Goal: Information Seeking & Learning: Learn about a topic

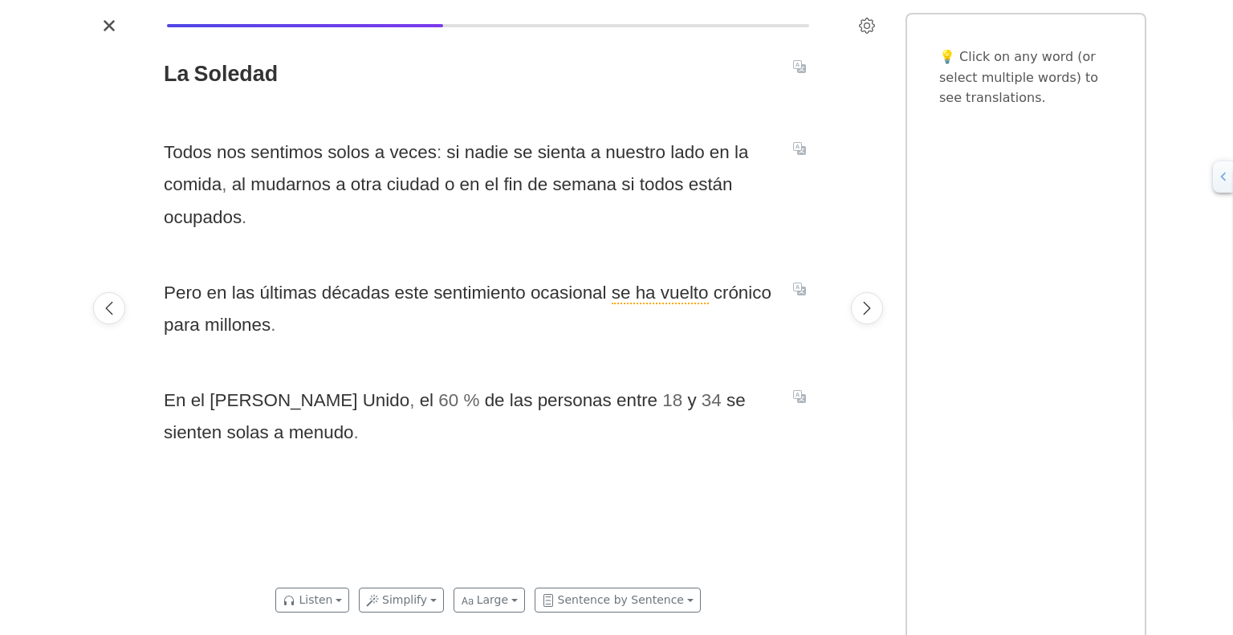
scroll to position [0, 6125]
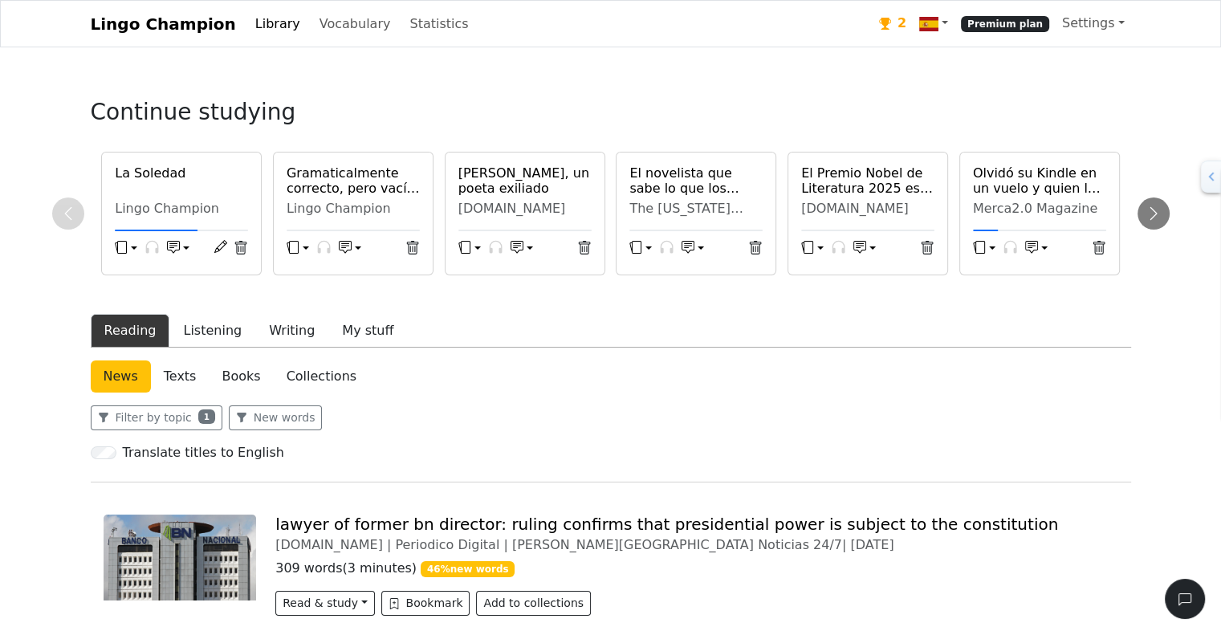
click at [167, 175] on h6 "La Soledad" at bounding box center [181, 172] width 133 height 15
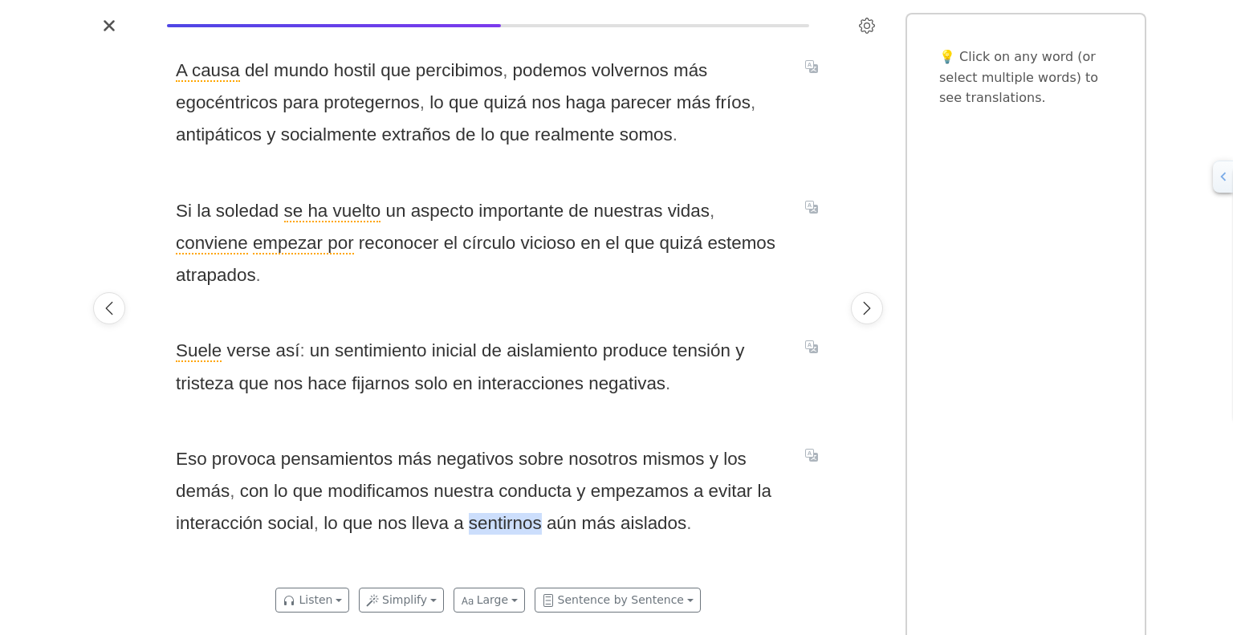
scroll to position [0, 7486]
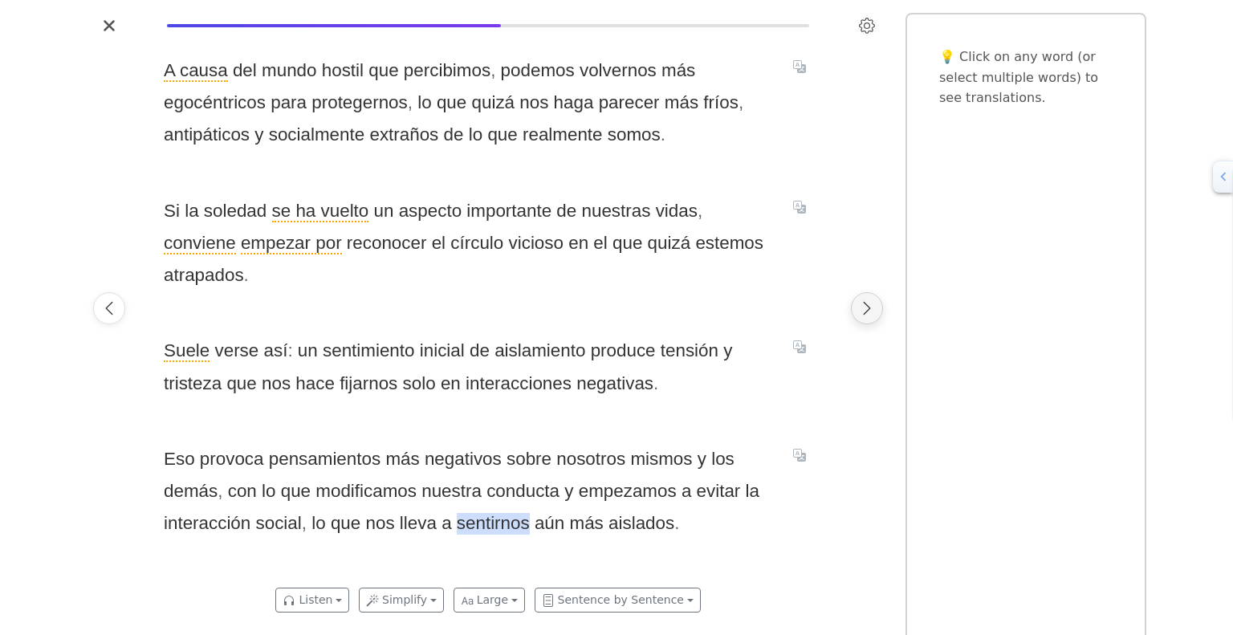
click at [873, 311] on icon "Next page" at bounding box center [867, 308] width 16 height 16
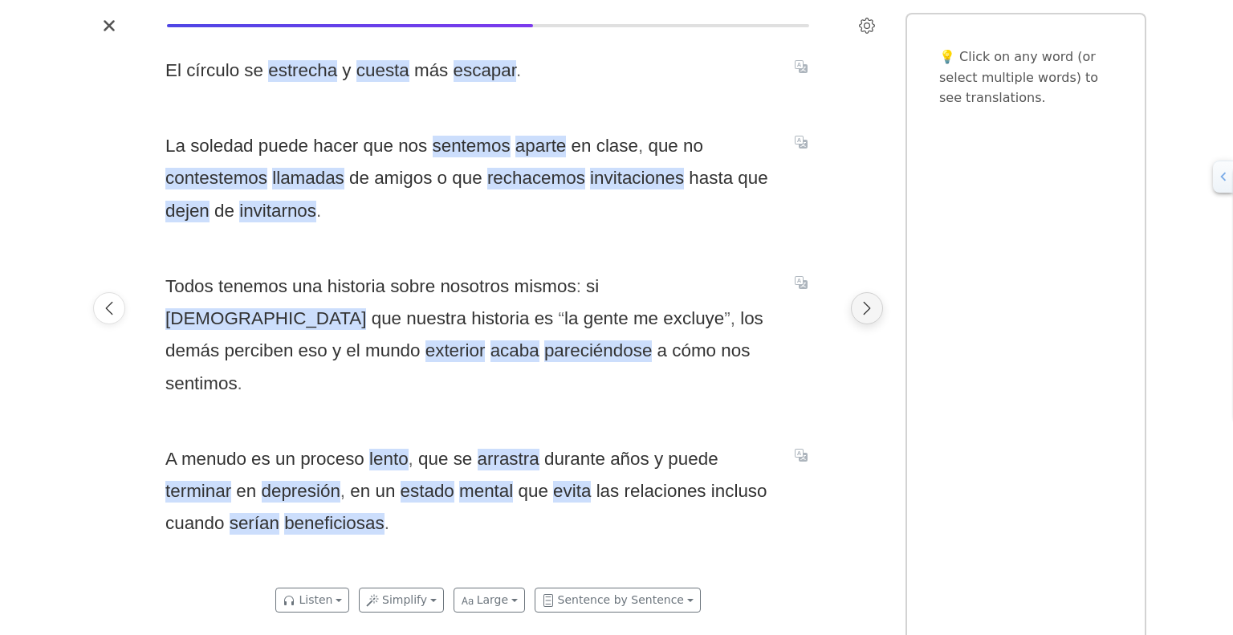
scroll to position [0, 8166]
click at [221, 173] on span "contestemos" at bounding box center [215, 179] width 102 height 22
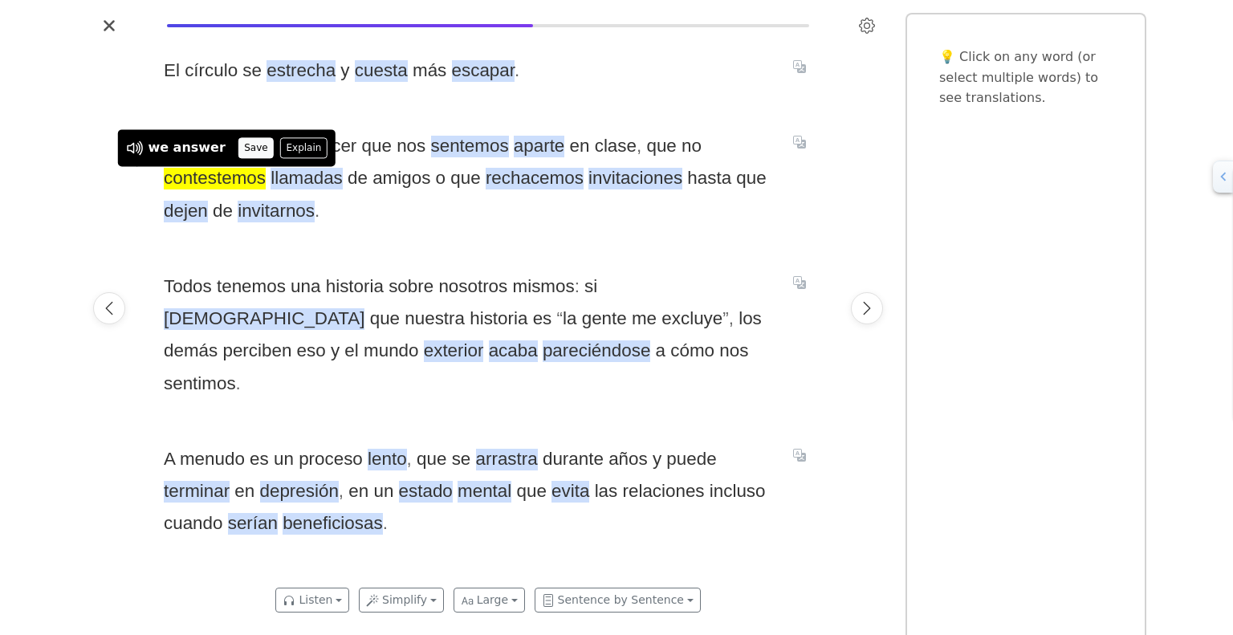
click at [238, 146] on button "Save" at bounding box center [255, 147] width 35 height 21
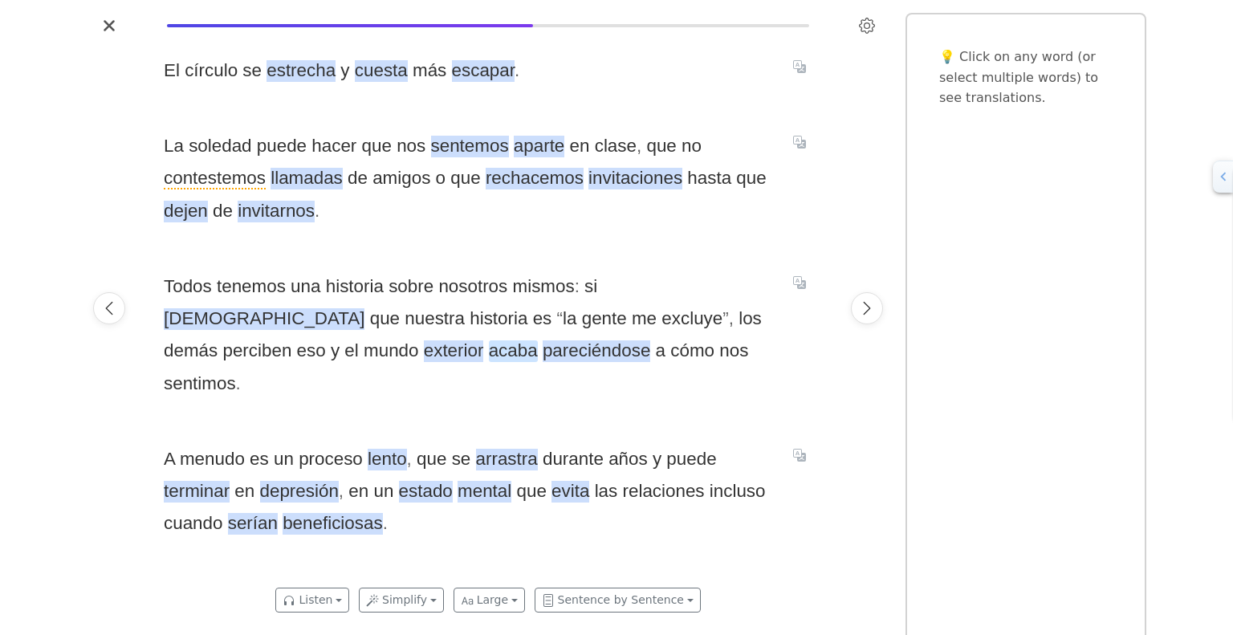
click at [489, 351] on span "acaba" at bounding box center [513, 351] width 49 height 22
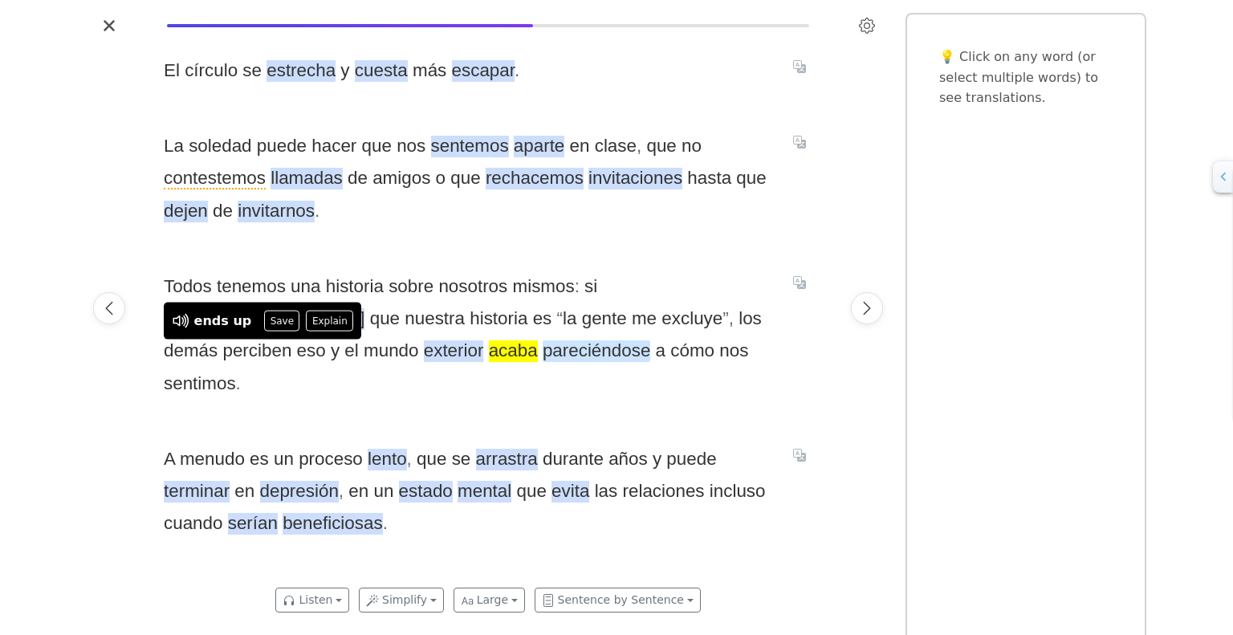
click at [542, 356] on span "pareciéndose" at bounding box center [596, 351] width 108 height 22
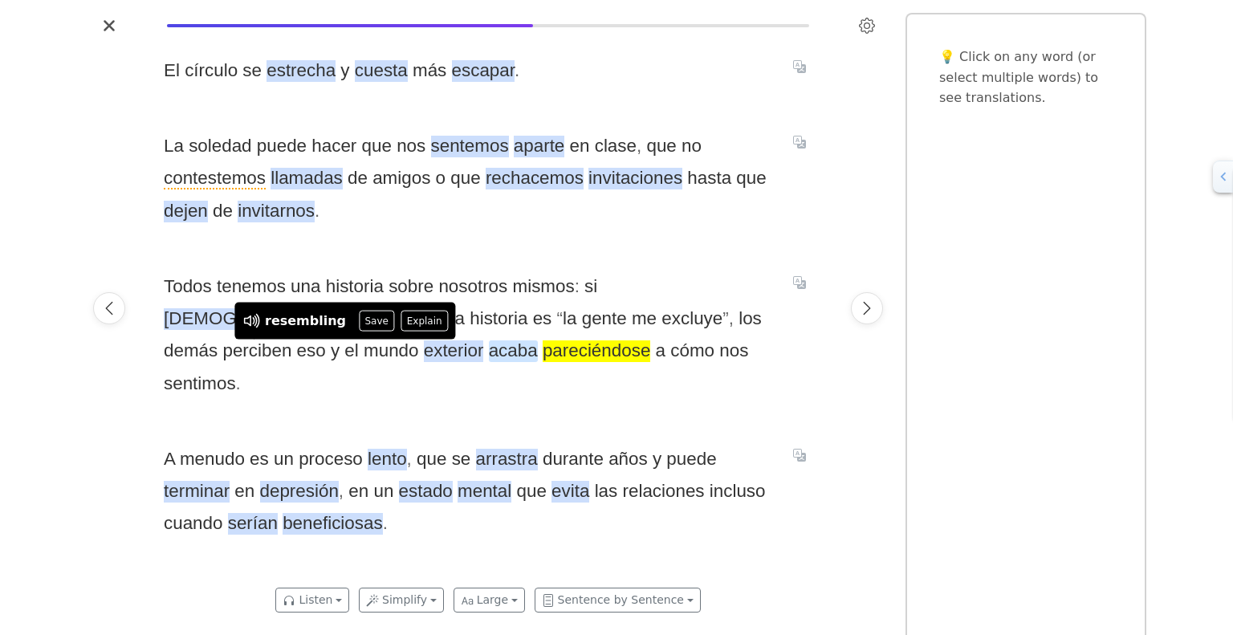
click at [489, 355] on span "acaba" at bounding box center [513, 351] width 49 height 22
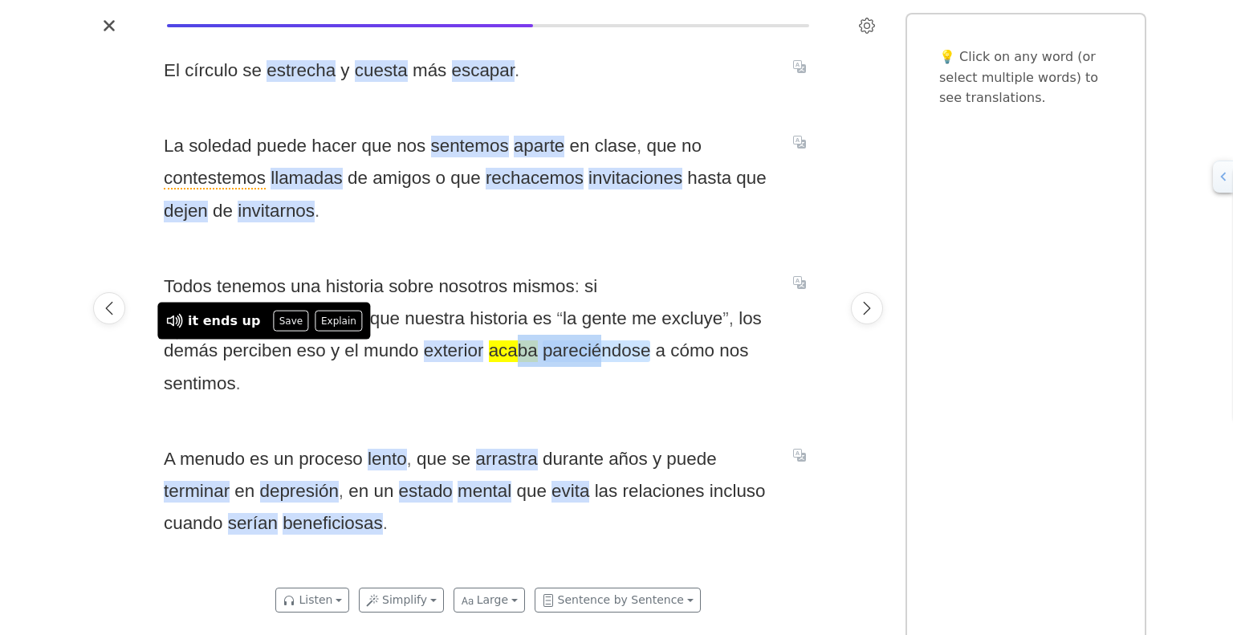
drag, startPoint x: 256, startPoint y: 351, endPoint x: 334, endPoint y: 351, distance: 77.8
click at [334, 351] on span "Todos tenemos una historia sobre nosotros mismos : si creemos que nuestra histo…" at bounding box center [469, 334] width 610 height 129
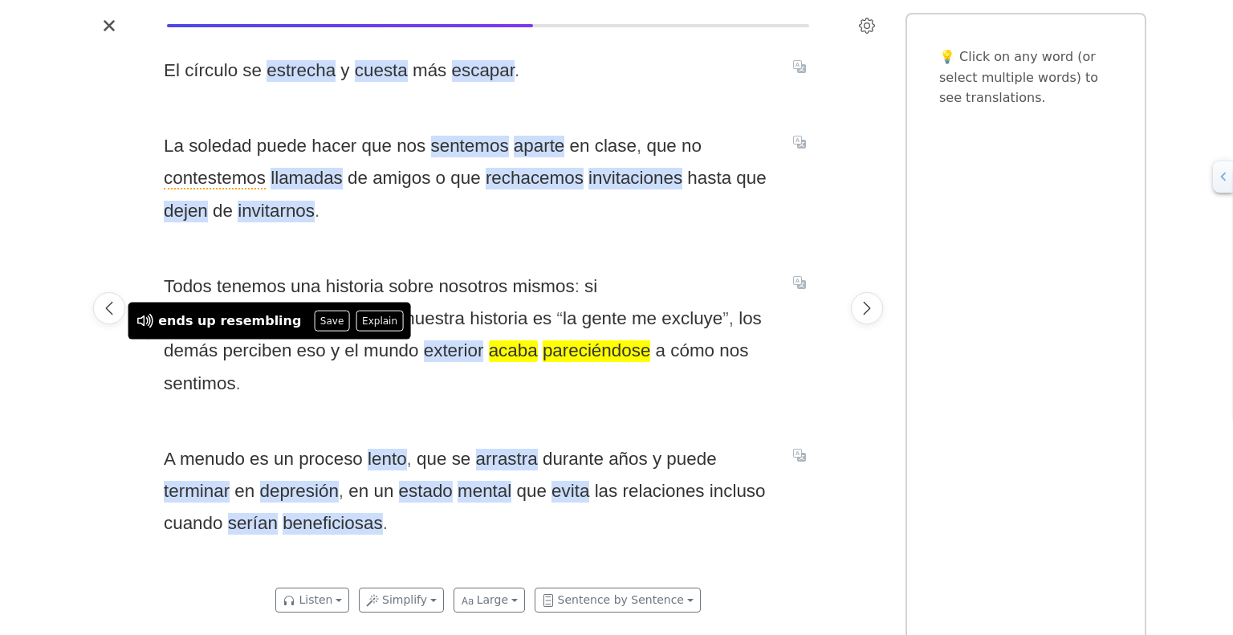
click at [489, 355] on span "acaba" at bounding box center [513, 351] width 49 height 22
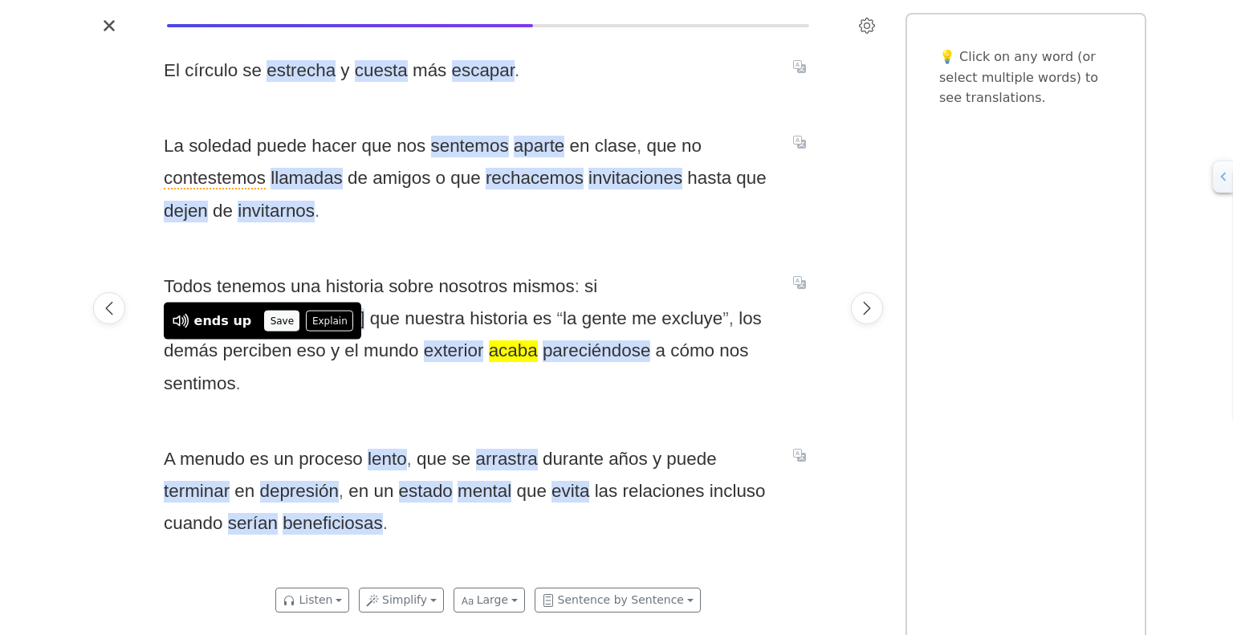
click at [266, 322] on button "Save" at bounding box center [281, 321] width 35 height 21
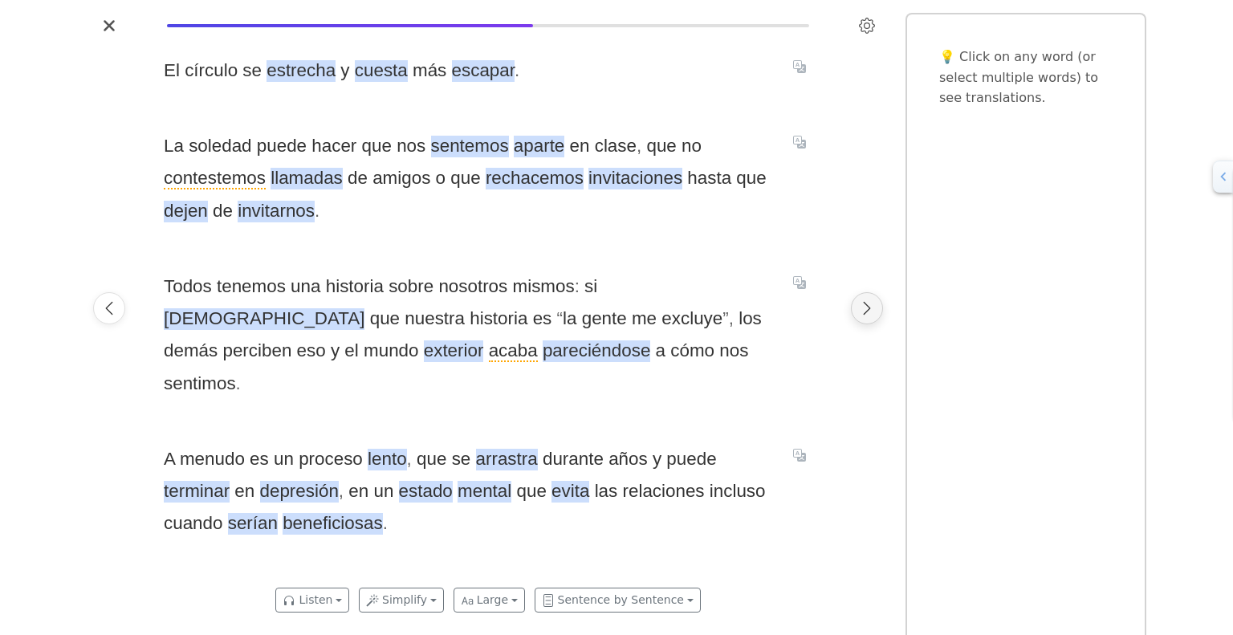
click at [864, 315] on icon "Next page" at bounding box center [867, 308] width 16 height 16
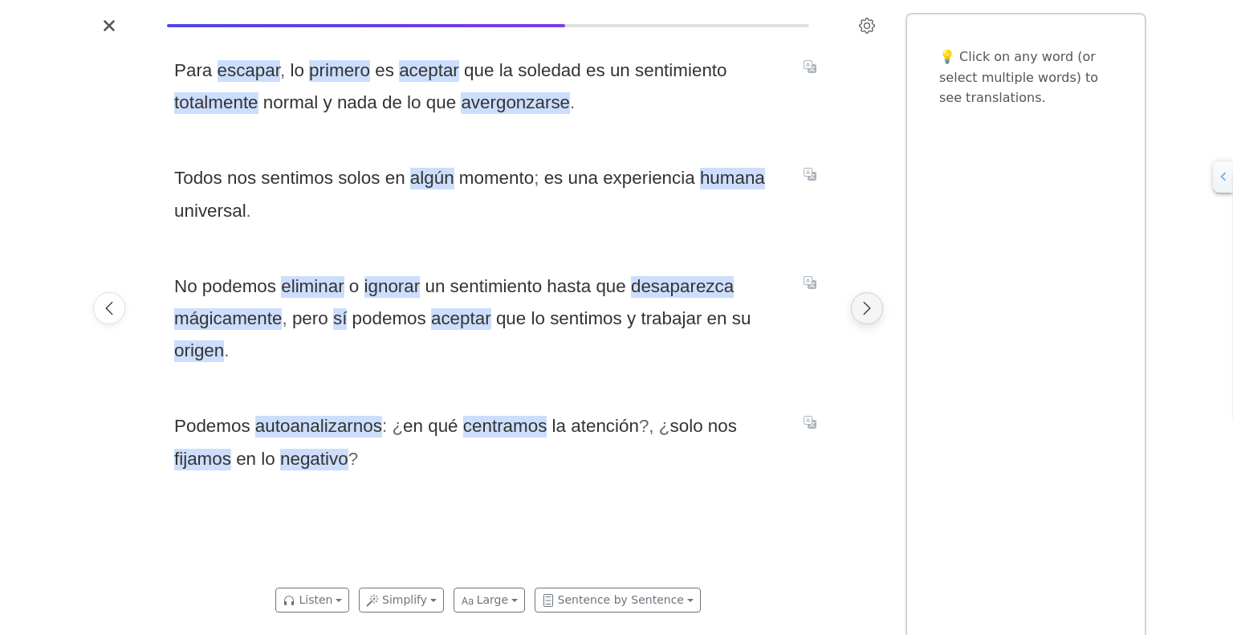
scroll to position [0, 8847]
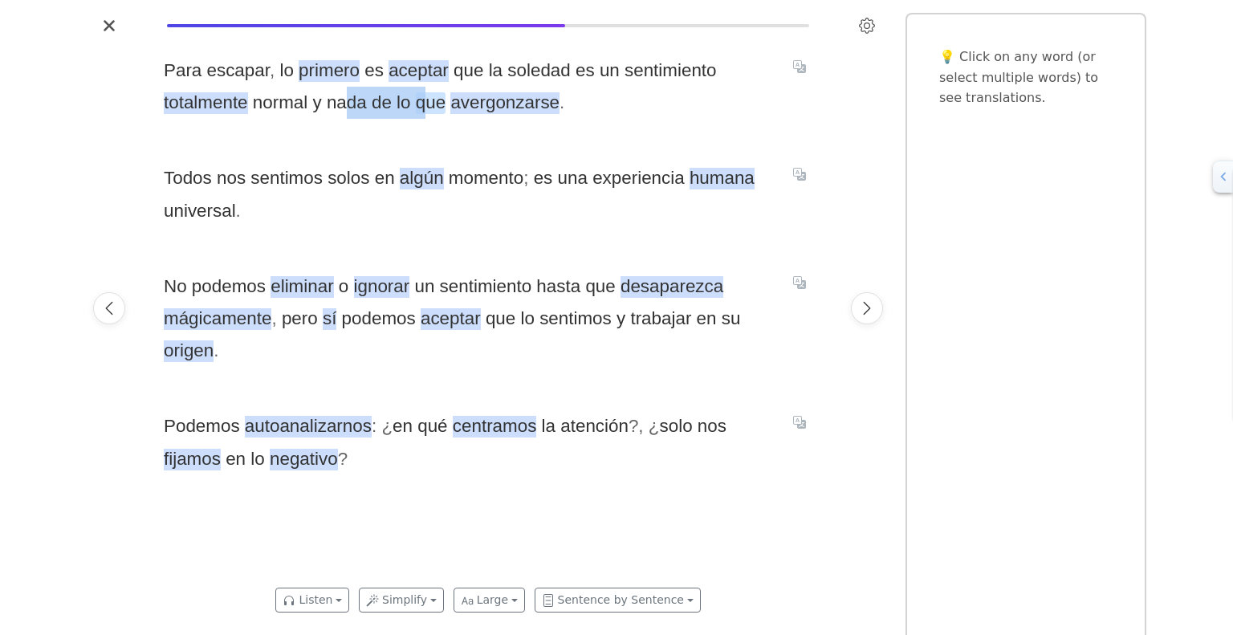
drag, startPoint x: 346, startPoint y: 109, endPoint x: 431, endPoint y: 100, distance: 85.5
click at [431, 100] on span "Para escapar , lo primero es aceptar que la soledad es un sentimiento totalment…" at bounding box center [469, 87] width 610 height 65
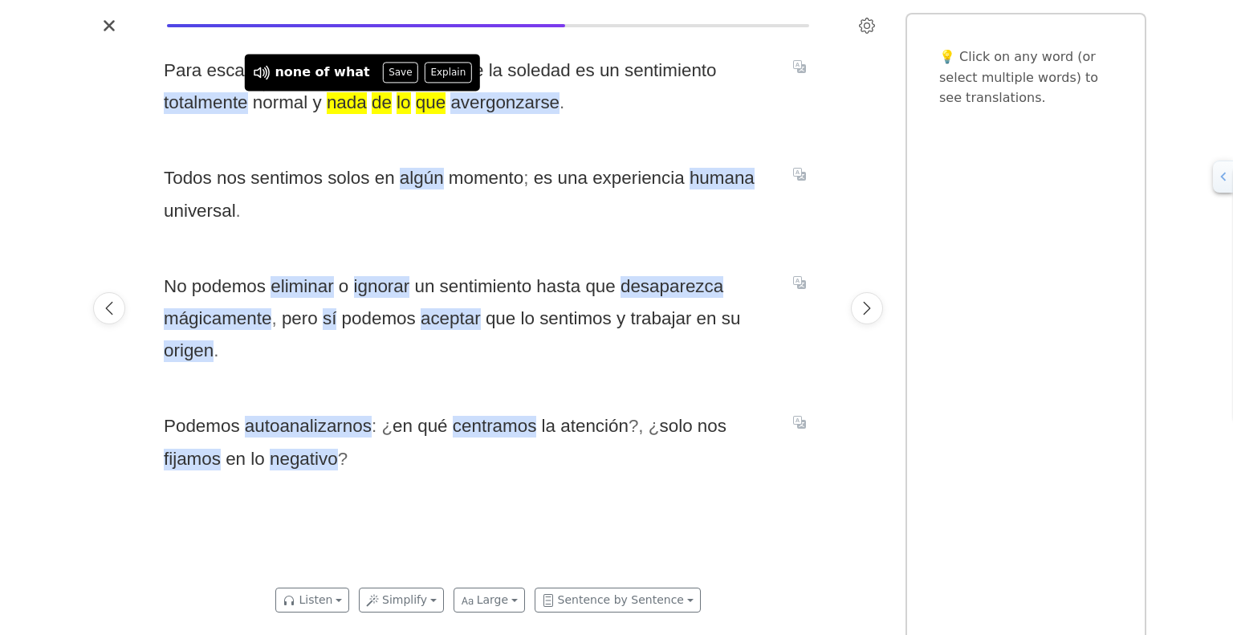
click at [378, 129] on div "Para escapar , lo primero es aceptar que la soledad es un sentimiento totalment…" at bounding box center [488, 308] width 681 height 539
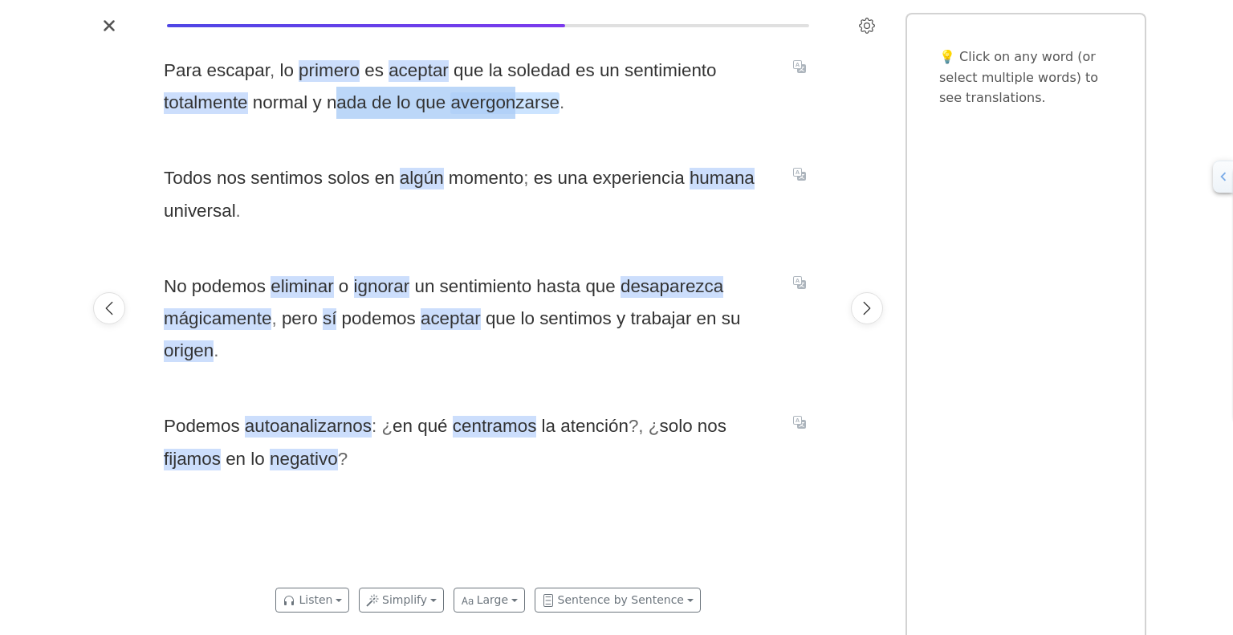
drag, startPoint x: 340, startPoint y: 109, endPoint x: 515, endPoint y: 99, distance: 175.3
click at [515, 99] on span "Para escapar , lo primero es aceptar que la soledad es un sentimiento totalment…" at bounding box center [469, 87] width 610 height 65
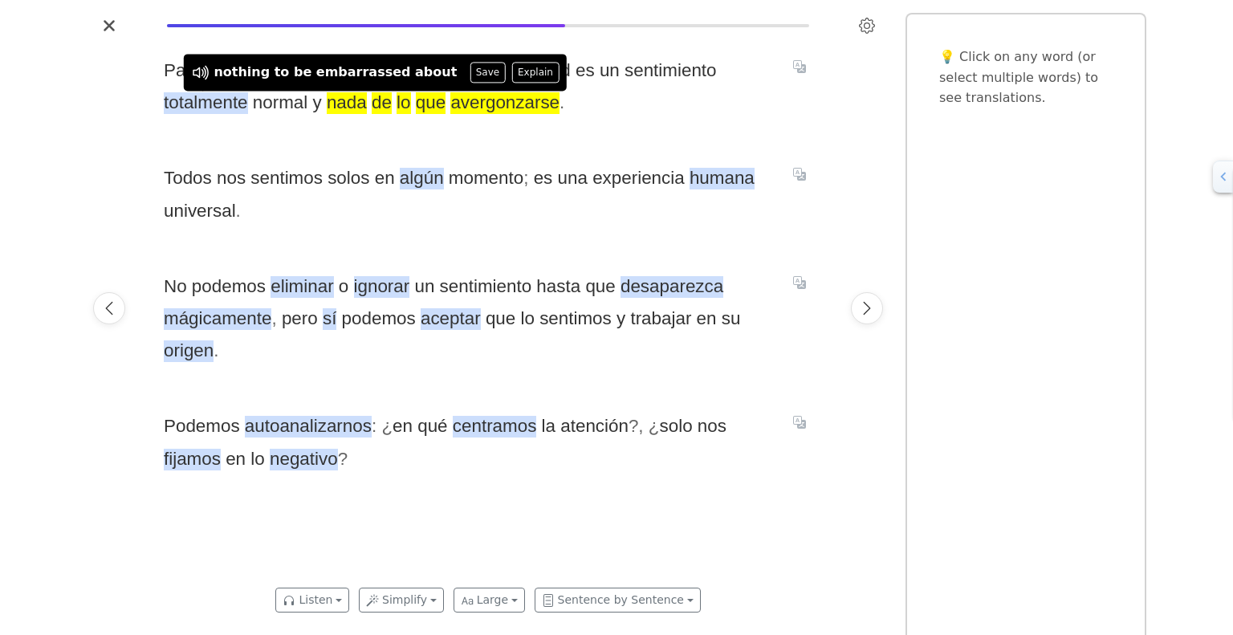
click at [522, 124] on div "Para escapar , lo primero es aceptar que la soledad es un sentimiento totalment…" at bounding box center [488, 308] width 681 height 539
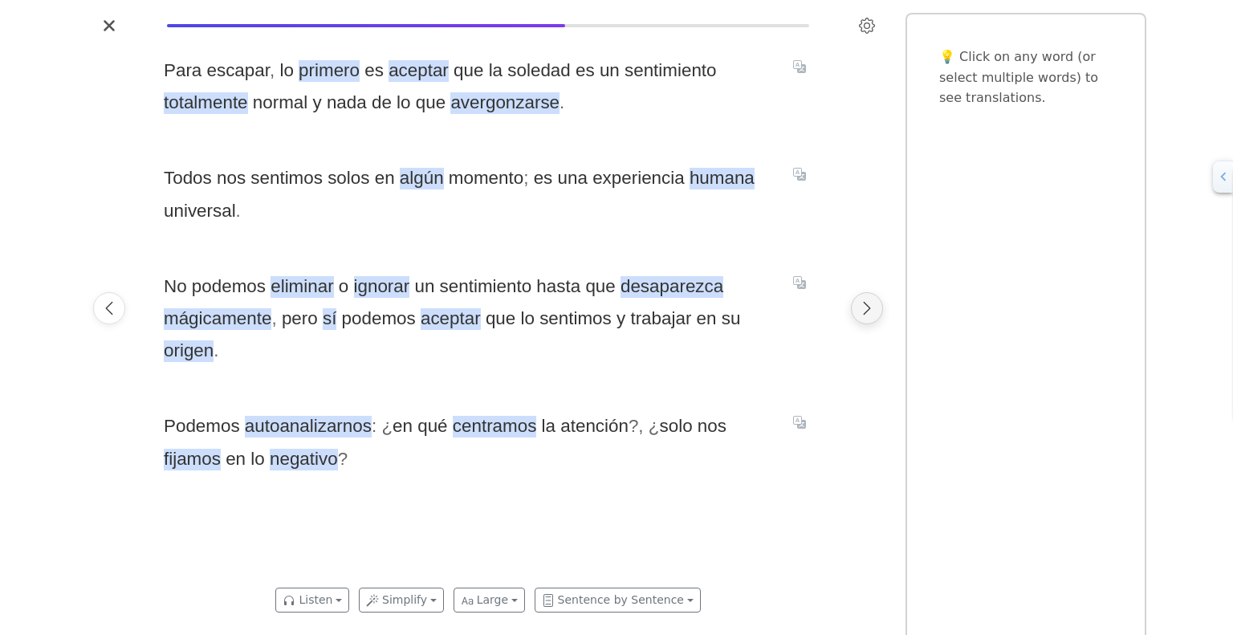
click at [864, 319] on button "Next page" at bounding box center [867, 308] width 32 height 32
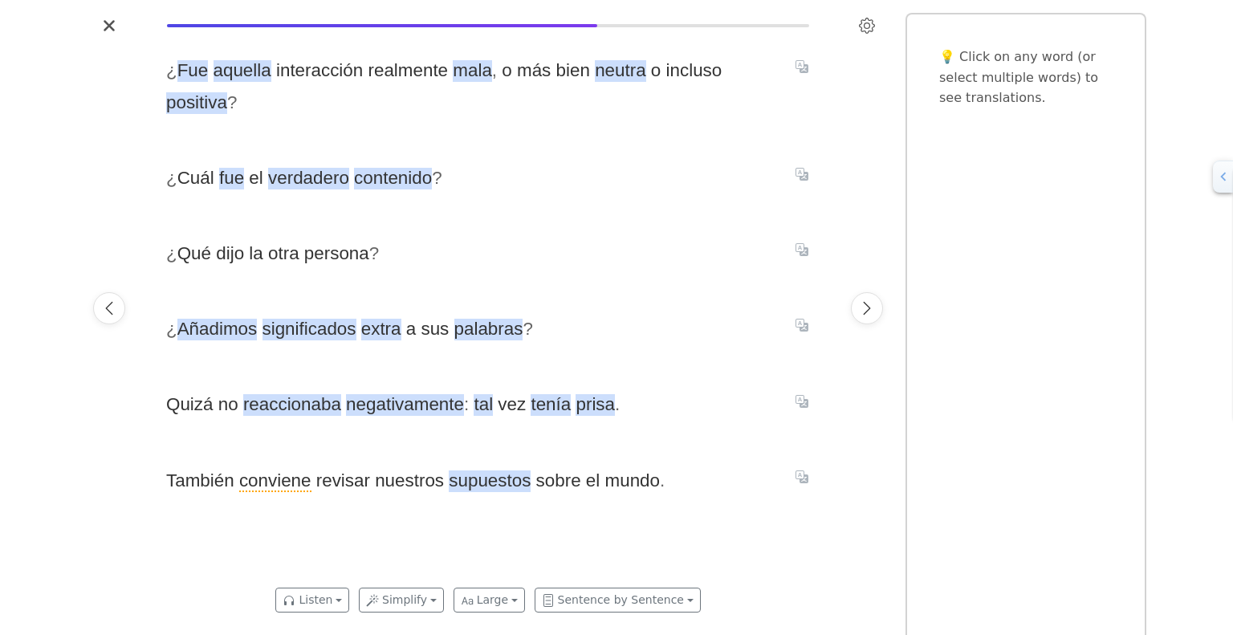
scroll to position [0, 9527]
click at [400, 181] on span "contenido" at bounding box center [390, 179] width 78 height 22
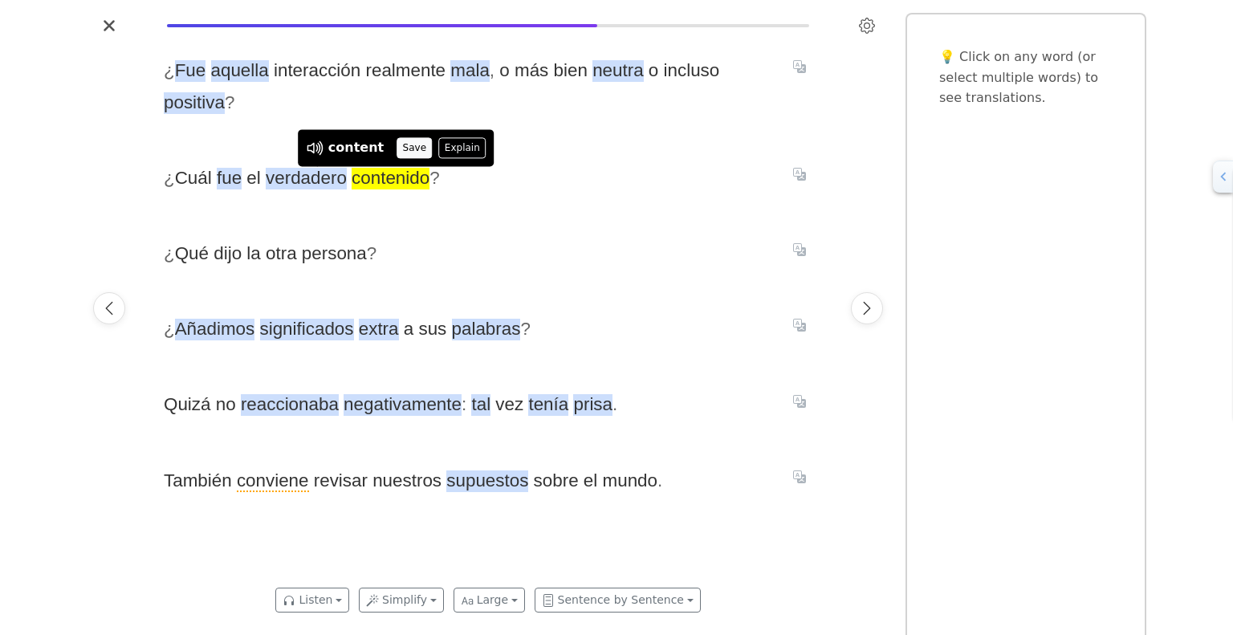
click at [406, 150] on button "Save" at bounding box center [413, 147] width 35 height 21
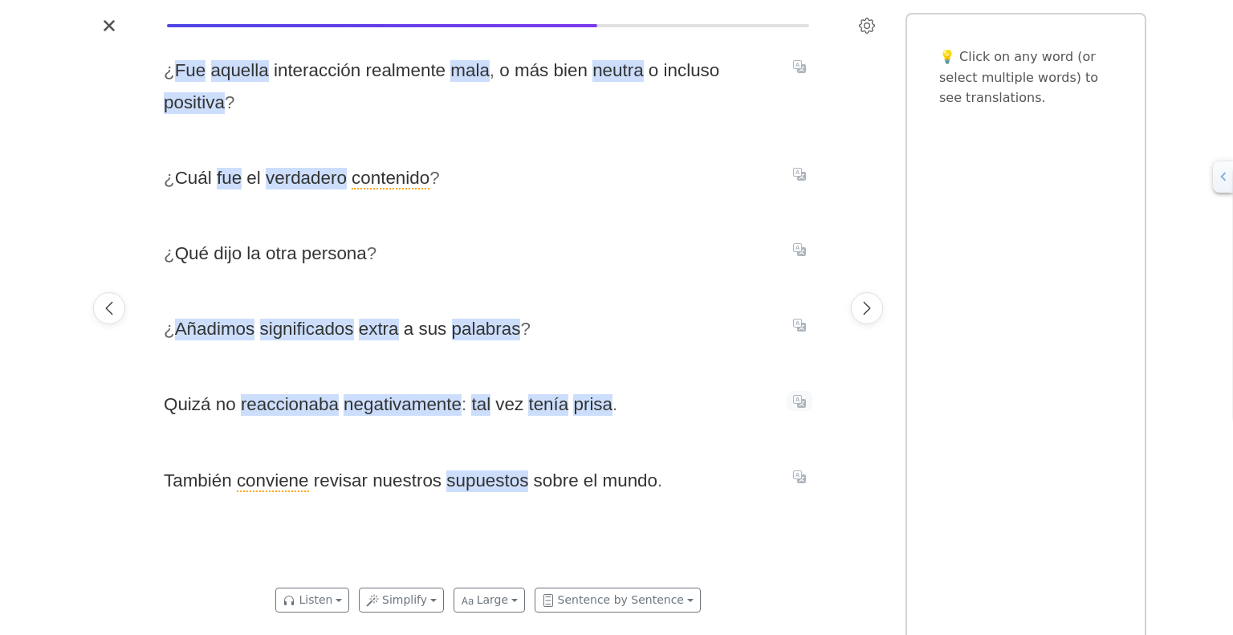
click at [797, 402] on icon "Translate sentence" at bounding box center [799, 401] width 13 height 13
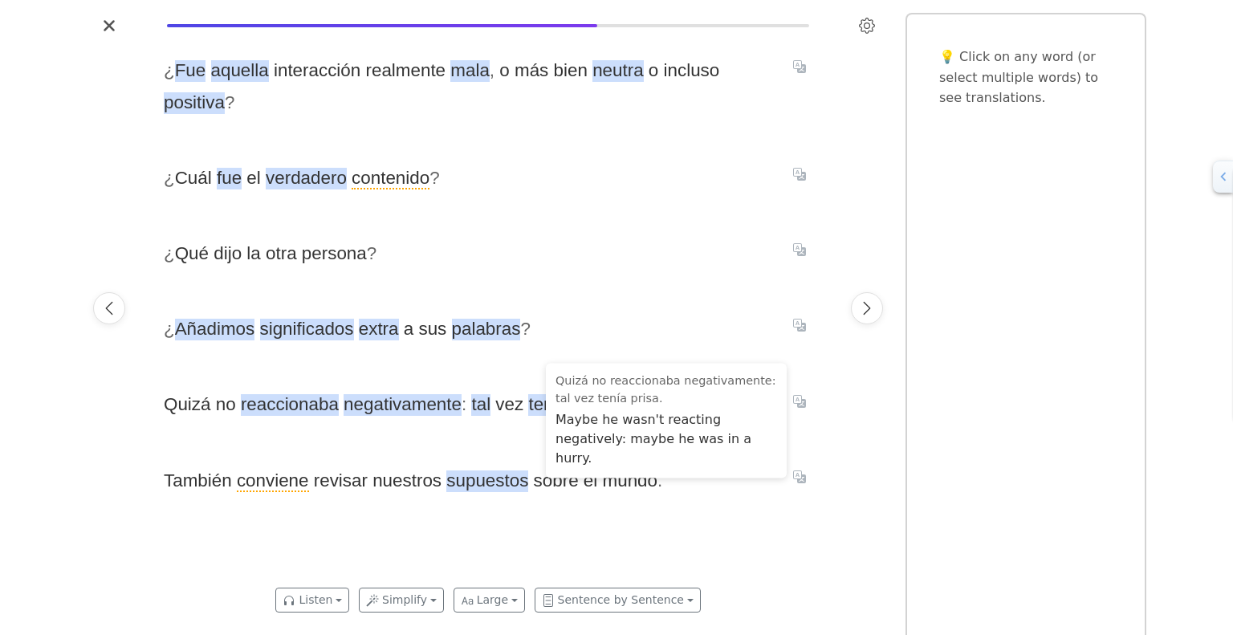
click at [678, 347] on div "¿ Fue aquella interacción realmente mala , o más bien neutra o incluso positiva…" at bounding box center [488, 308] width 681 height 539
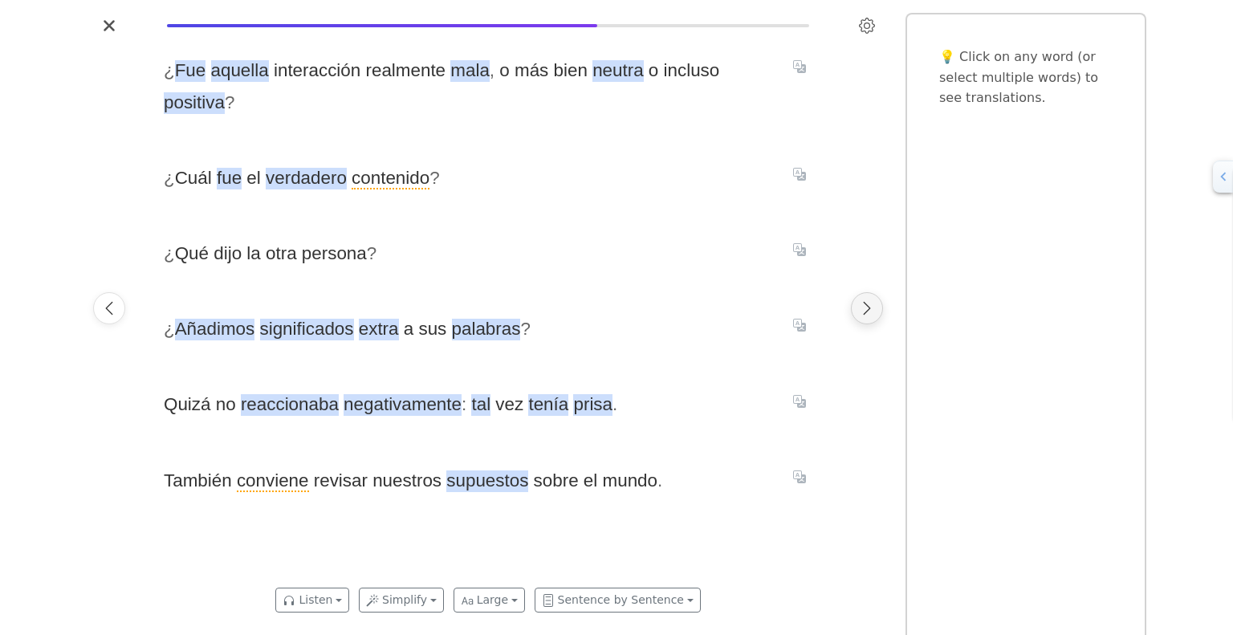
click at [862, 312] on icon "Next page" at bounding box center [867, 308] width 16 height 16
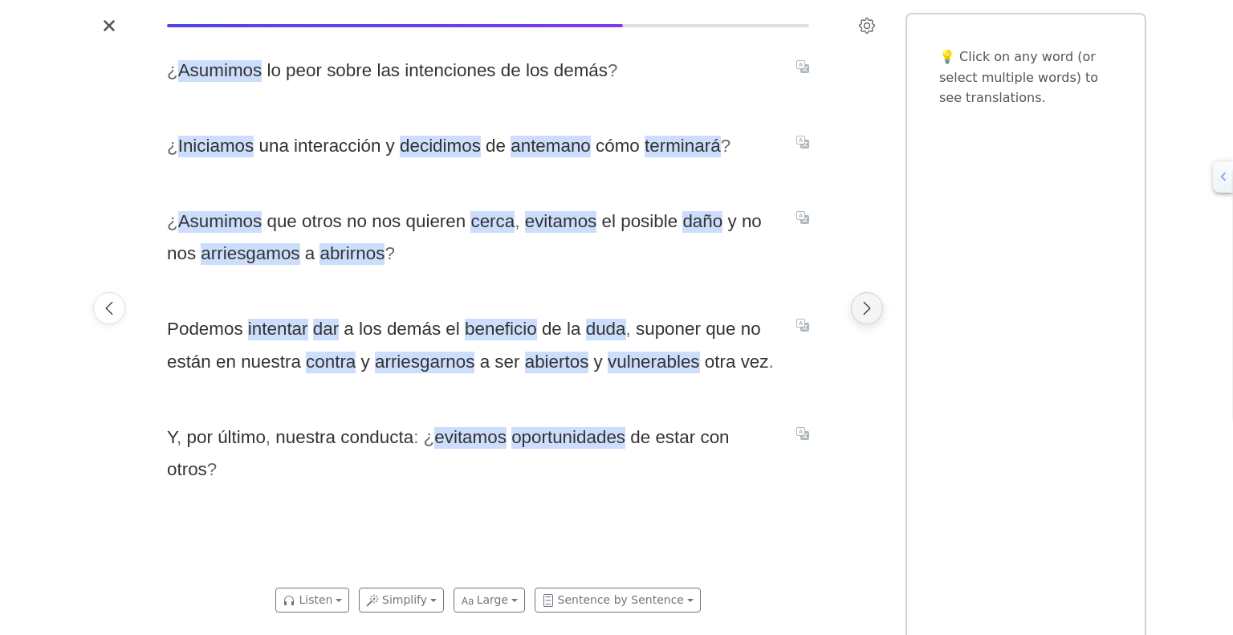
scroll to position [0, 10208]
click at [541, 144] on span "antemano" at bounding box center [547, 147] width 80 height 22
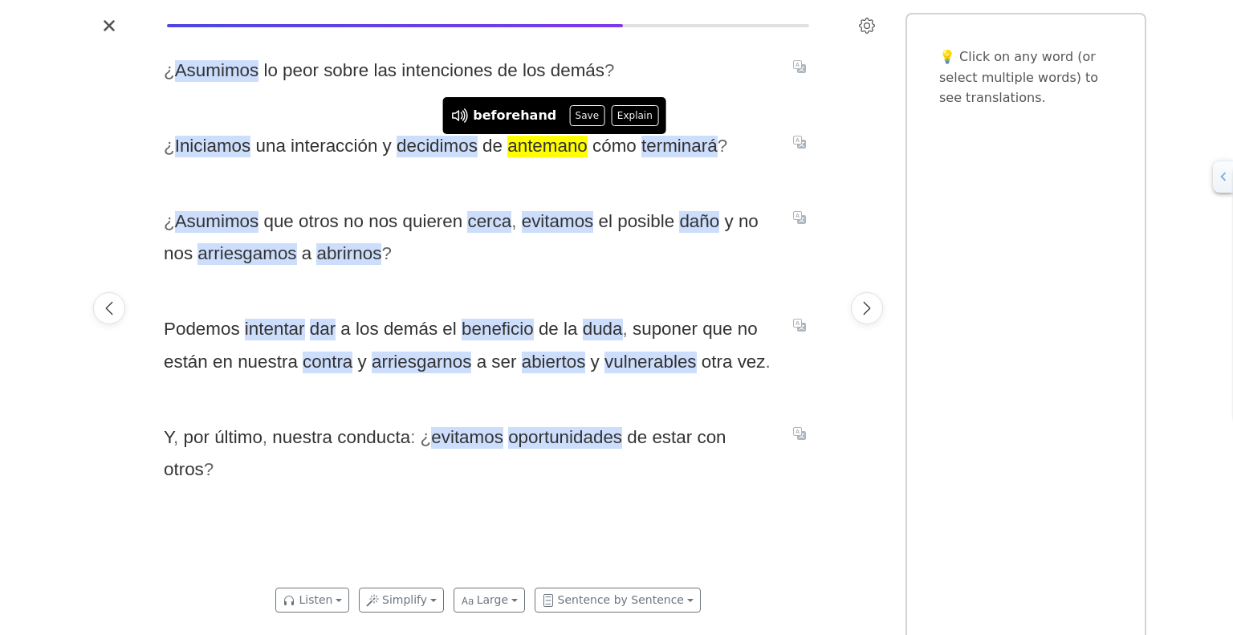
click at [483, 191] on div "¿ Asumimos lo peor sobre las intenciones de los demás ? ¿ Iniciamos una interac…" at bounding box center [488, 308] width 681 height 539
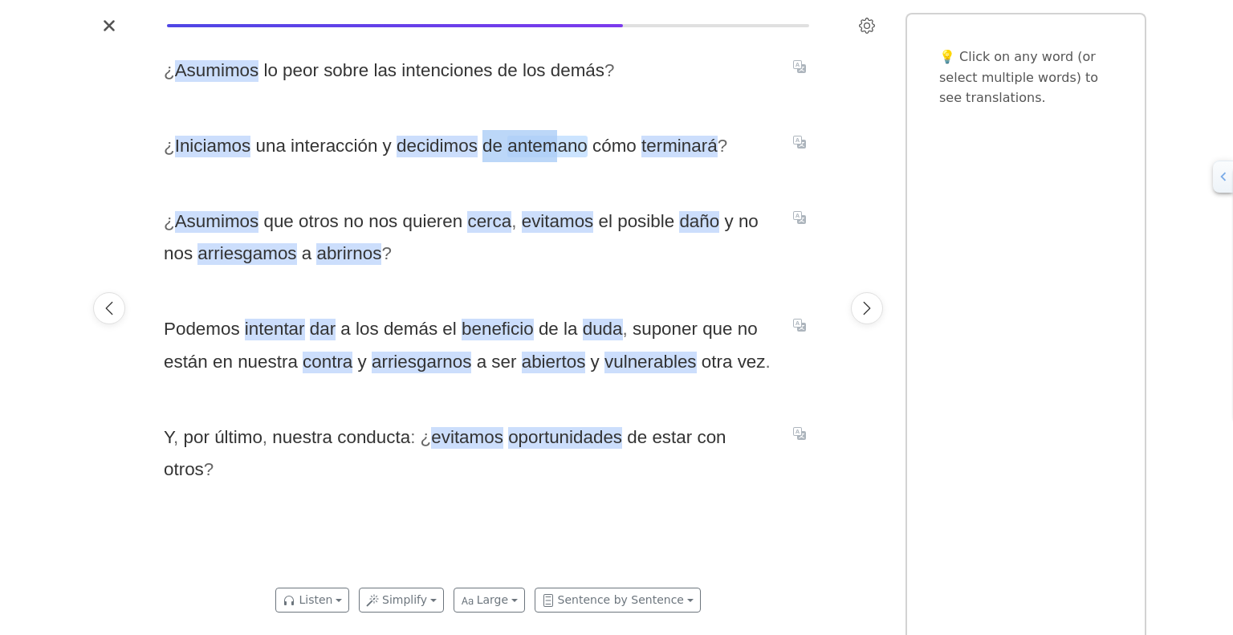
drag, startPoint x: 481, startPoint y: 150, endPoint x: 558, endPoint y: 148, distance: 76.3
click at [558, 148] on span "¿ Iniciamos una interacción y decidimos de antemano cómo terminará ?" at bounding box center [469, 146] width 610 height 32
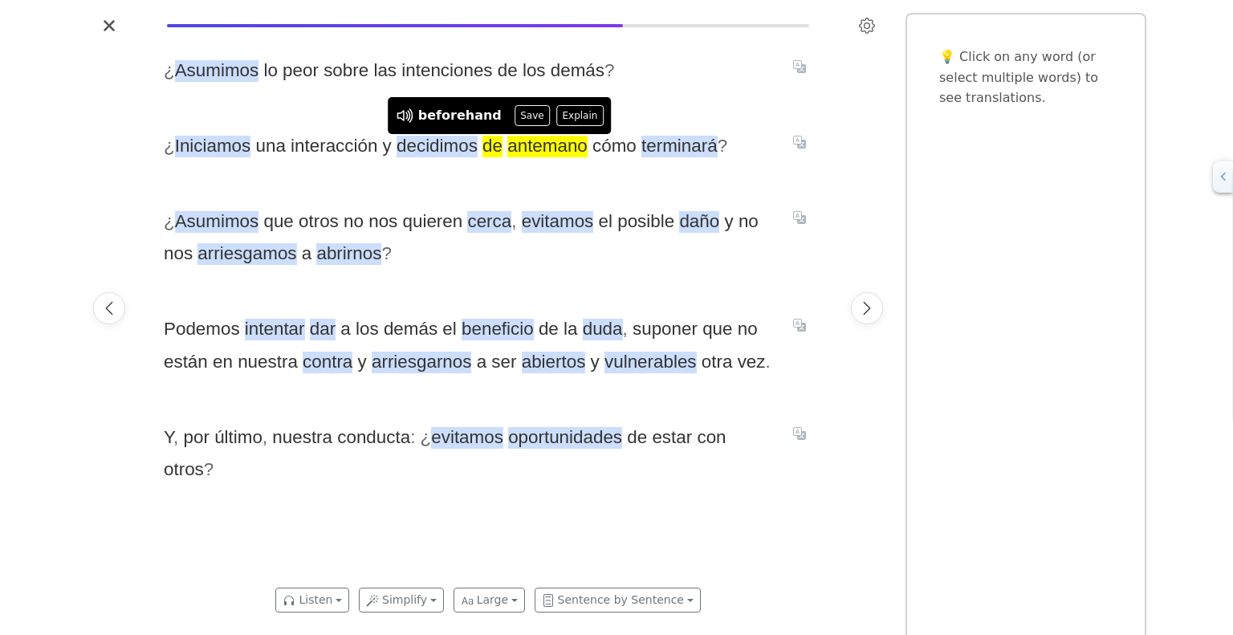
click at [505, 173] on div "¿ Asumimos lo peor sobre las intenciones de los demás ? ¿ Iniciamos una interac…" at bounding box center [488, 308] width 681 height 539
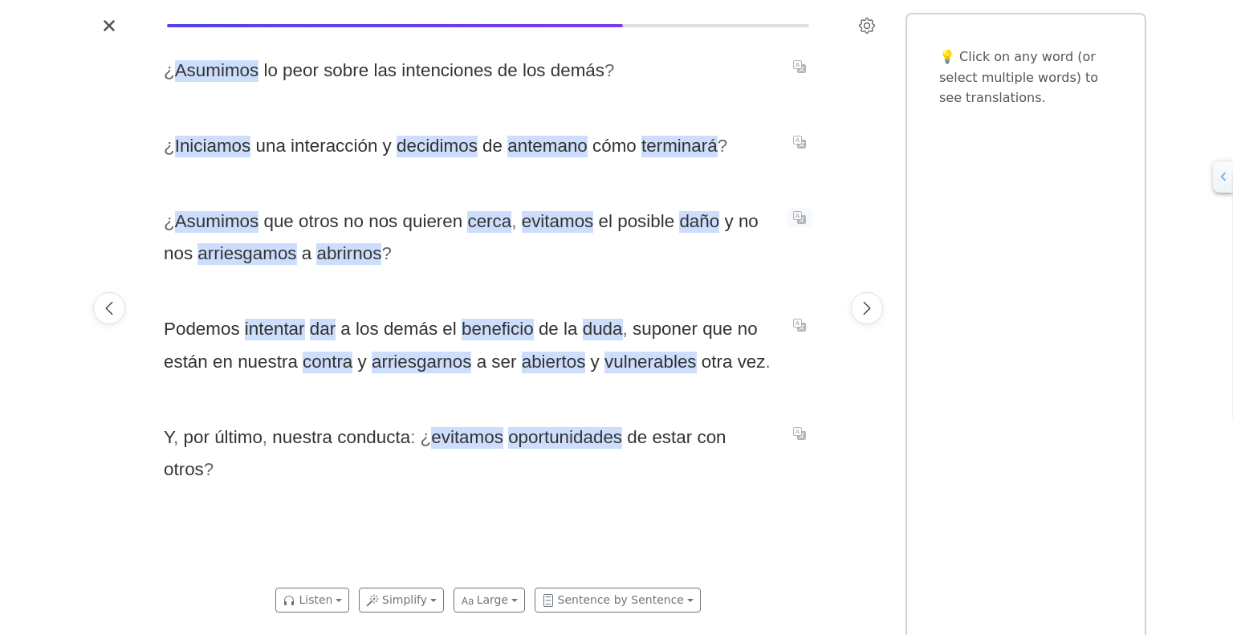
click at [799, 214] on icon "Translate sentence" at bounding box center [799, 217] width 13 height 13
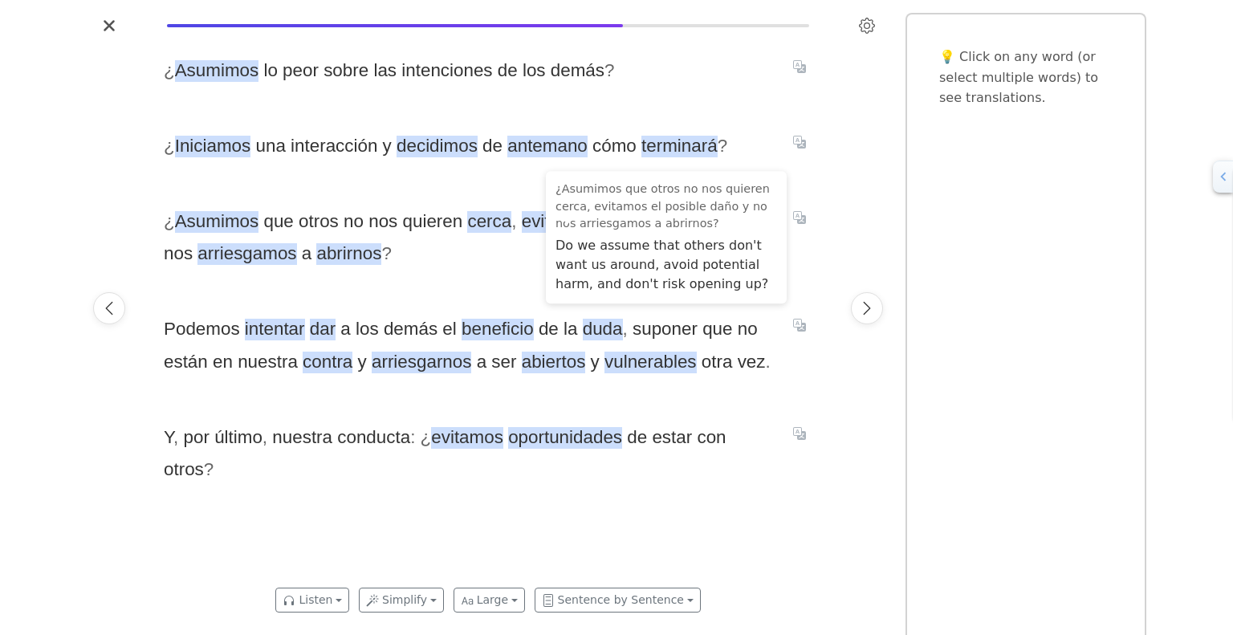
click at [796, 259] on div "¿ Asumimos que otros no nos quieren cerca , evitamos el posible daño y no nos a…" at bounding box center [488, 237] width 648 height 65
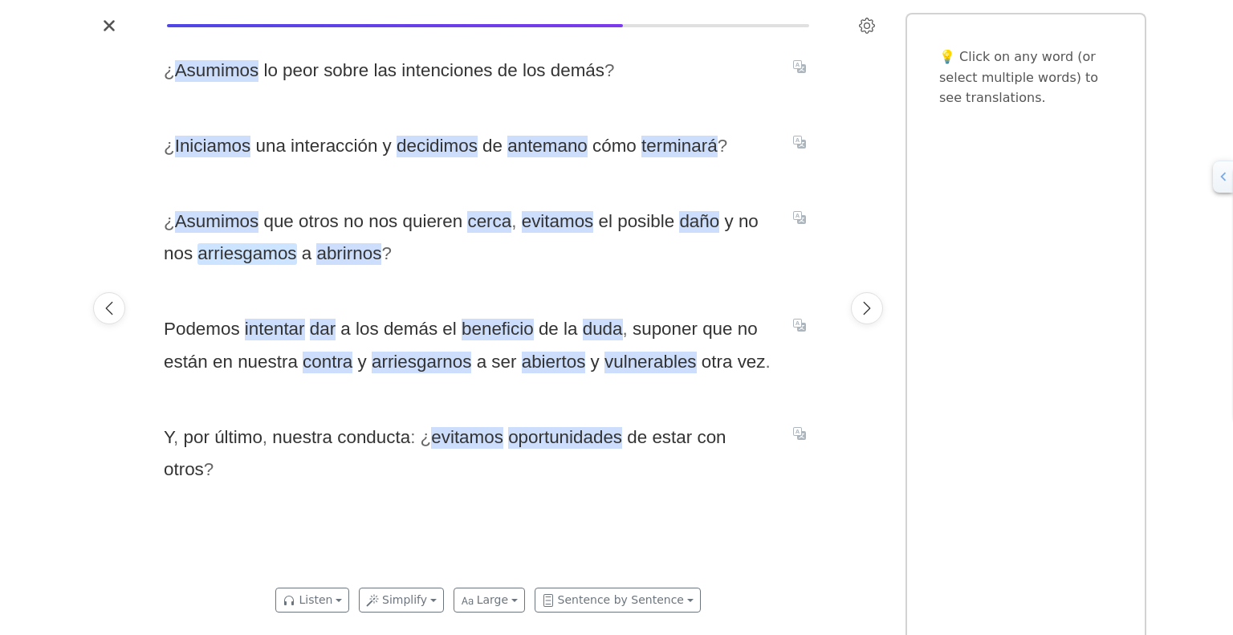
click at [274, 250] on span "arriesgamos" at bounding box center [246, 254] width 99 height 22
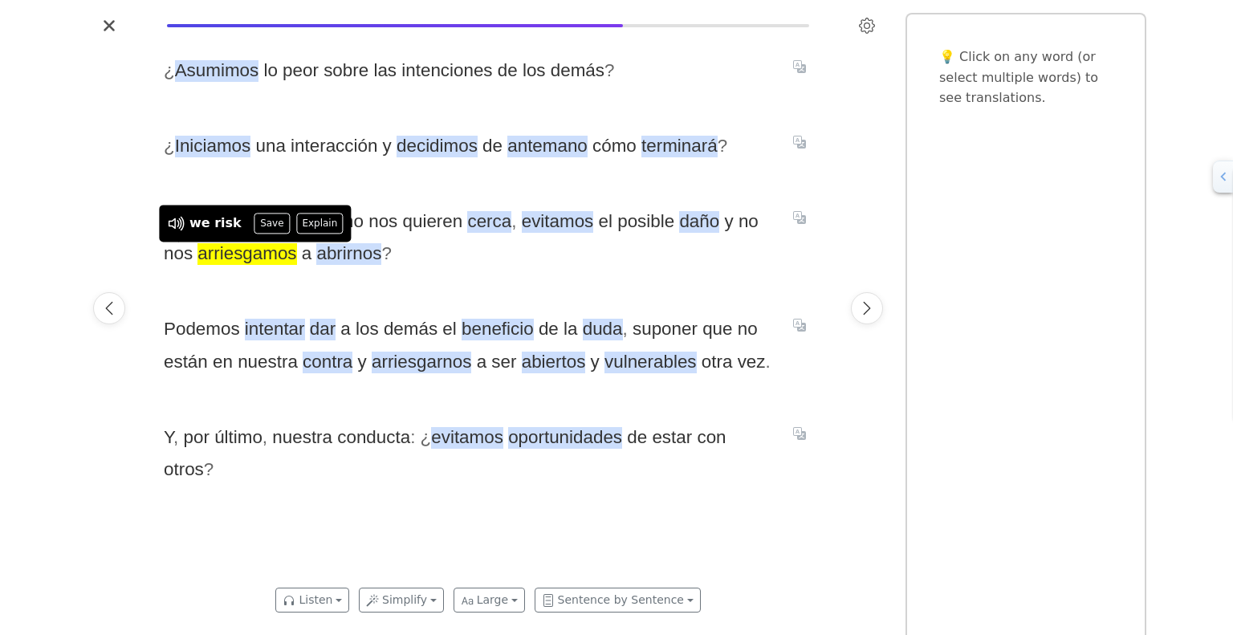
click at [476, 273] on div "¿ Asumimos lo peor sobre las intenciones de los demás ? ¿ Iniciamos una interac…" at bounding box center [488, 308] width 681 height 539
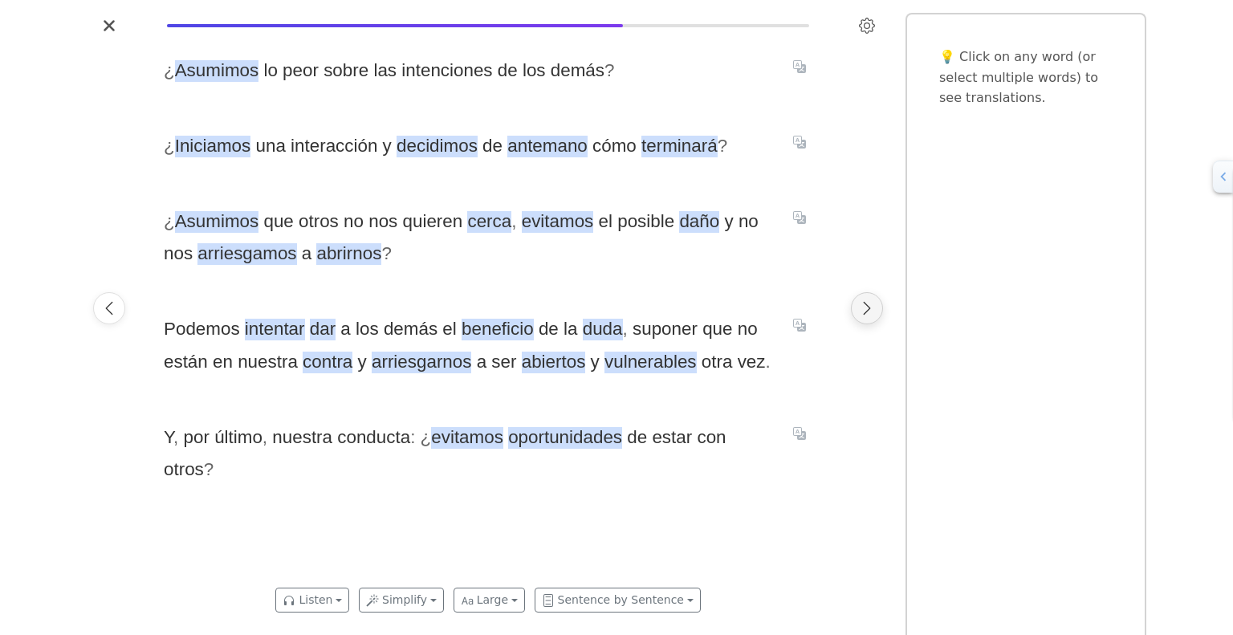
click at [865, 308] on icon "Next page" at bounding box center [867, 308] width 16 height 16
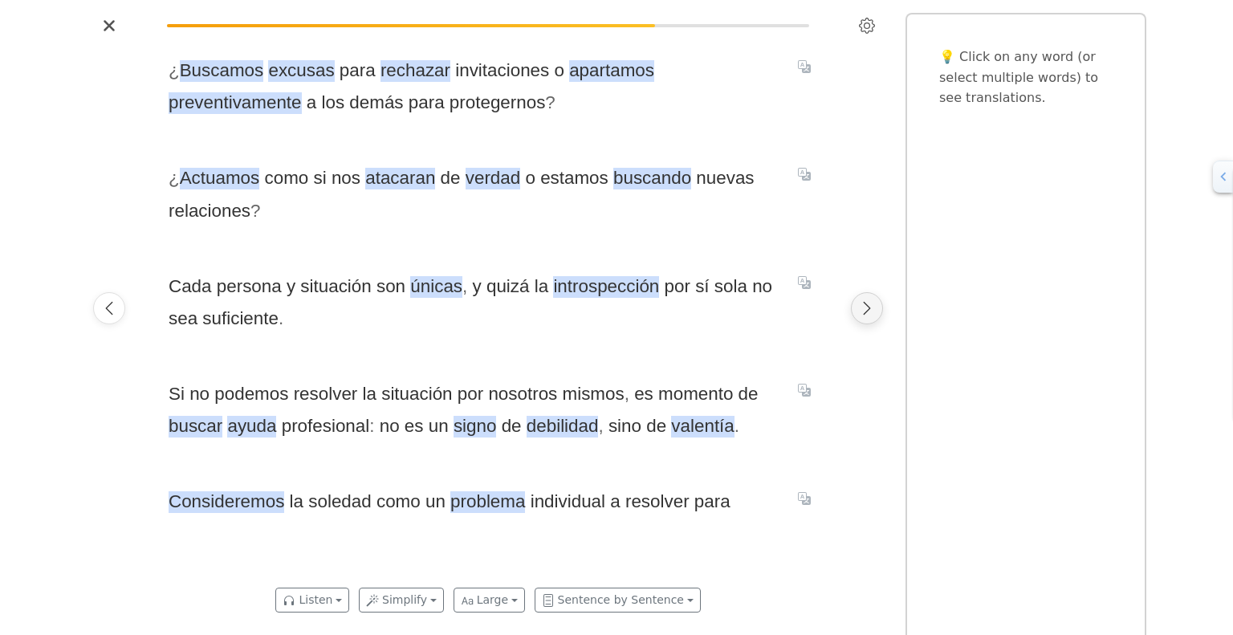
scroll to position [0, 10888]
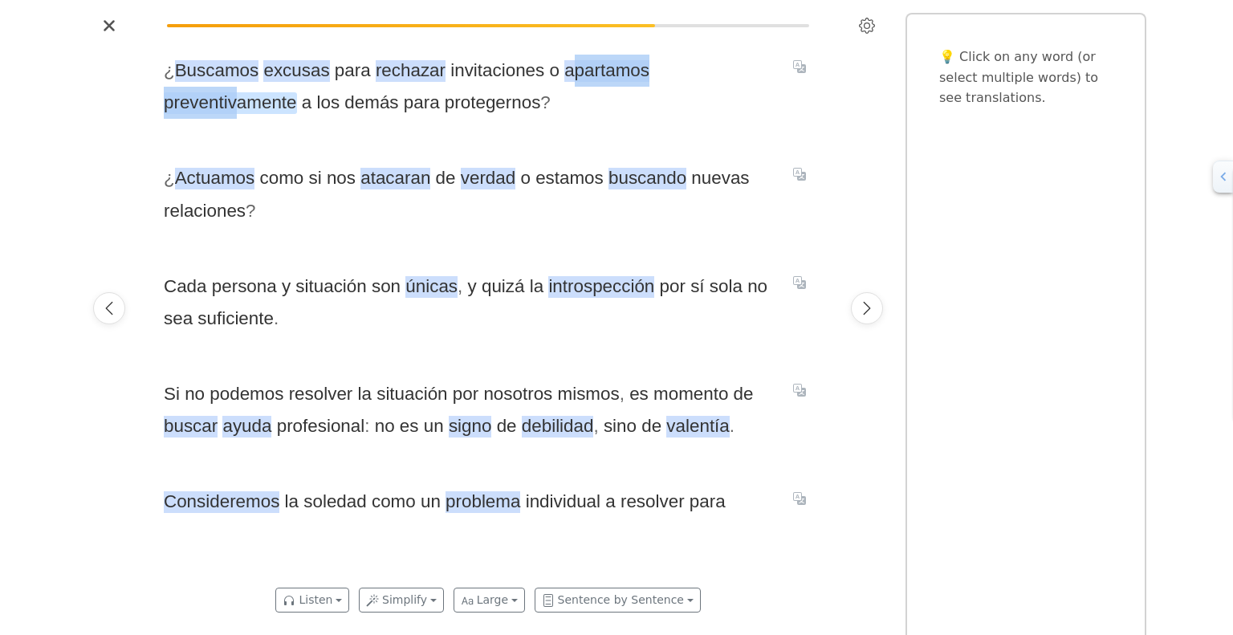
drag, startPoint x: 559, startPoint y: 79, endPoint x: 708, endPoint y: 67, distance: 149.8
click at [708, 67] on span "¿ Buscamos excusas para rechazar invitaciones o apartamos preventivamente a los…" at bounding box center [469, 87] width 610 height 65
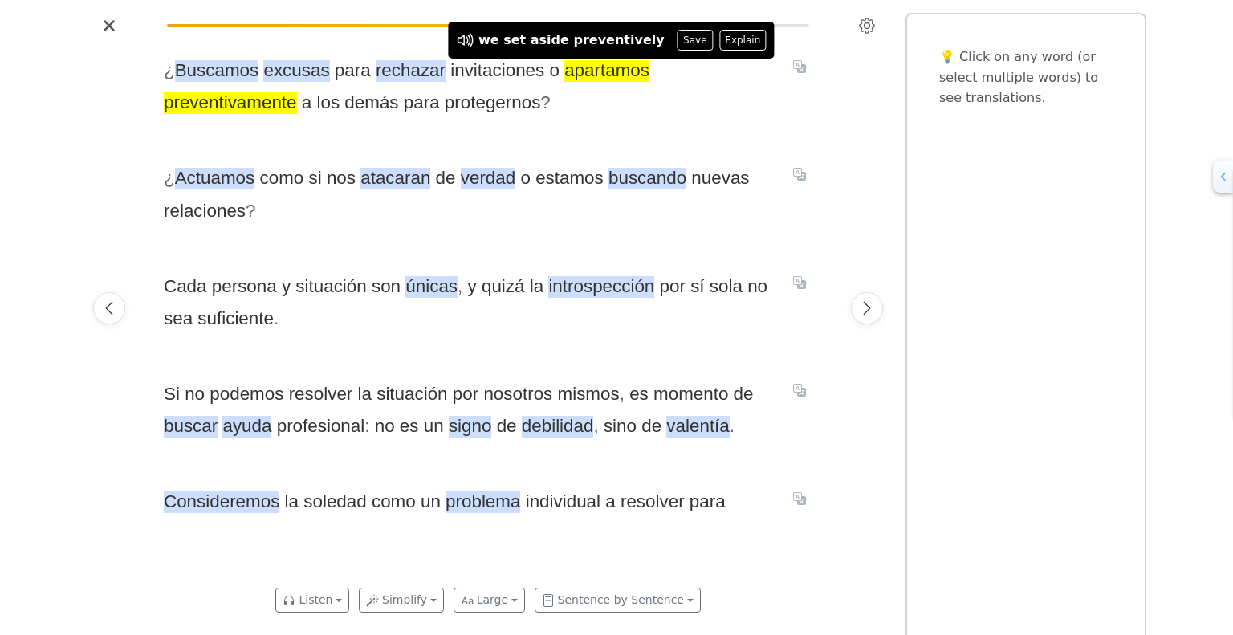
click at [567, 109] on span "¿ Buscamos excusas para rechazar invitaciones o apartamos preventivamente a los…" at bounding box center [469, 87] width 610 height 65
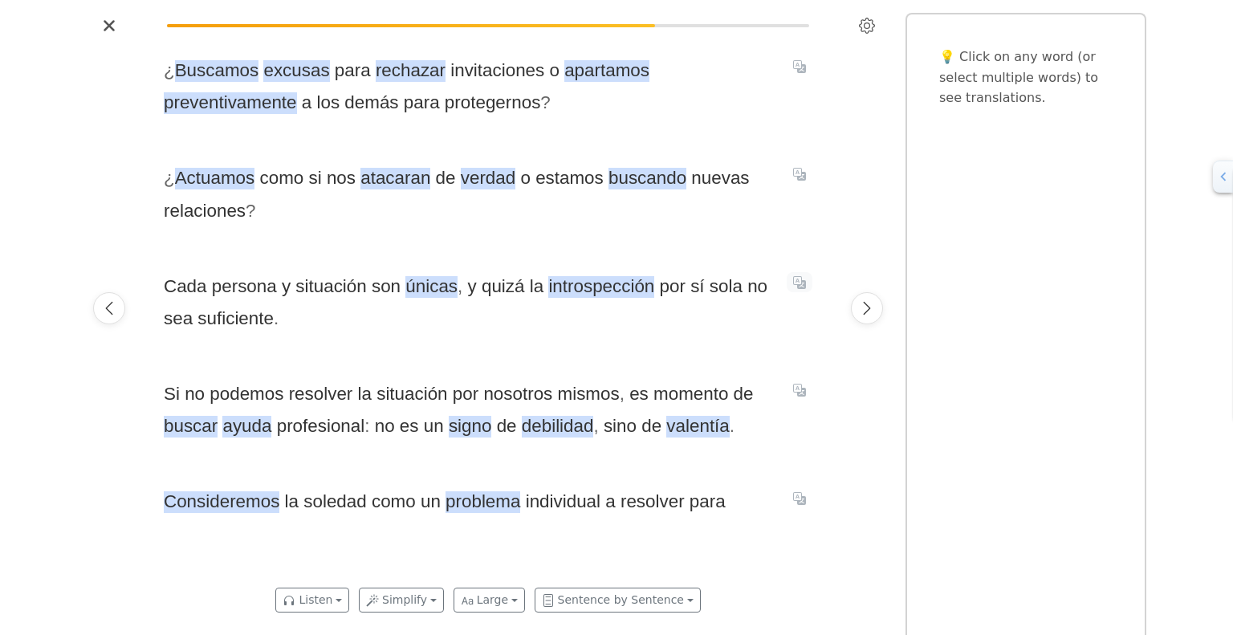
click at [803, 283] on icon "Translate sentence" at bounding box center [799, 282] width 13 height 13
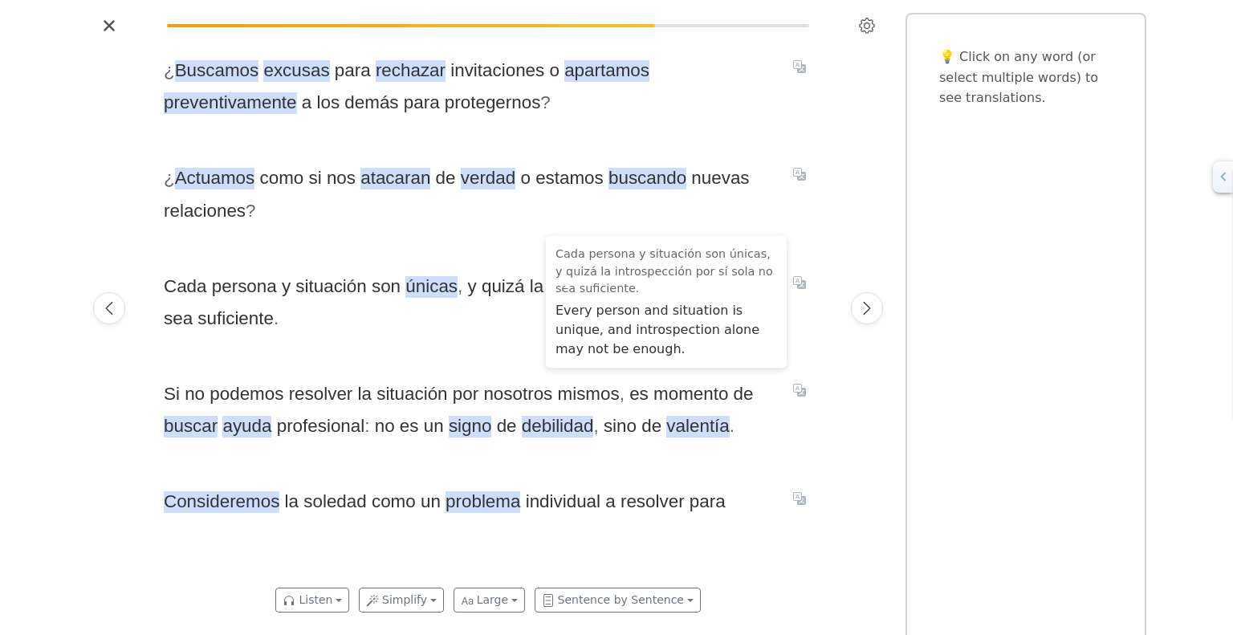
click at [870, 228] on div at bounding box center [866, 308] width 45 height 539
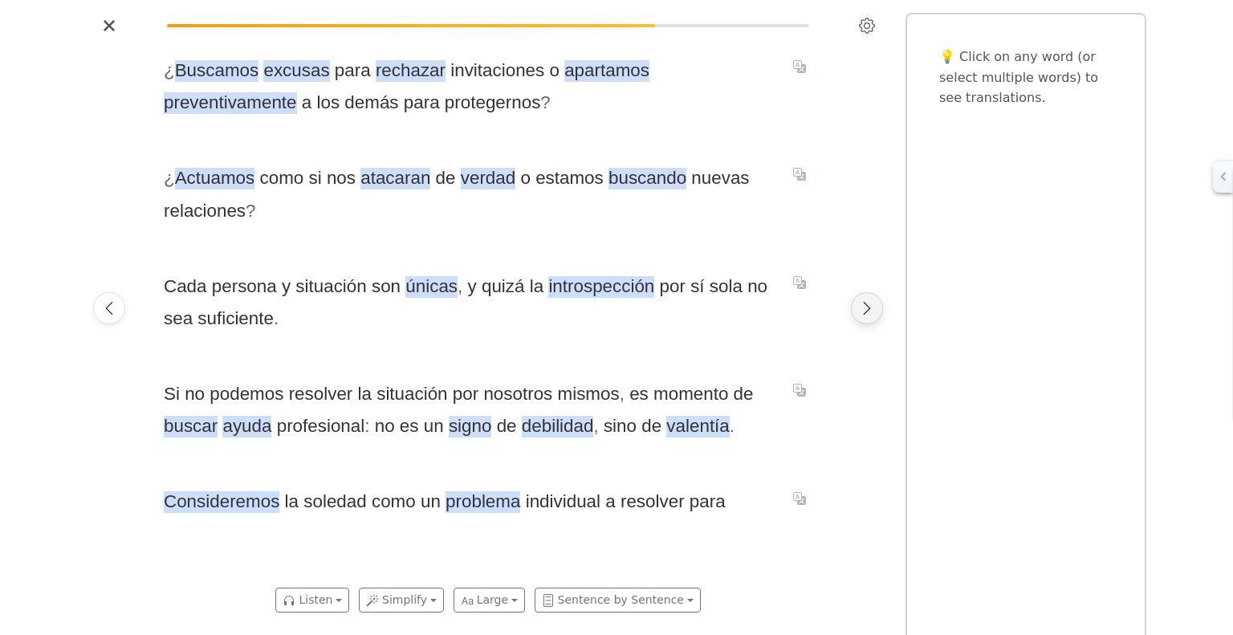
click at [872, 307] on icon "Next page" at bounding box center [867, 308] width 16 height 16
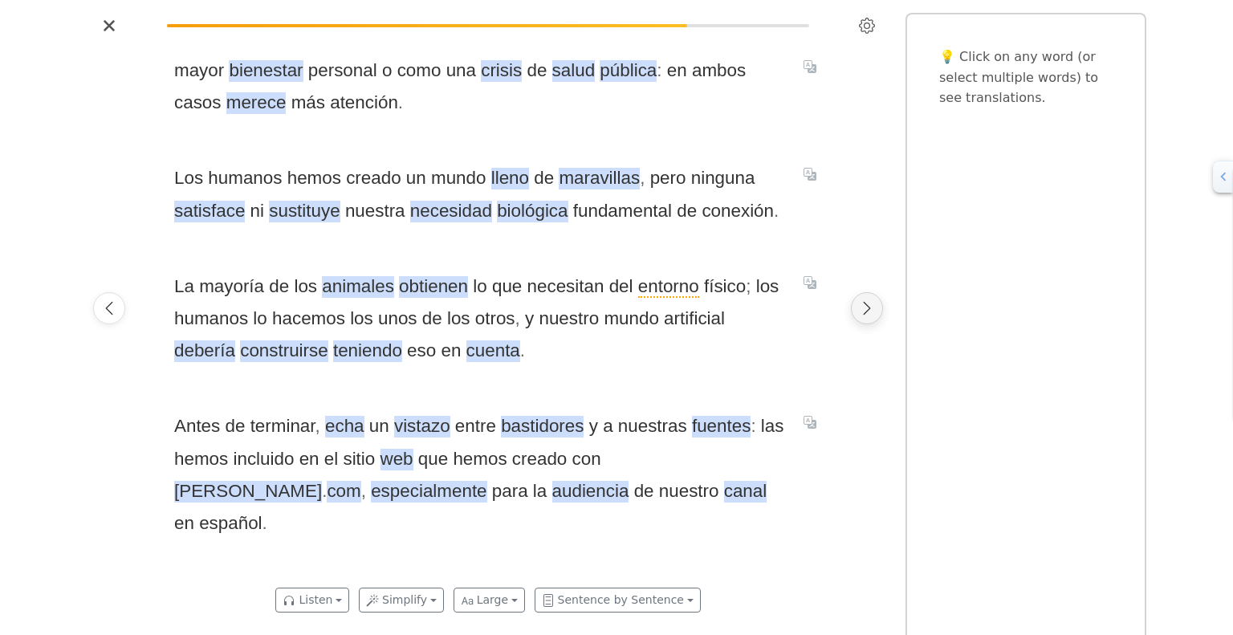
scroll to position [0, 11569]
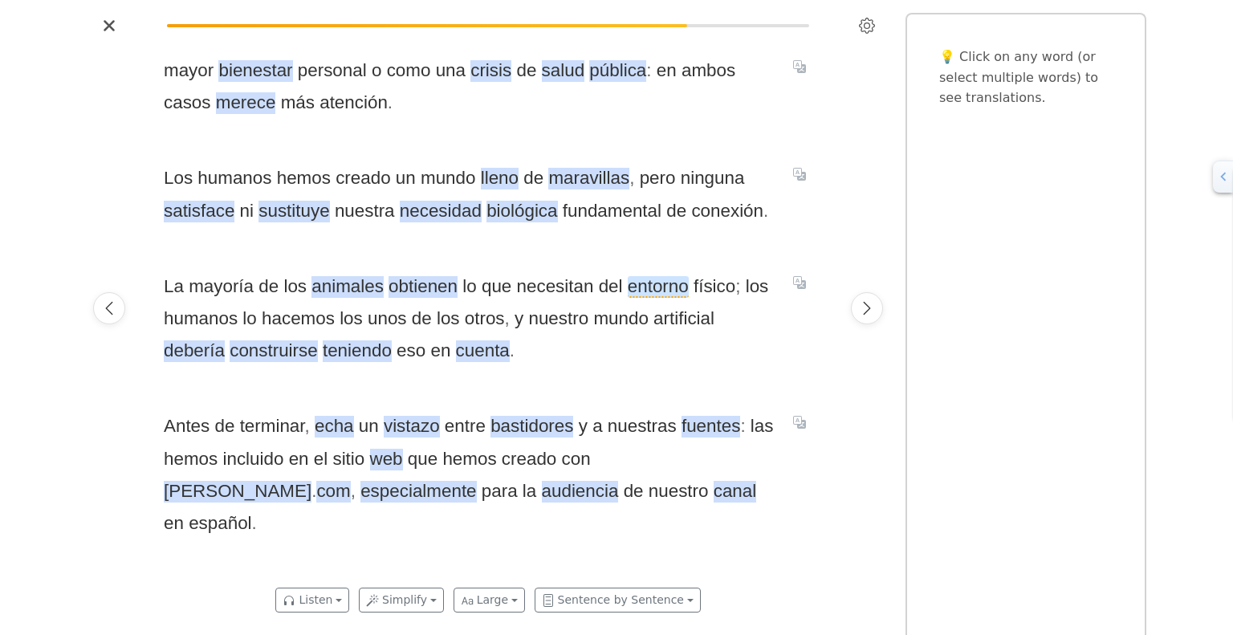
click at [655, 291] on span "entorno" at bounding box center [658, 287] width 61 height 22
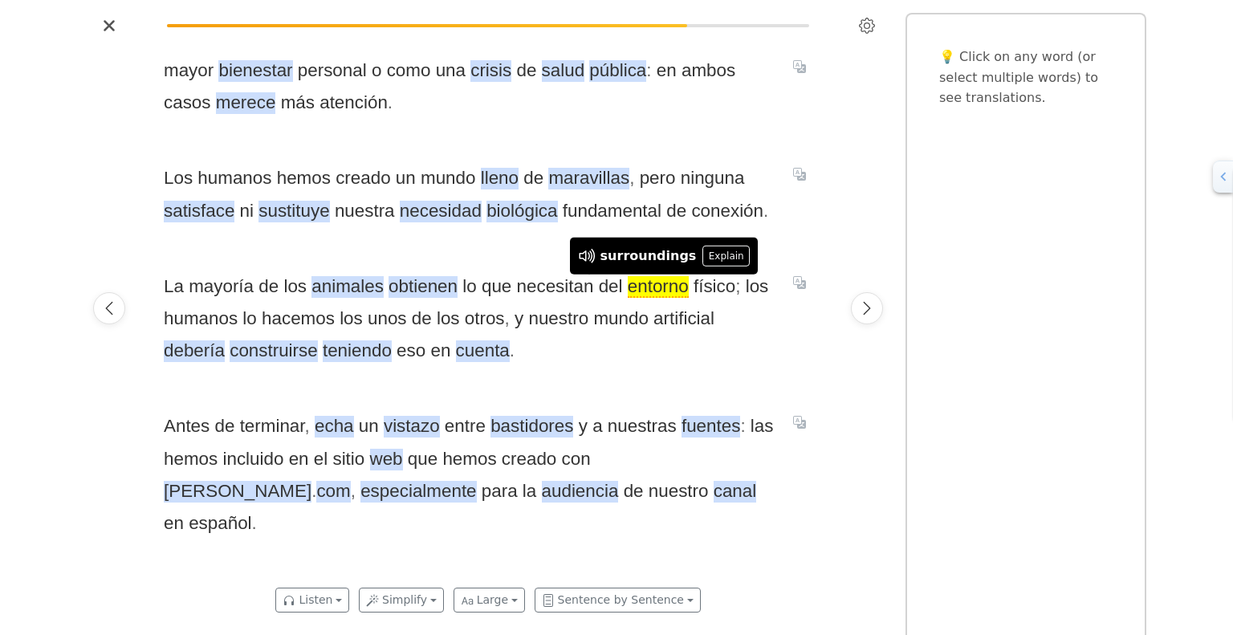
click at [494, 242] on div "mayor bienestar personal o como una crisis de salud pública : en ambos casos me…" at bounding box center [488, 308] width 681 height 539
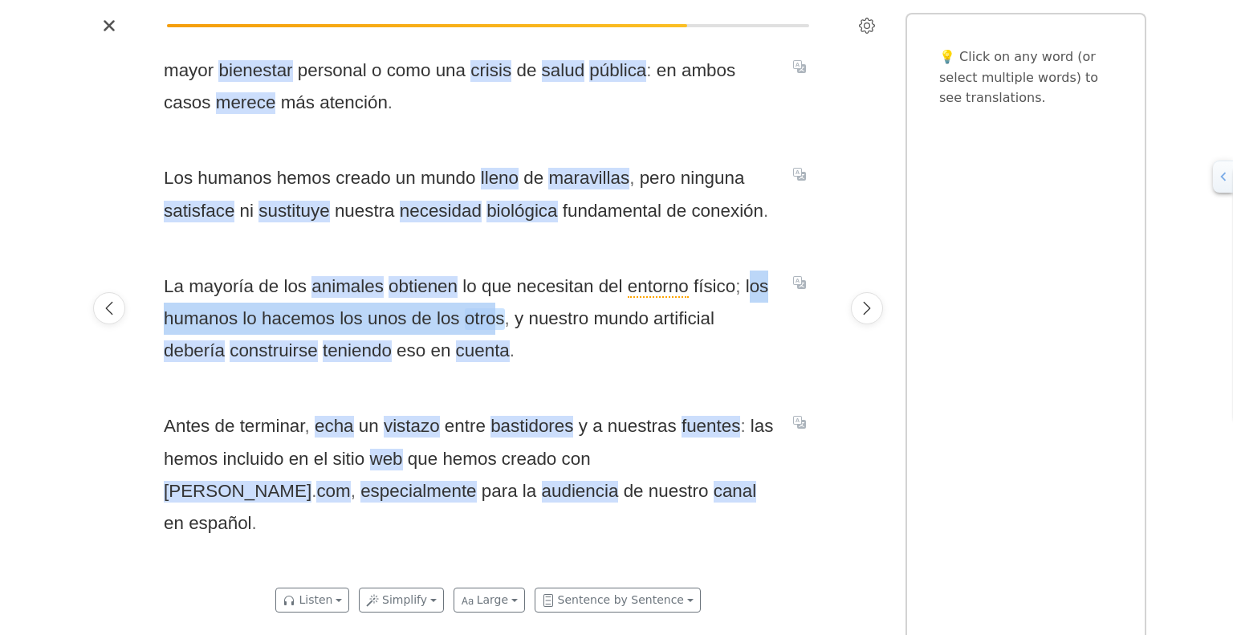
drag, startPoint x: 745, startPoint y: 291, endPoint x: 497, endPoint y: 326, distance: 250.5
click at [497, 326] on span "La mayoría de los animales obtienen lo que necesitan del entorno físico ; los h…" at bounding box center [469, 318] width 610 height 97
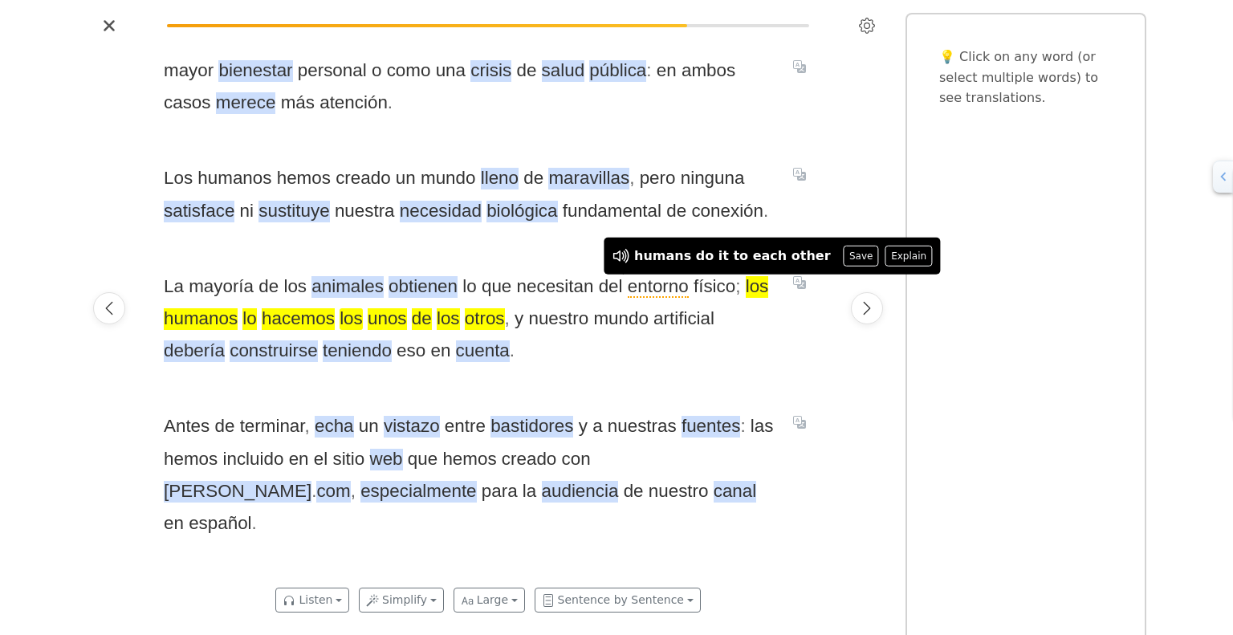
click at [350, 325] on span "los" at bounding box center [350, 319] width 23 height 22
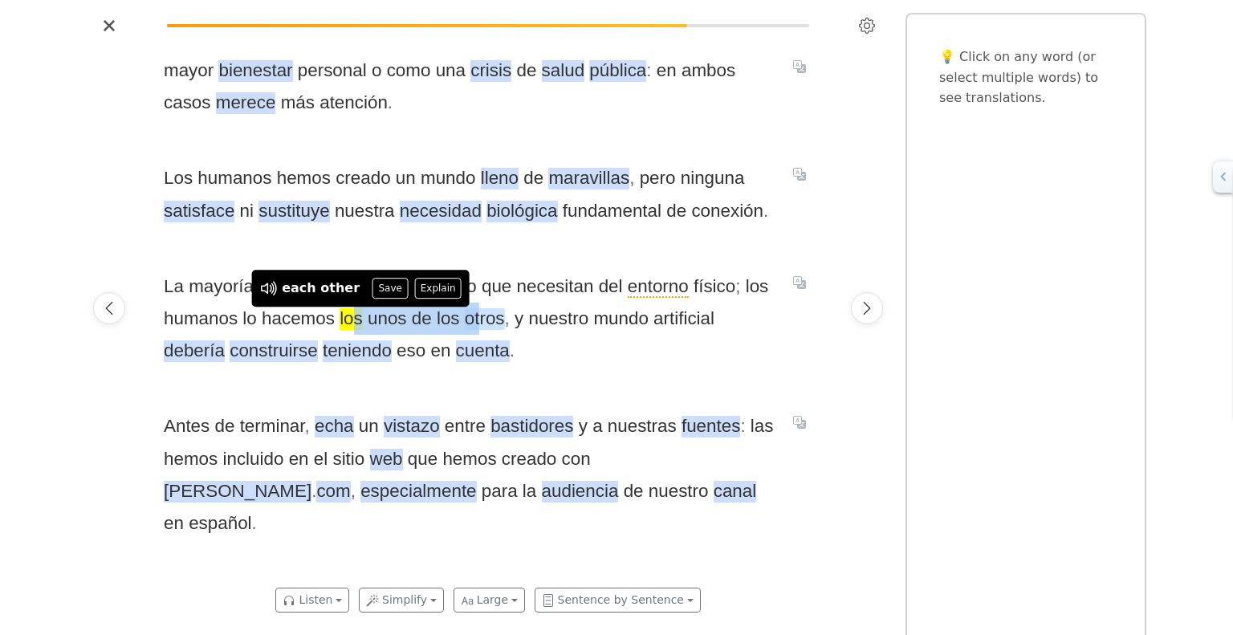
drag, startPoint x: 350, startPoint y: 325, endPoint x: 478, endPoint y: 318, distance: 128.6
click at [478, 318] on span "La mayoría de los animales obtienen lo que necesitan del entorno físico ; los h…" at bounding box center [469, 318] width 610 height 97
click at [579, 354] on span "La mayoría de los animales obtienen lo que necesitan del entorno físico ; los h…" at bounding box center [469, 318] width 610 height 97
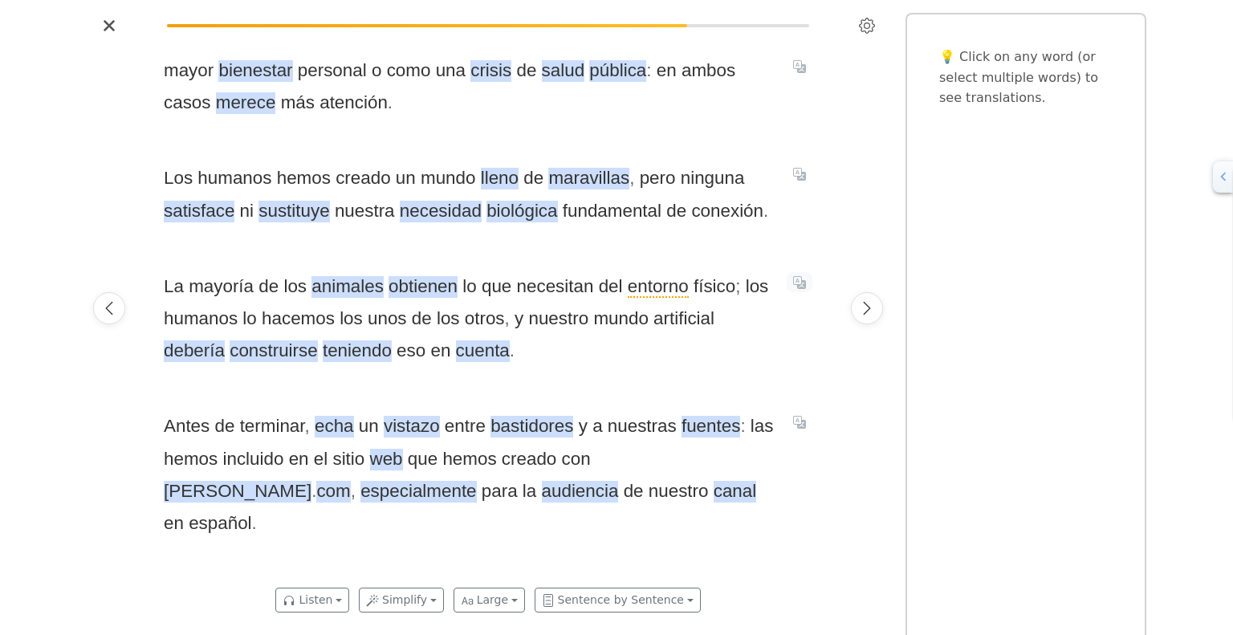
click at [798, 289] on icon "Translate sentence" at bounding box center [799, 282] width 13 height 13
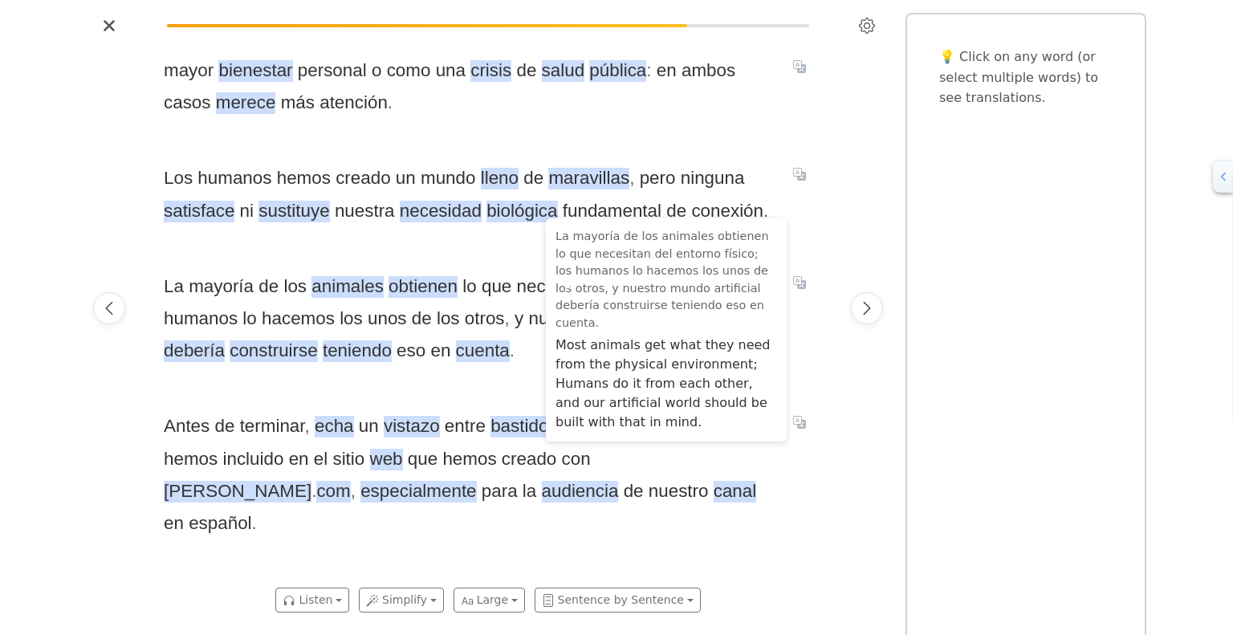
click at [817, 347] on div "mayor bienestar personal o como una crisis de salud pública : en ambos casos me…" at bounding box center [488, 308] width 681 height 539
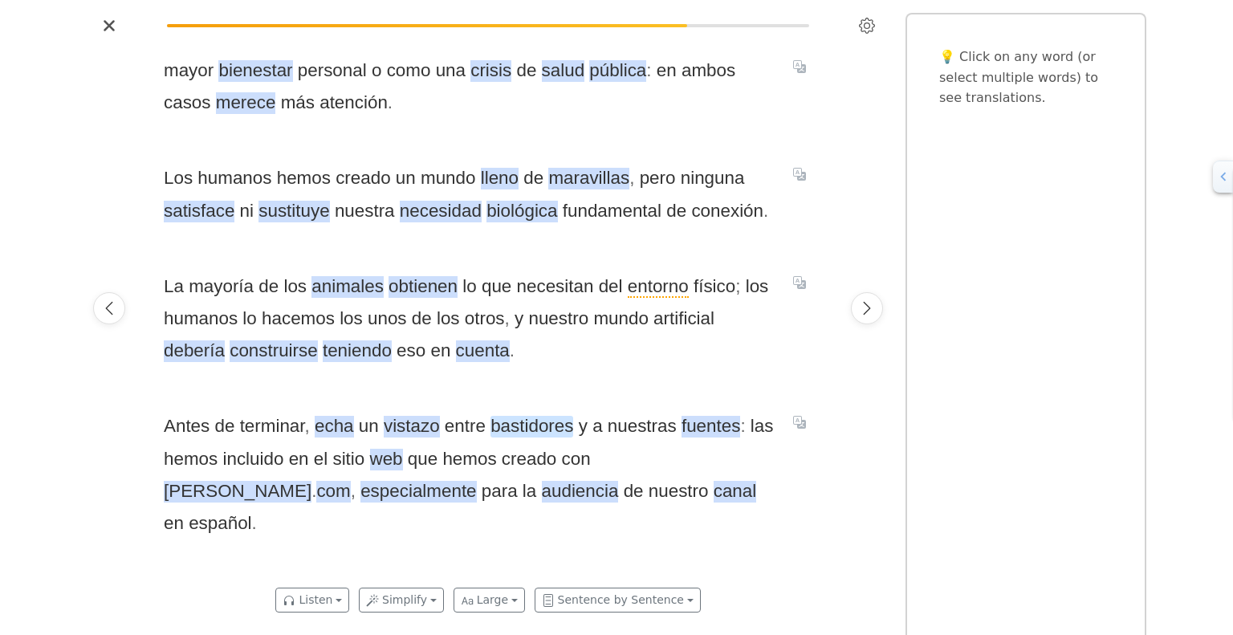
click at [547, 422] on span "bastidores" at bounding box center [531, 427] width 83 height 22
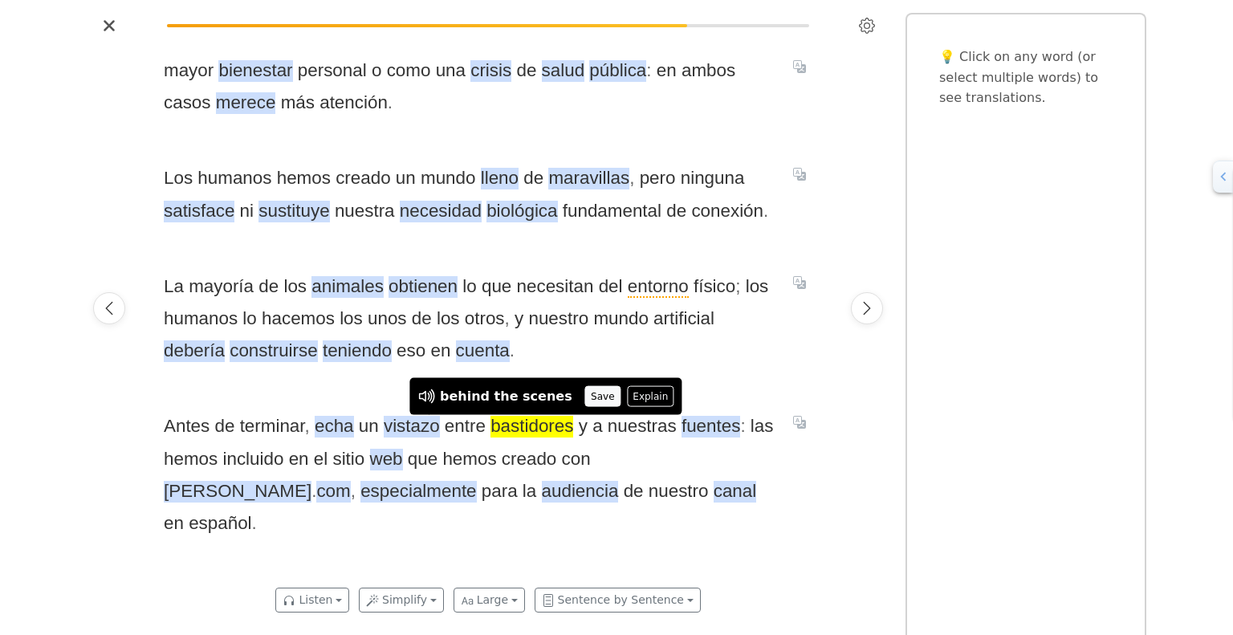
click at [585, 396] on button "Save" at bounding box center [602, 396] width 35 height 21
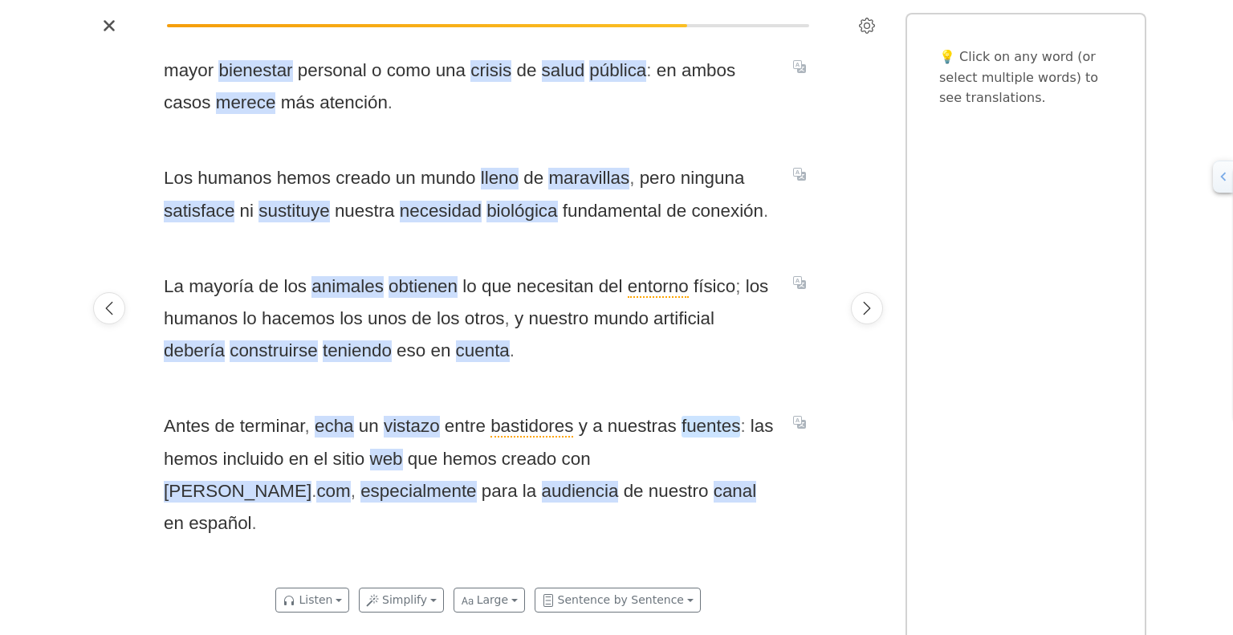
click at [687, 437] on span "fuentes" at bounding box center [710, 427] width 59 height 22
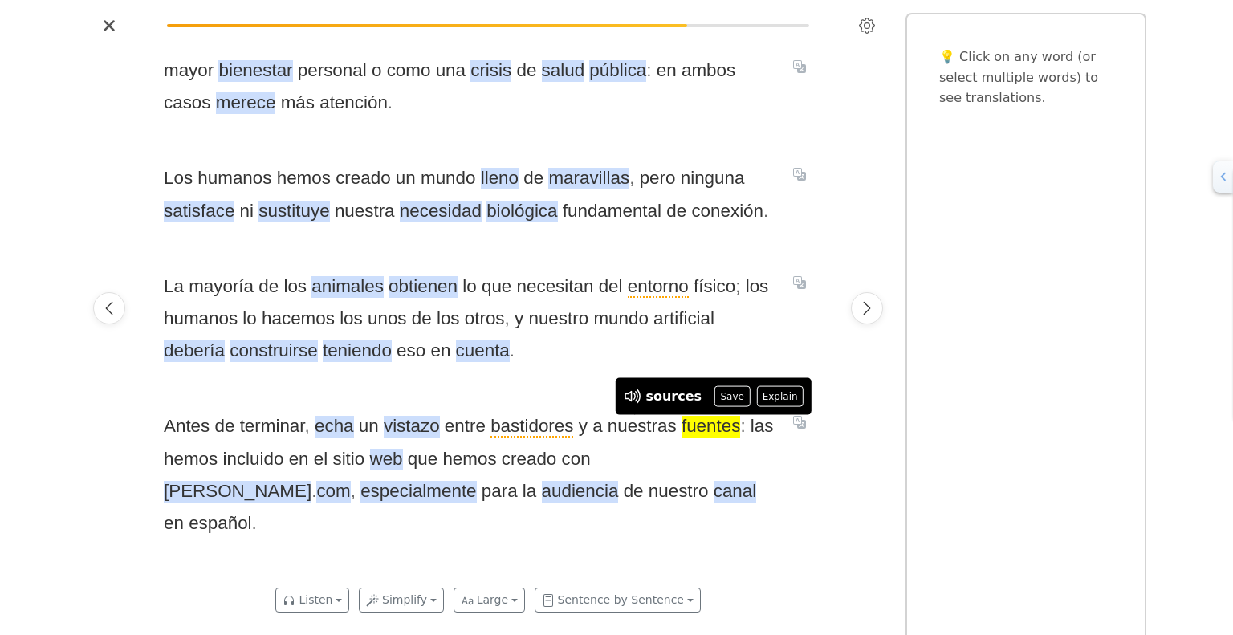
click at [715, 479] on span "Antes de terminar , echa un vistazo entre bastidores y a nuestras fuentes : las…" at bounding box center [469, 474] width 610 height 129
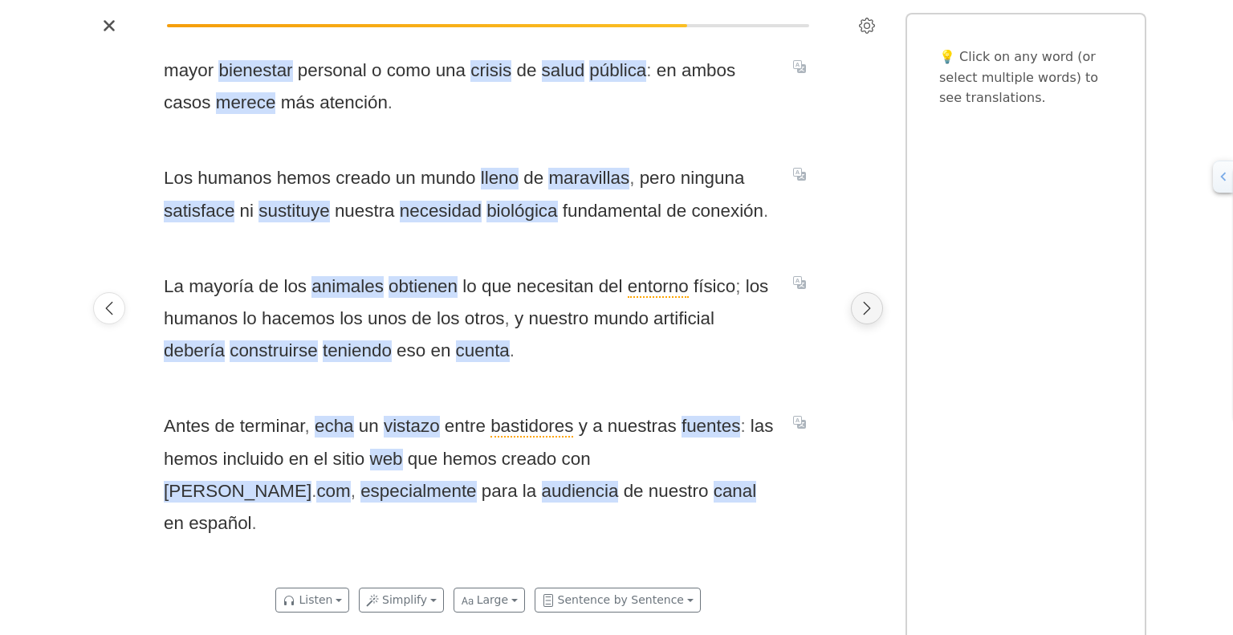
click at [869, 312] on icon "Next page" at bounding box center [867, 308] width 16 height 16
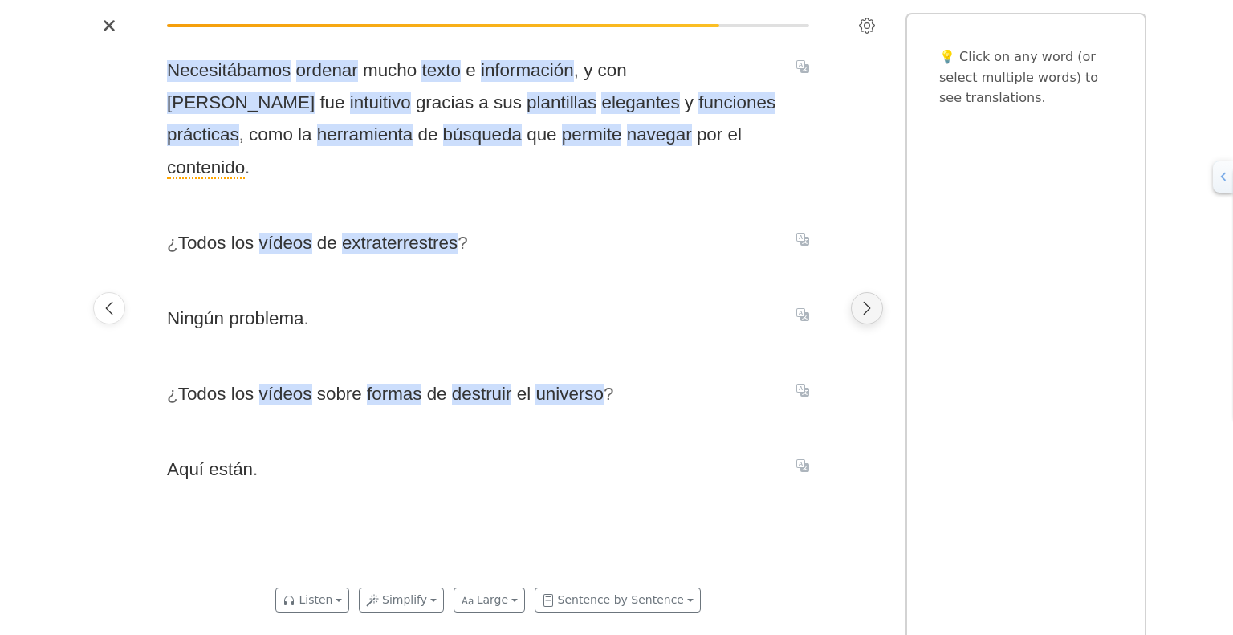
scroll to position [0, 12249]
click at [297, 90] on span "Necesitábamos ordenar mucho texto e información , y con Wix fue intuitivo graci…" at bounding box center [469, 119] width 610 height 129
click at [523, 105] on span "plantillas" at bounding box center [558, 103] width 70 height 22
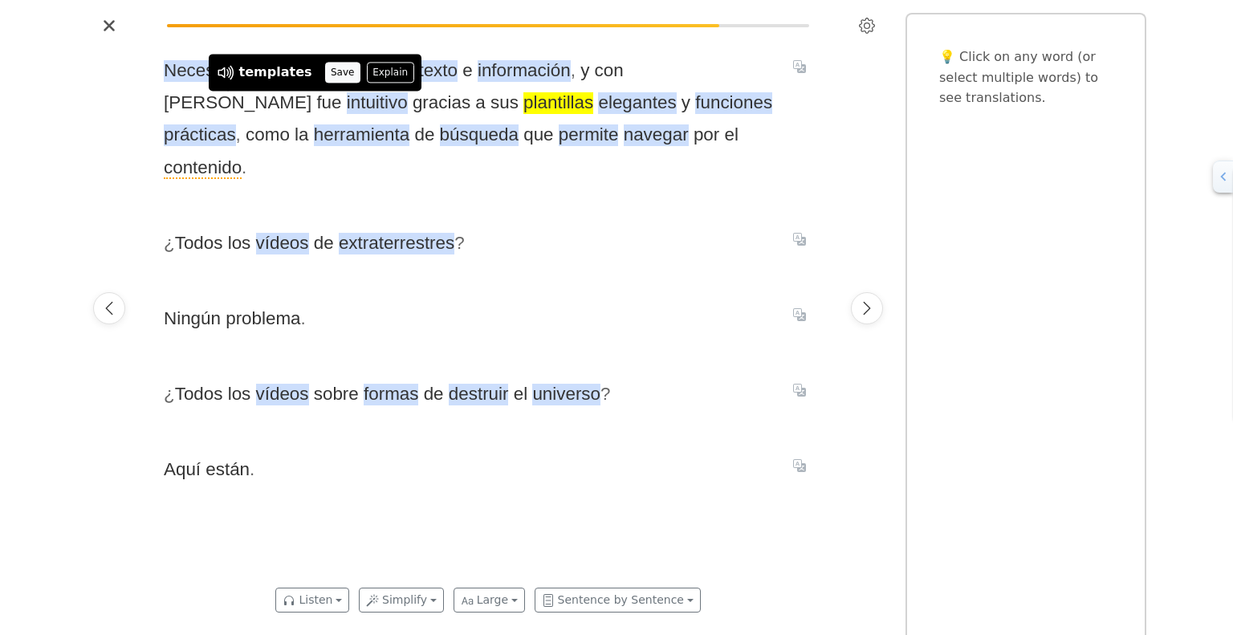
click at [325, 71] on button "Save" at bounding box center [342, 72] width 35 height 21
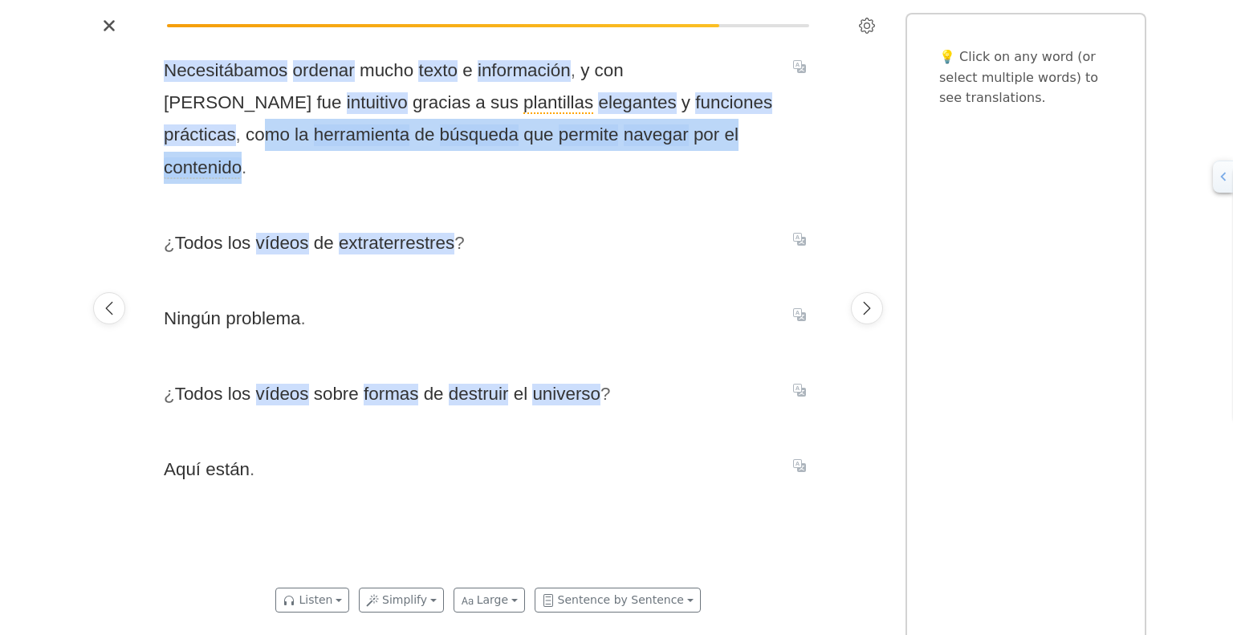
drag, startPoint x: 615, startPoint y: 108, endPoint x: 570, endPoint y: 146, distance: 59.2
click at [570, 146] on span "Necesitábamos ordenar mucho texto e información , y con Wix fue intuitivo graci…" at bounding box center [469, 119] width 610 height 129
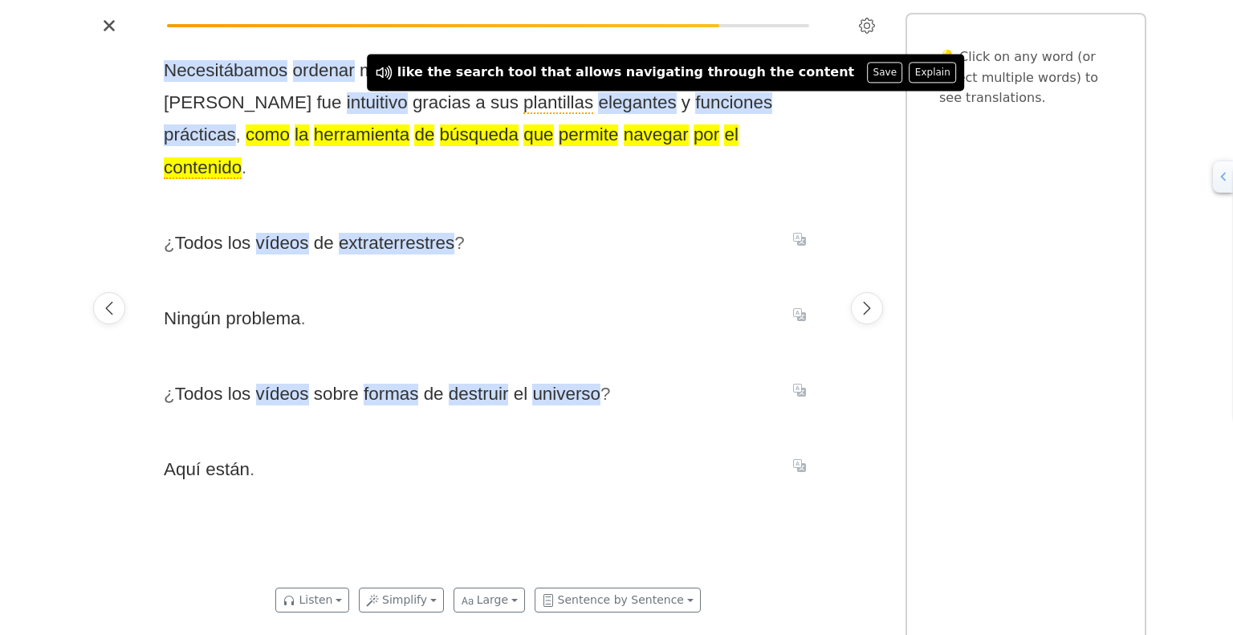
click at [600, 153] on div "Necesitábamos ordenar mucho texto e información , y con Wix fue intuitivo graci…" at bounding box center [488, 308] width 681 height 539
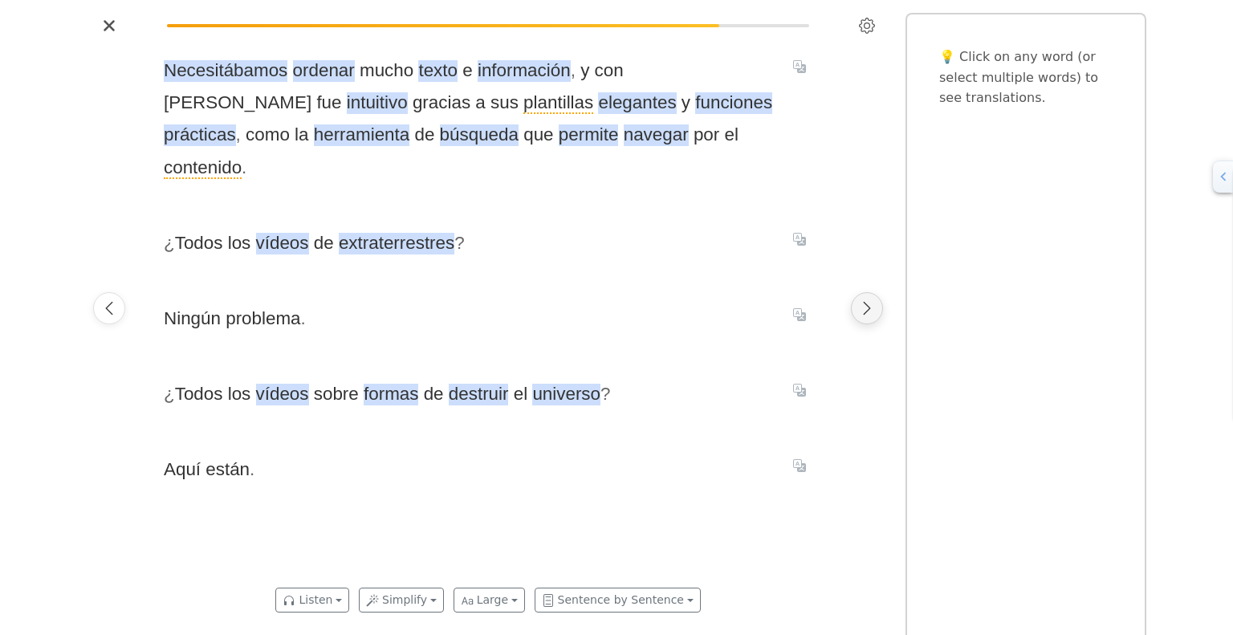
click at [873, 311] on icon "Next page" at bounding box center [867, 308] width 16 height 16
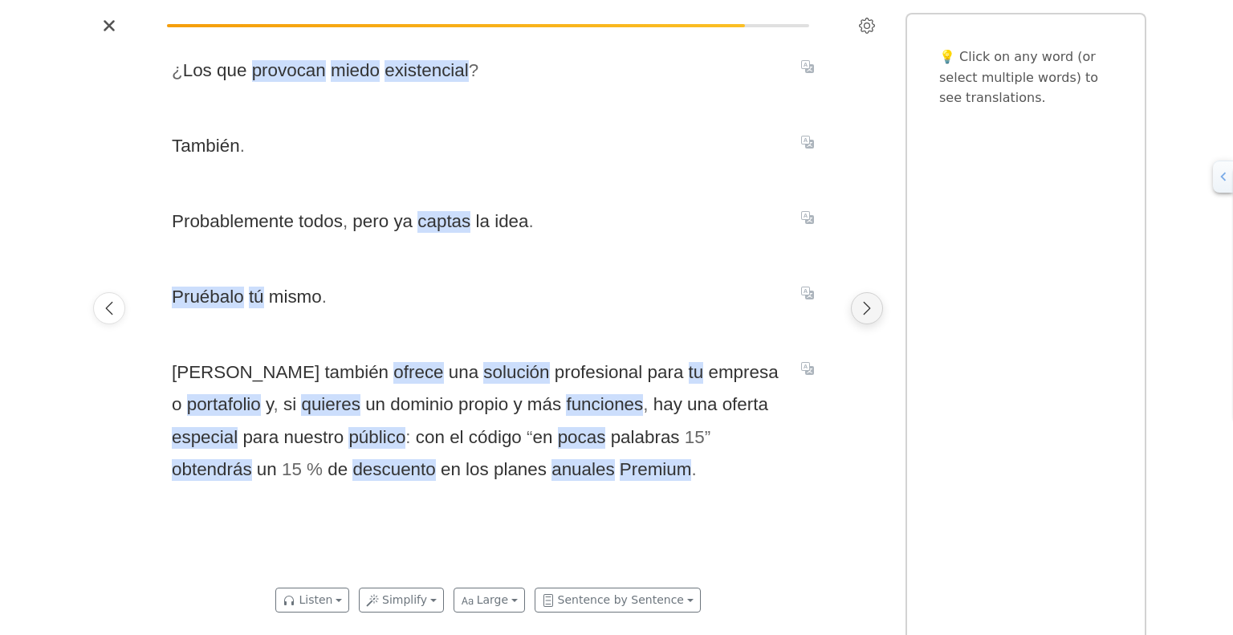
scroll to position [0, 12930]
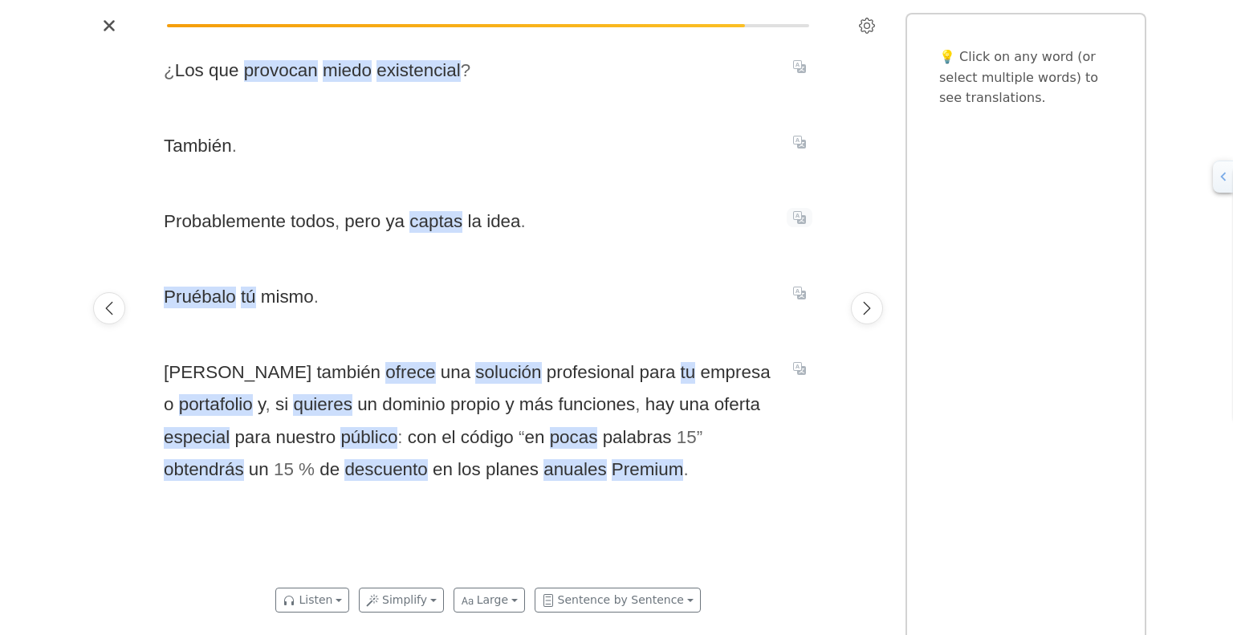
click at [801, 217] on icon "Translate sentence" at bounding box center [799, 217] width 13 height 13
click at [708, 137] on span "También ." at bounding box center [469, 146] width 610 height 32
click at [874, 305] on icon "Next page" at bounding box center [867, 308] width 16 height 16
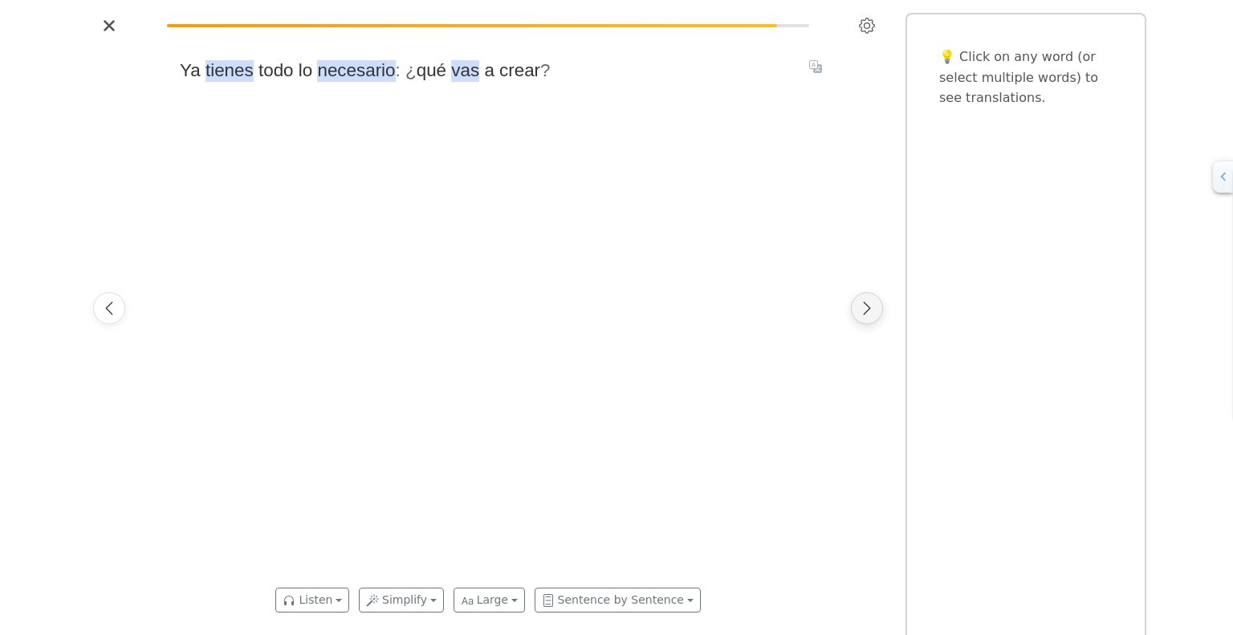
scroll to position [0, 13610]
click at [874, 305] on icon "Next page" at bounding box center [867, 308] width 16 height 16
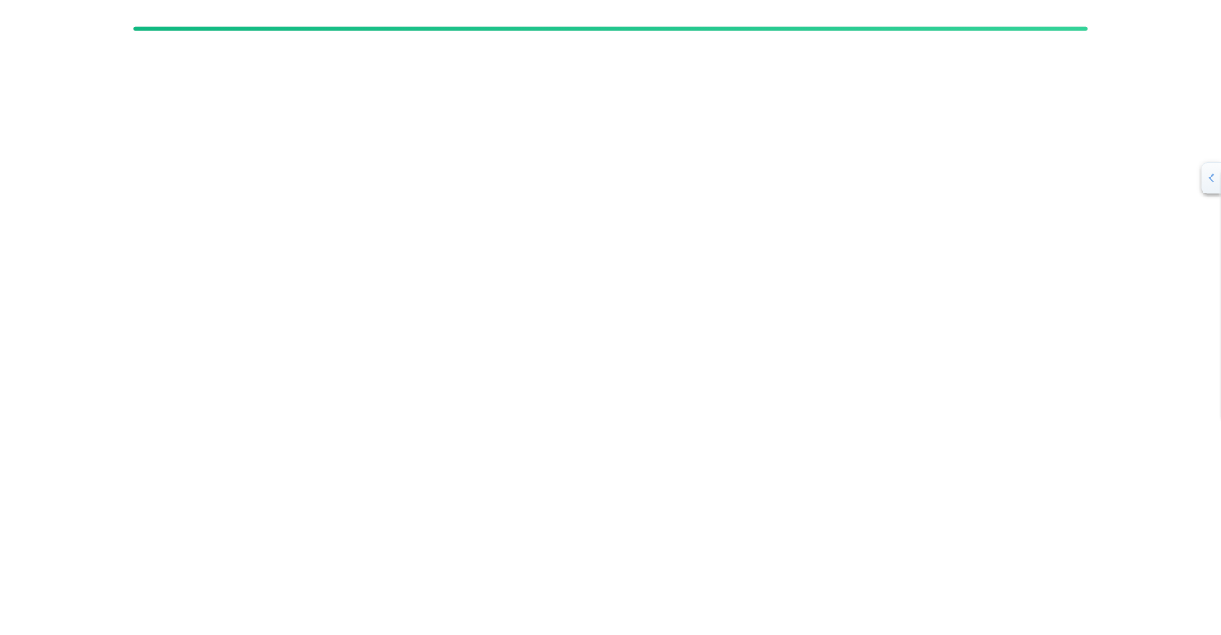
scroll to position [0, 19684]
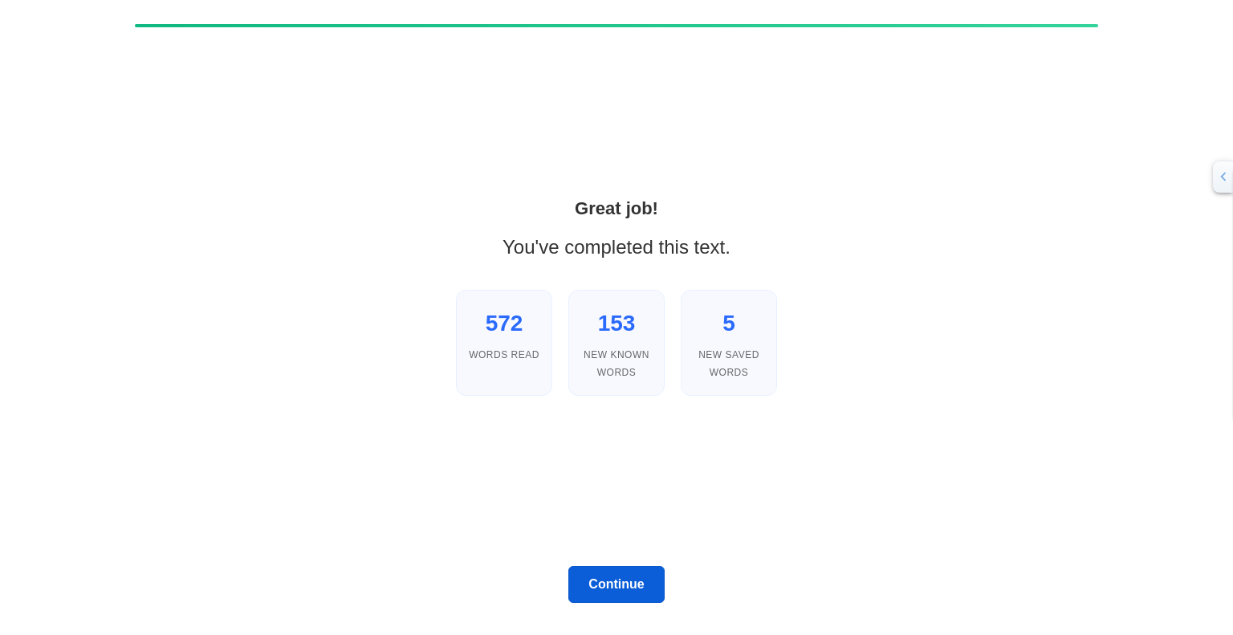
click at [632, 575] on button "Continue" at bounding box center [616, 584] width 96 height 37
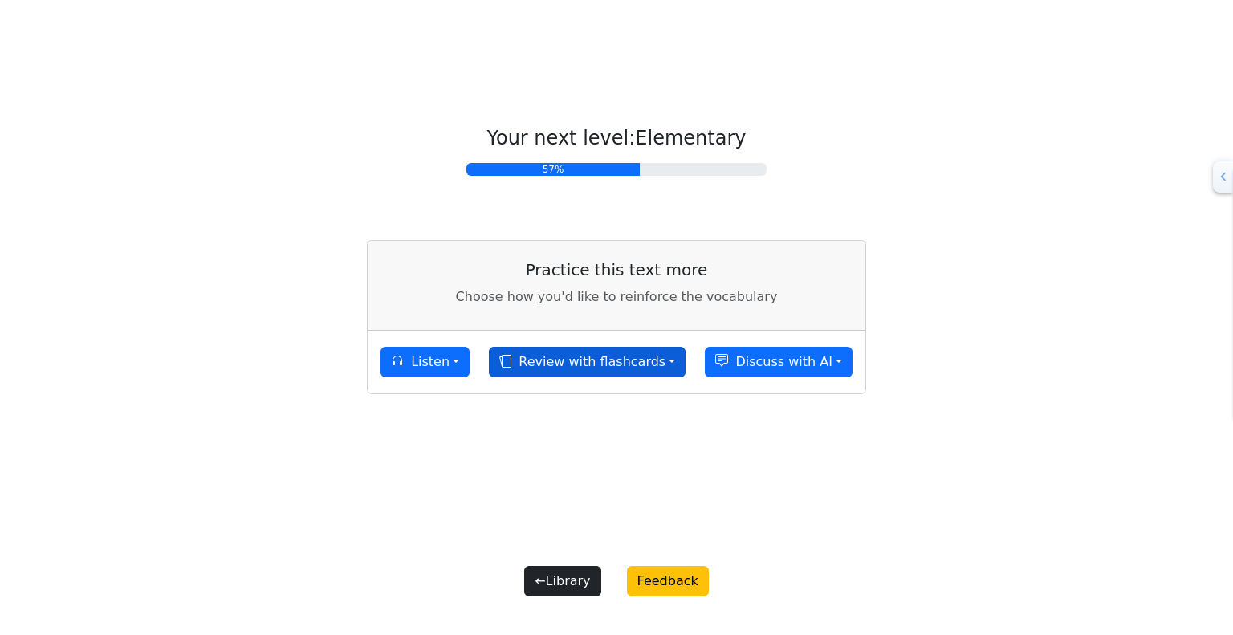
click at [631, 364] on button "Review with flashcards" at bounding box center [587, 362] width 197 height 30
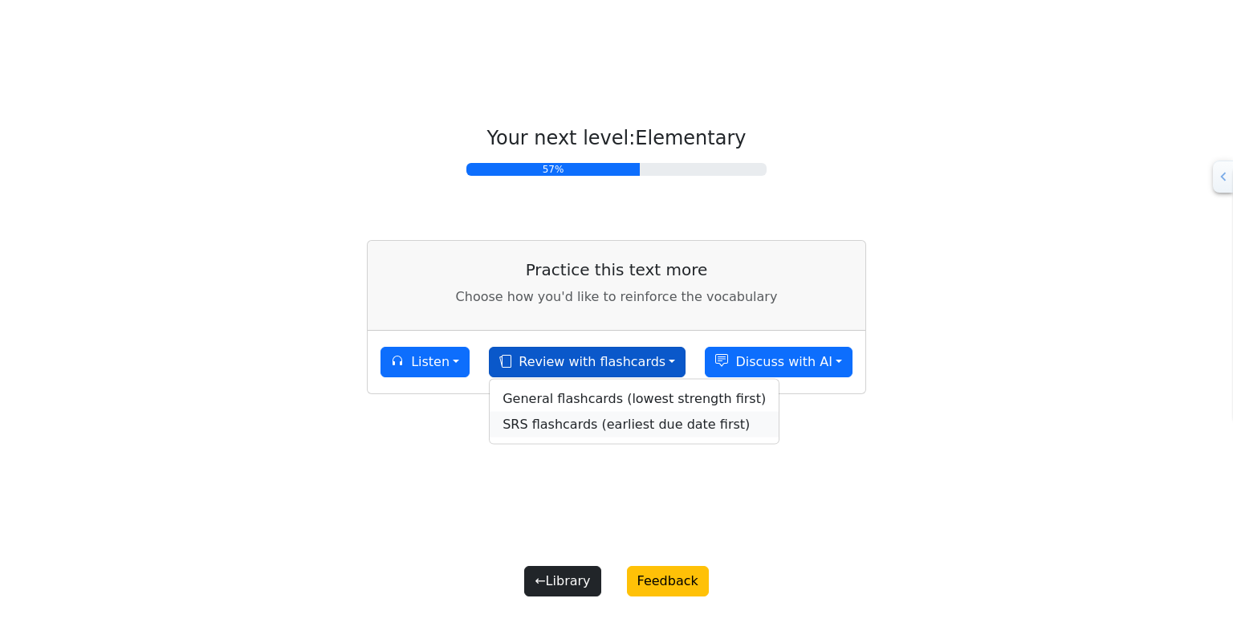
click at [605, 422] on link "SRS flashcards (earliest due date first)" at bounding box center [634, 425] width 289 height 26
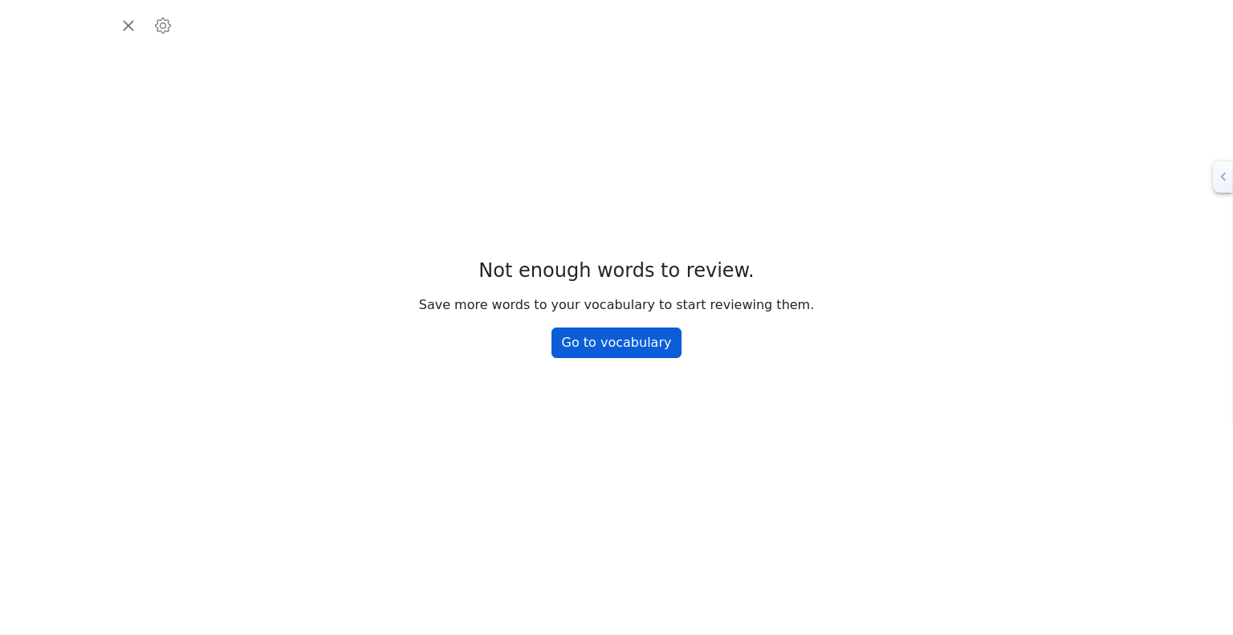
click at [604, 342] on link "Go to vocabulary" at bounding box center [616, 342] width 131 height 30
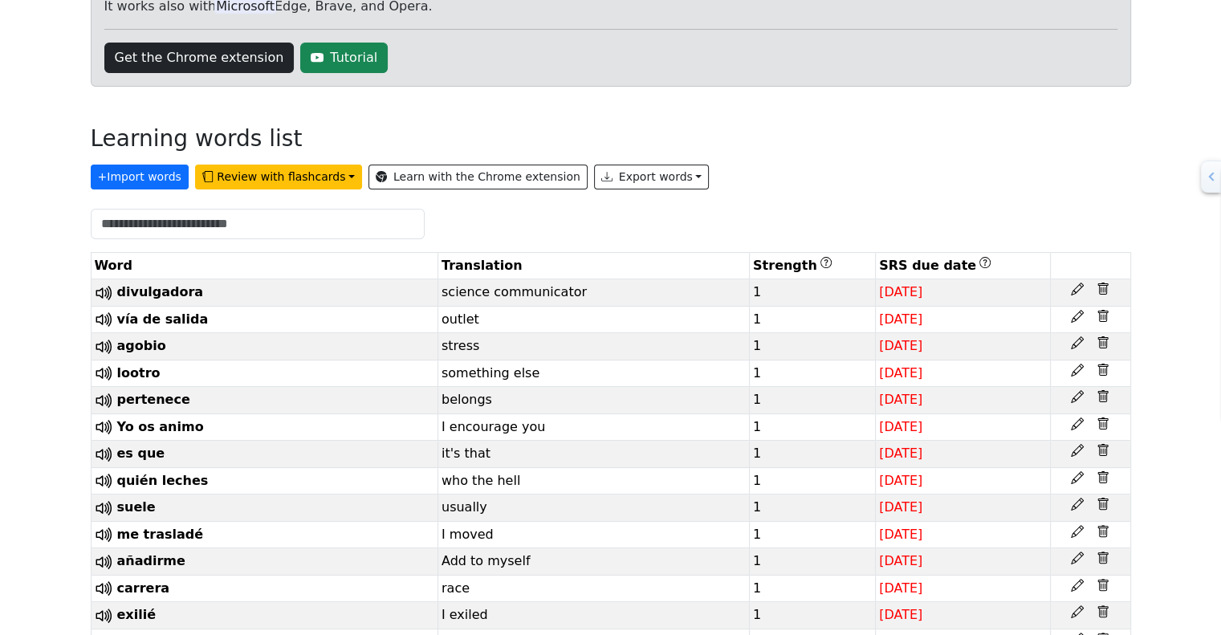
scroll to position [260, 0]
click at [295, 181] on button "Review with flashcards" at bounding box center [278, 177] width 167 height 25
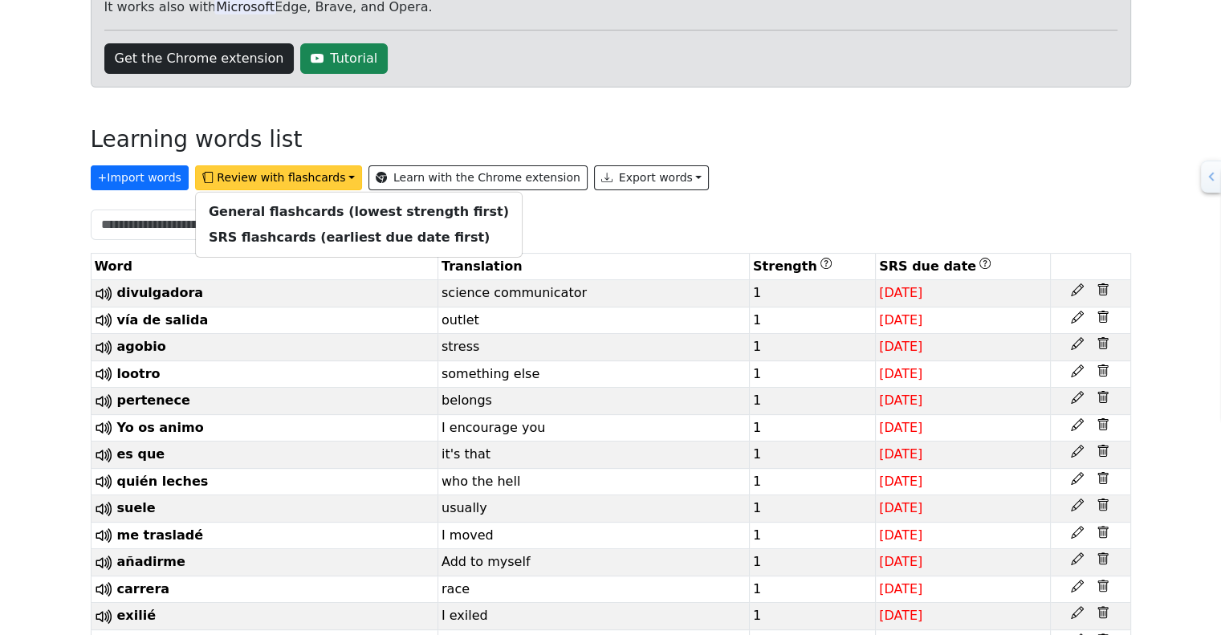
click at [867, 137] on div "Learning words list" at bounding box center [611, 143] width 1040 height 34
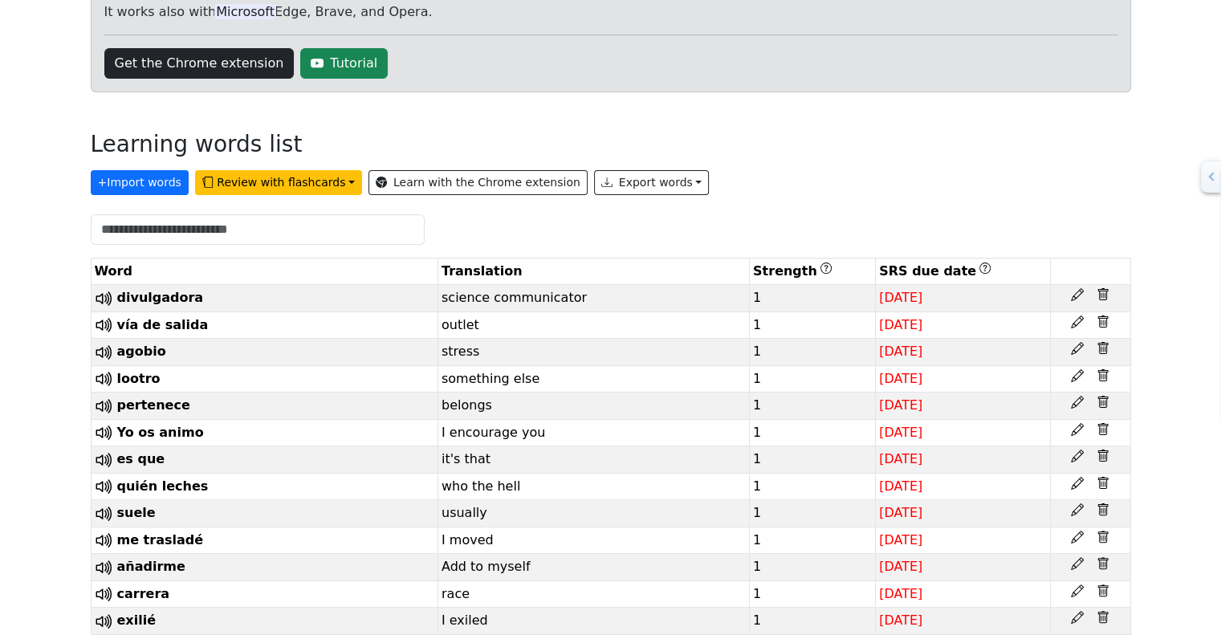
scroll to position [0, 0]
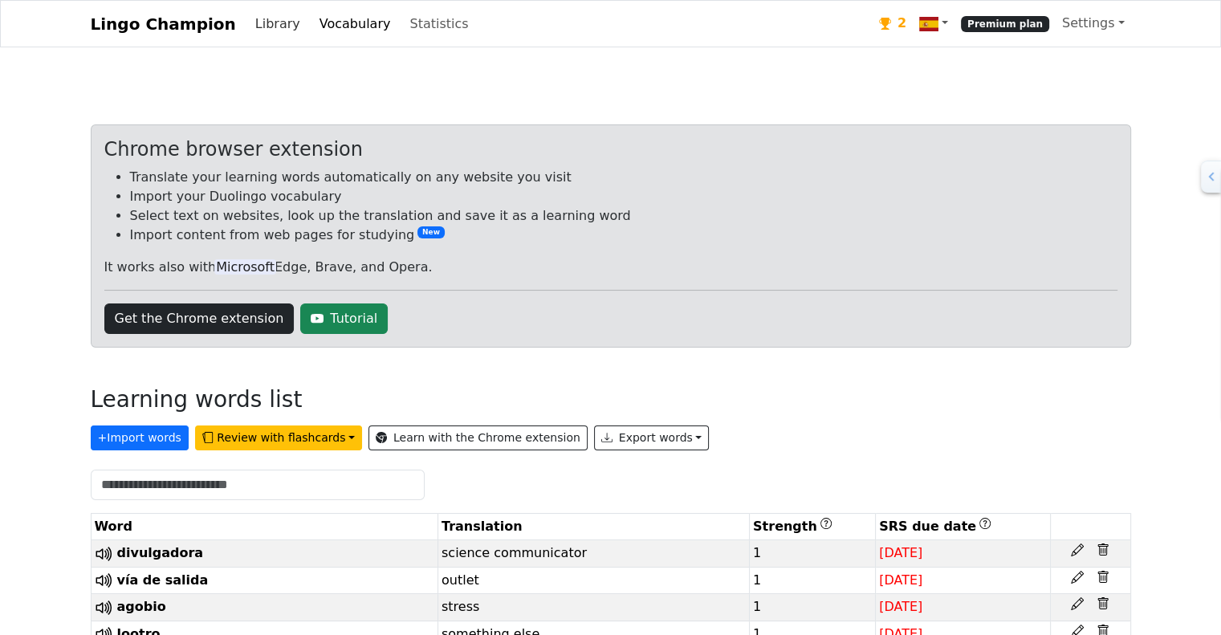
click at [262, 26] on link "Library" at bounding box center [278, 24] width 58 height 32
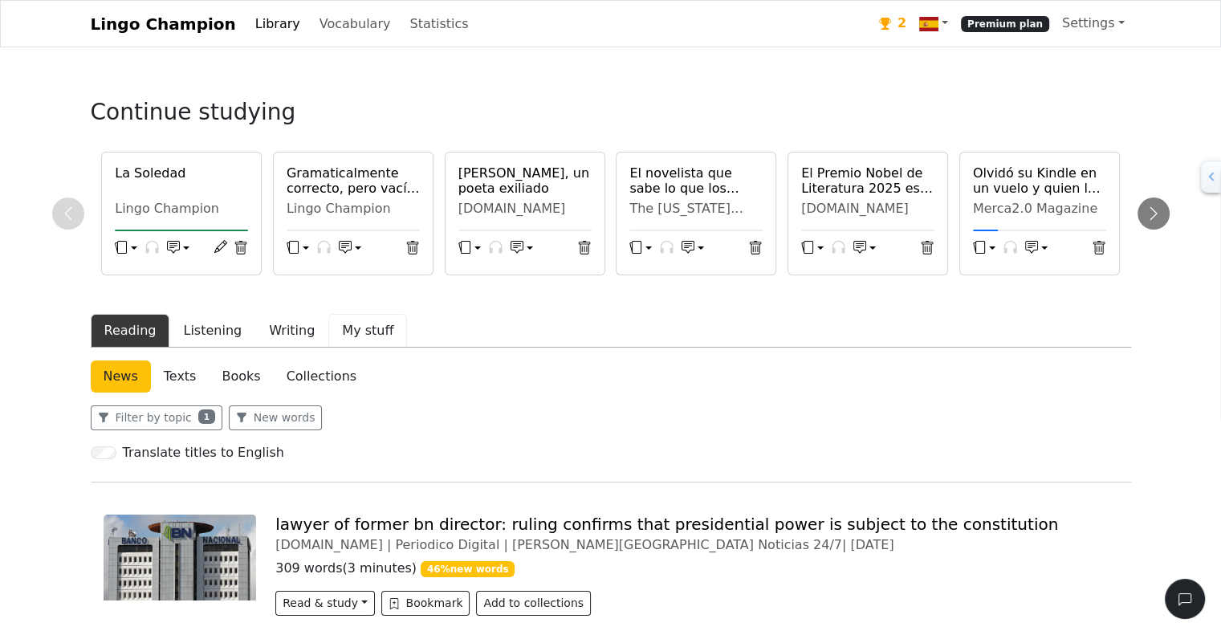
click at [344, 335] on button "My stuff" at bounding box center [367, 331] width 79 height 34
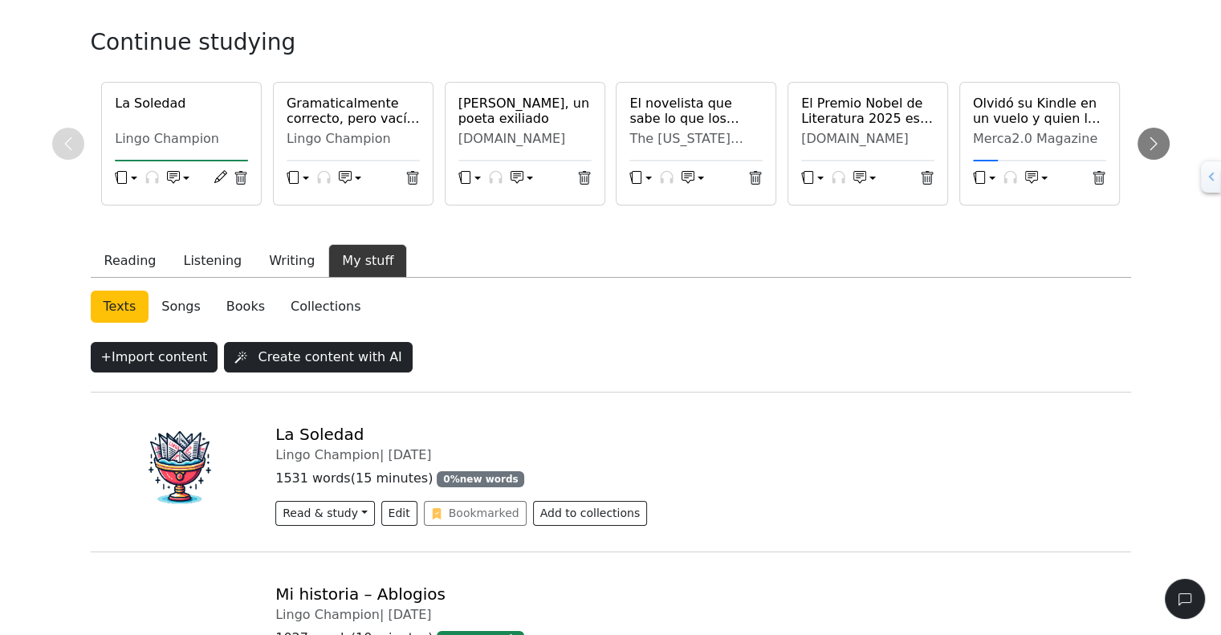
scroll to position [73, 0]
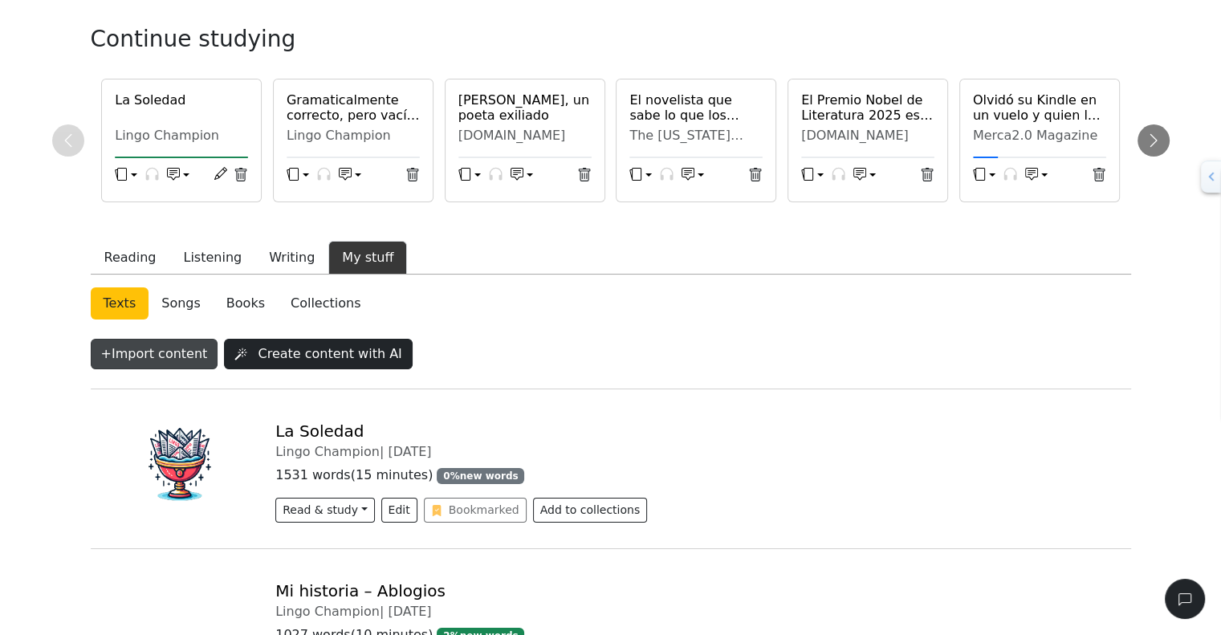
click at [154, 349] on button "+ Import content" at bounding box center [155, 354] width 128 height 30
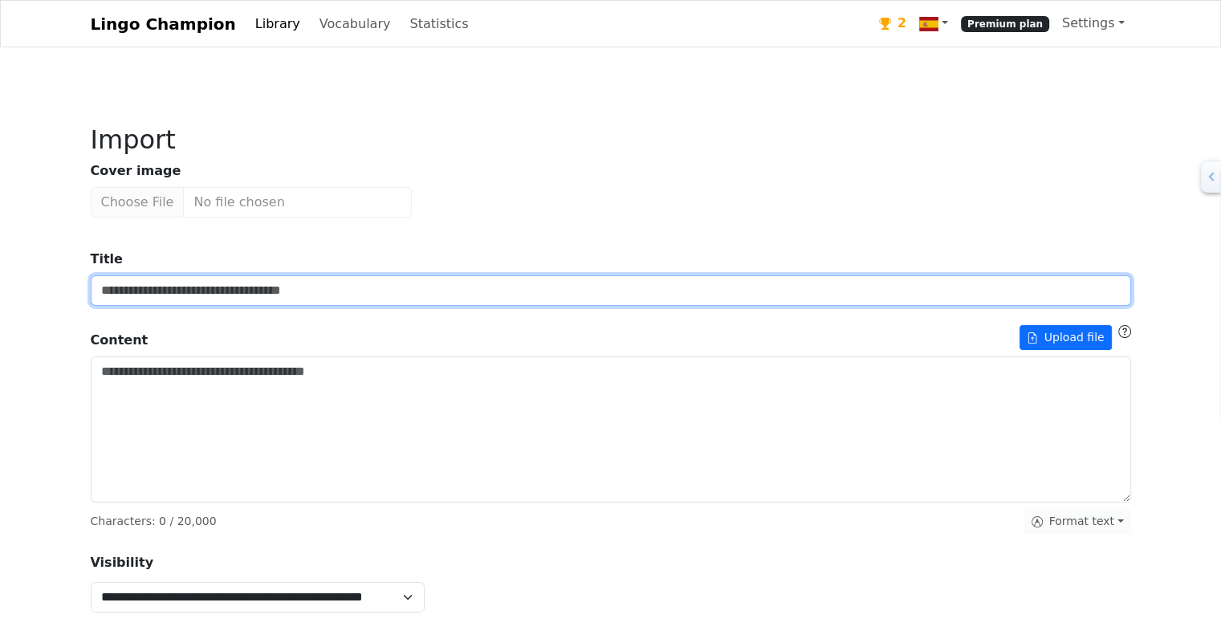
click at [196, 299] on input "Title" at bounding box center [611, 290] width 1040 height 30
type input "**********"
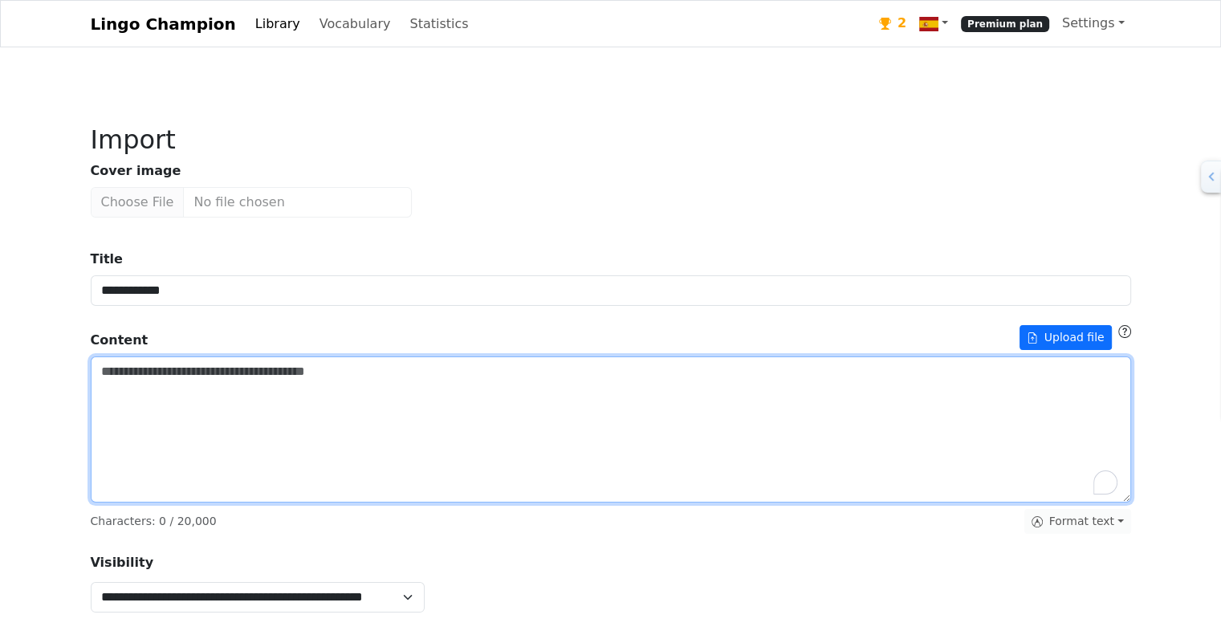
click at [347, 412] on textarea "Title" at bounding box center [611, 429] width 1040 height 146
paste textarea "**********"
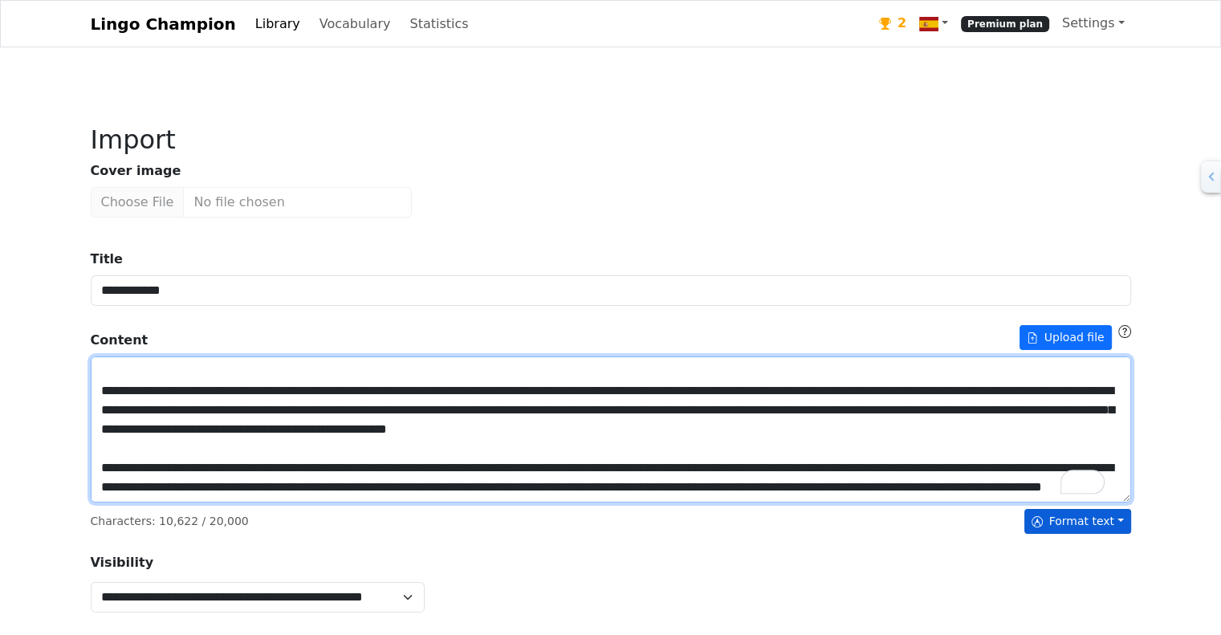
scroll to position [1637, 0]
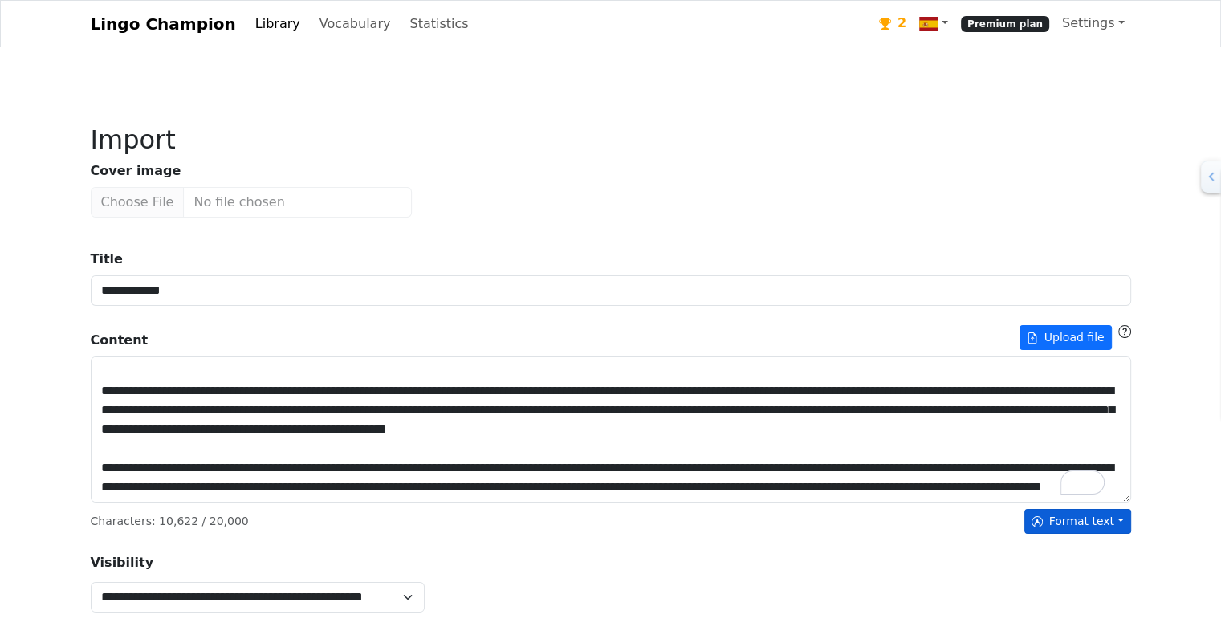
click at [1117, 518] on button "Format text" at bounding box center [1077, 521] width 107 height 25
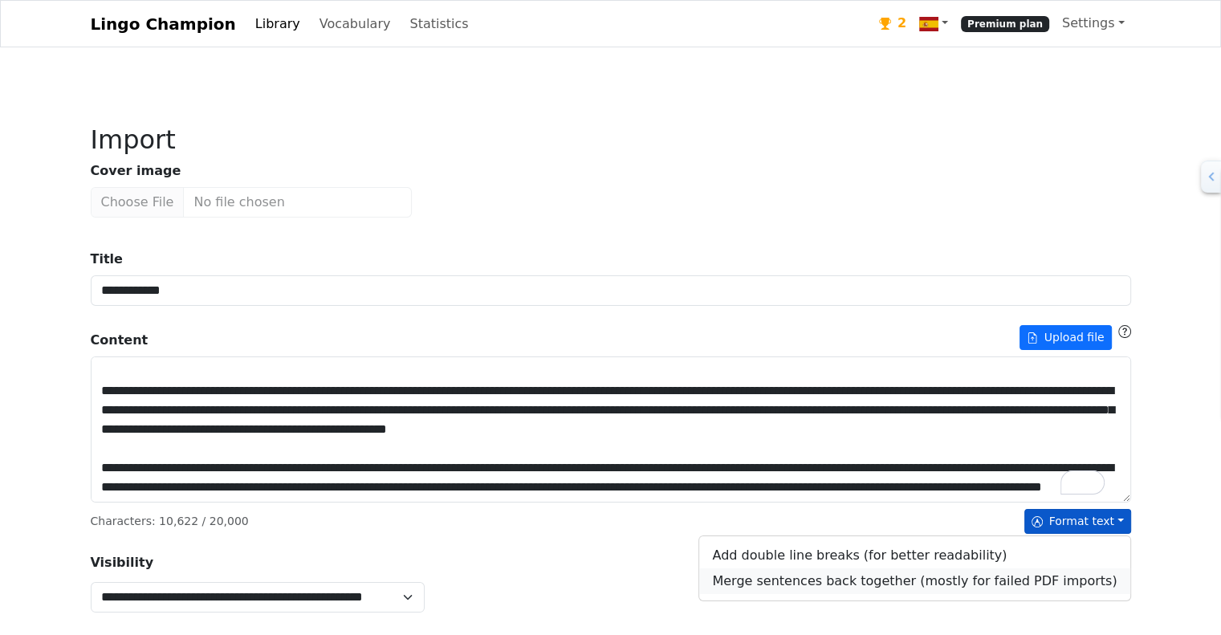
click at [998, 584] on link "Merge sentences back together (mostly for failed PDF imports)" at bounding box center [914, 581] width 430 height 26
type textarea "**********"
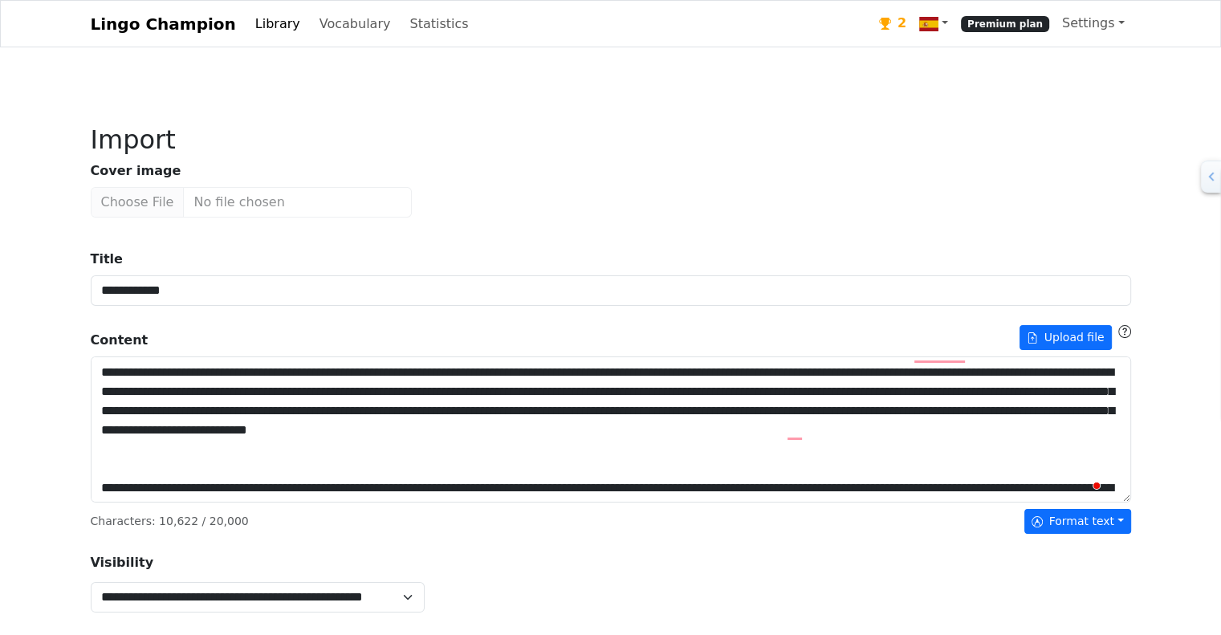
scroll to position [0, 0]
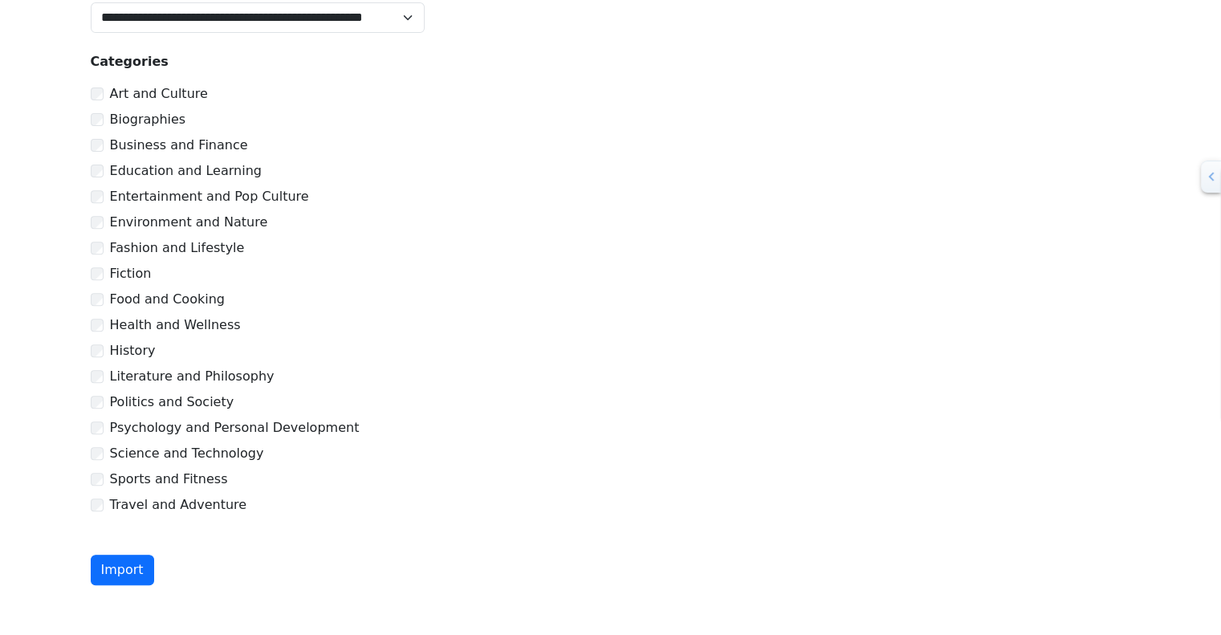
click at [95, 429] on div "Psychology and Personal Development" at bounding box center [611, 427] width 1040 height 19
click at [132, 571] on button "Import" at bounding box center [122, 570] width 63 height 30
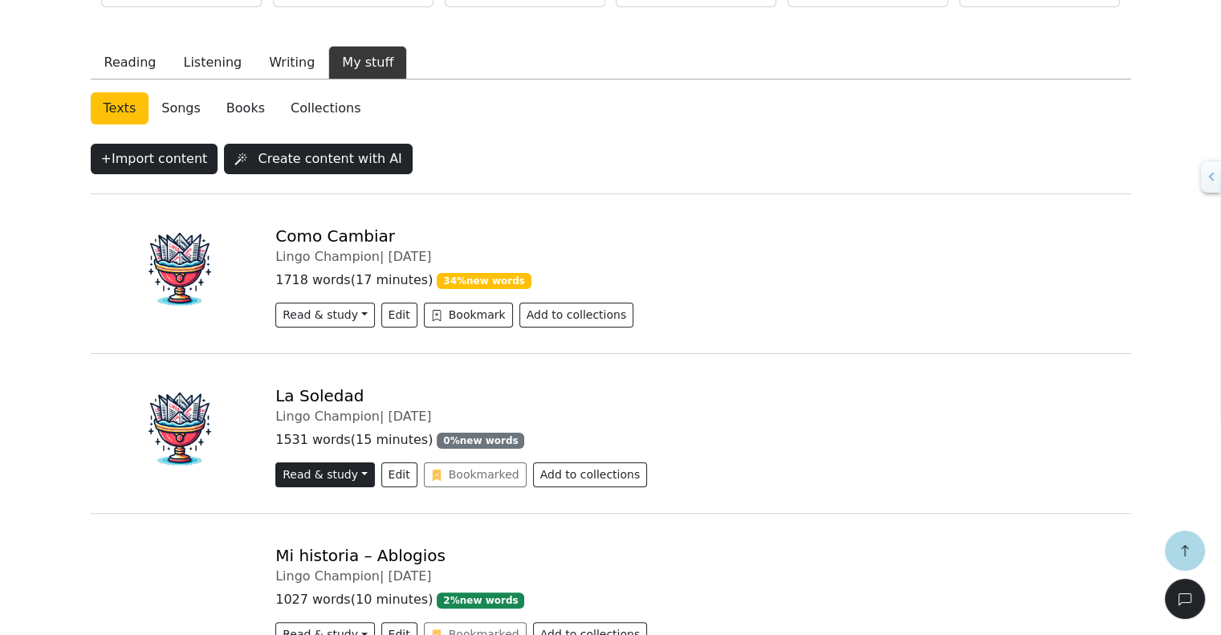
click at [343, 481] on button "Read & study" at bounding box center [324, 474] width 99 height 25
click at [342, 533] on link "New Reader Beta" at bounding box center [350, 535] width 148 height 26
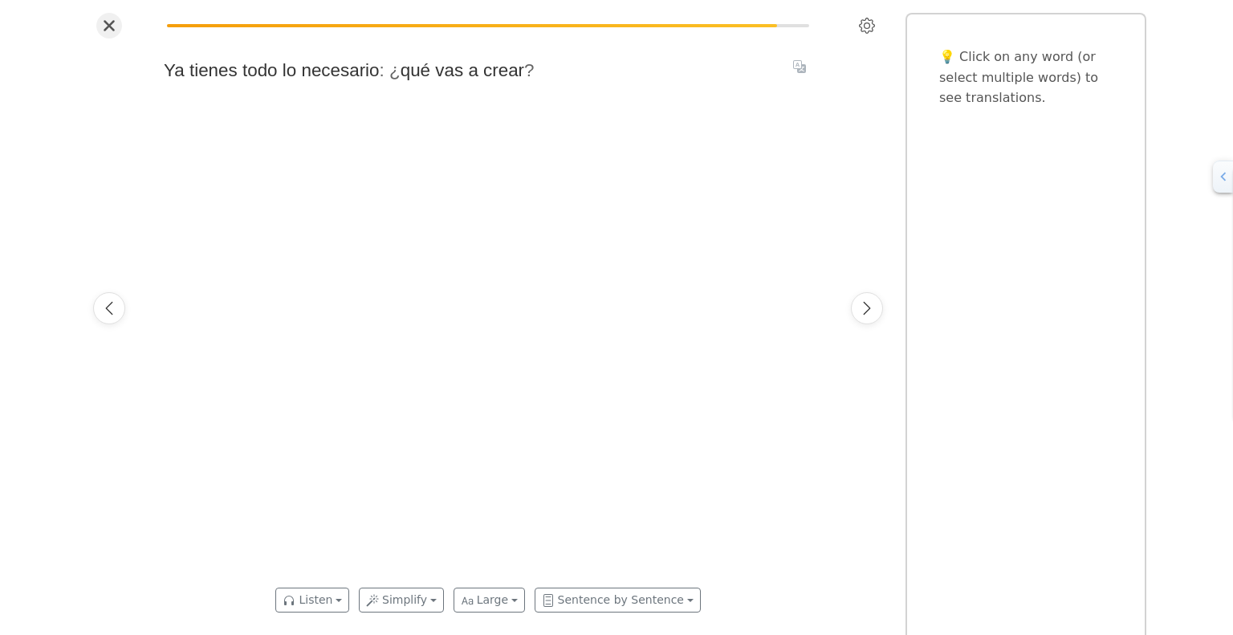
click at [102, 23] on button "Close" at bounding box center [109, 26] width 26 height 26
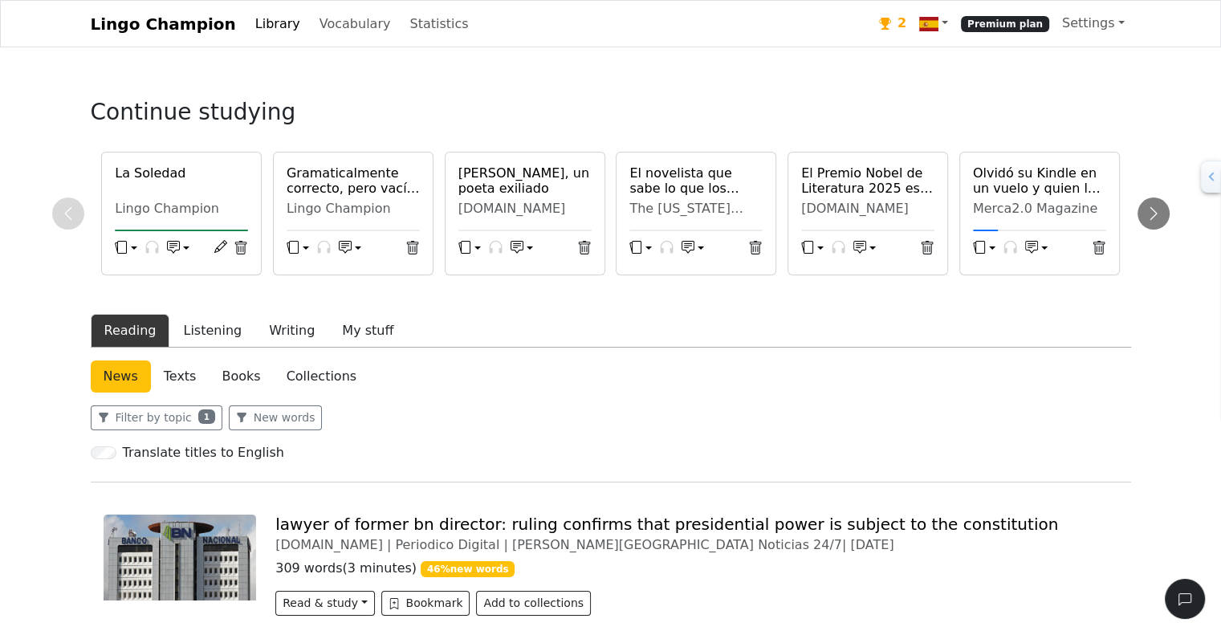
click at [174, 248] on icon "button" at bounding box center [173, 245] width 8 height 5
click at [132, 251] on button "button" at bounding box center [126, 250] width 22 height 24
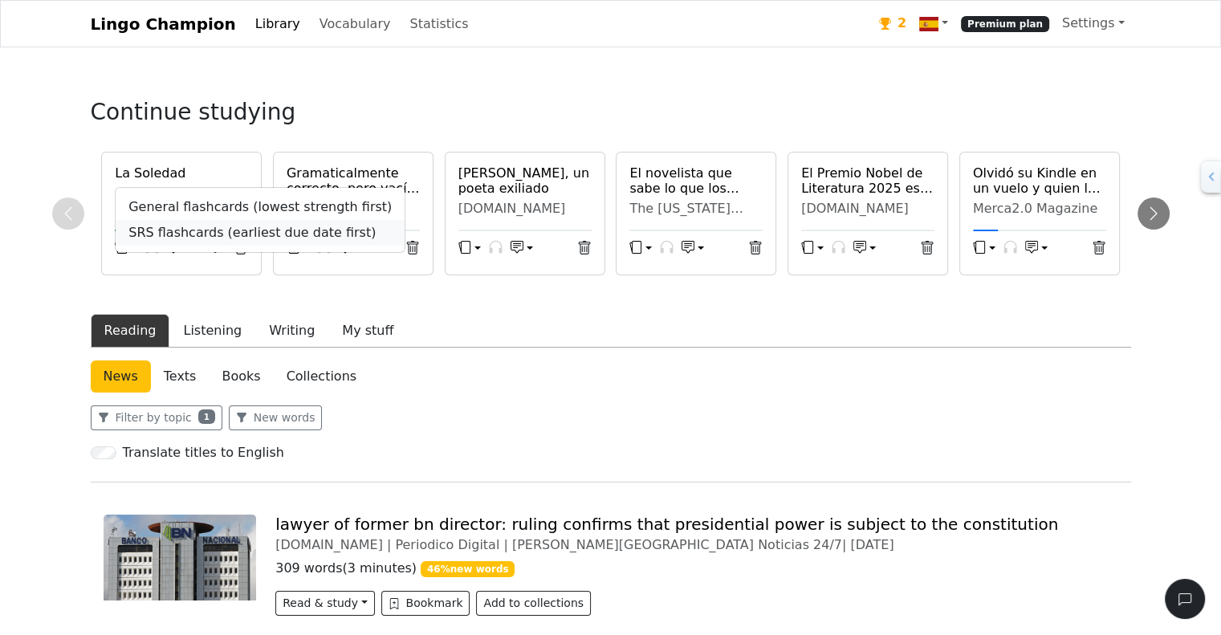
click at [167, 235] on link "SRS flashcards (earliest due date first)" at bounding box center [260, 233] width 289 height 26
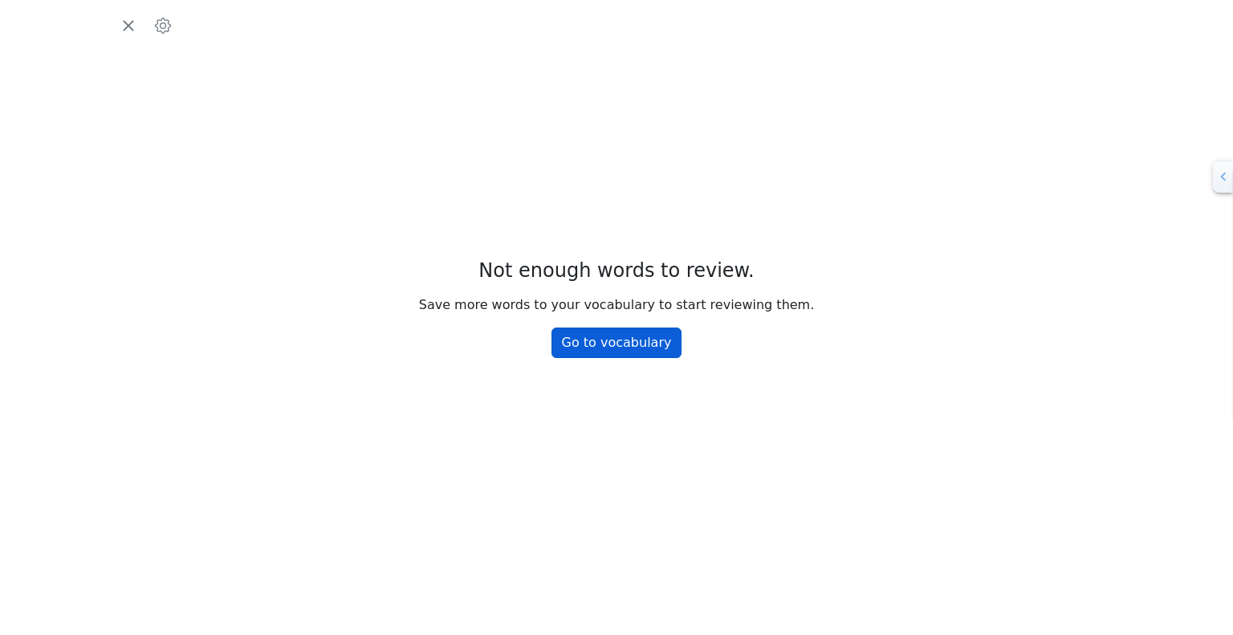
click at [627, 344] on link "Go to vocabulary" at bounding box center [616, 342] width 131 height 30
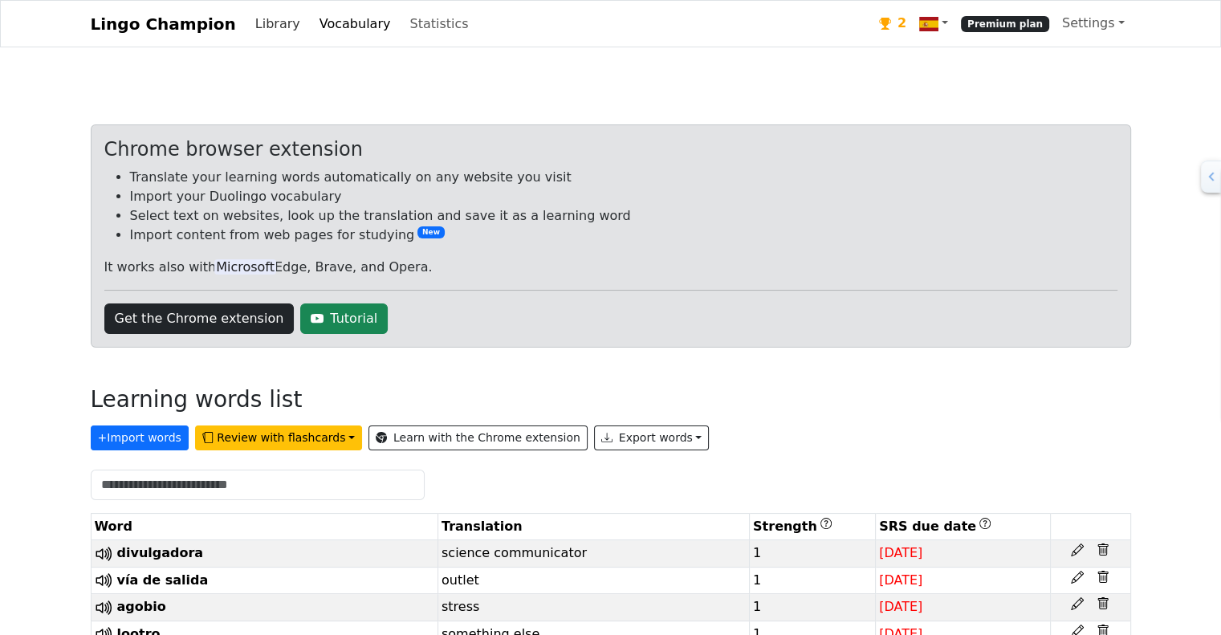
click at [249, 23] on link "Library" at bounding box center [278, 24] width 58 height 32
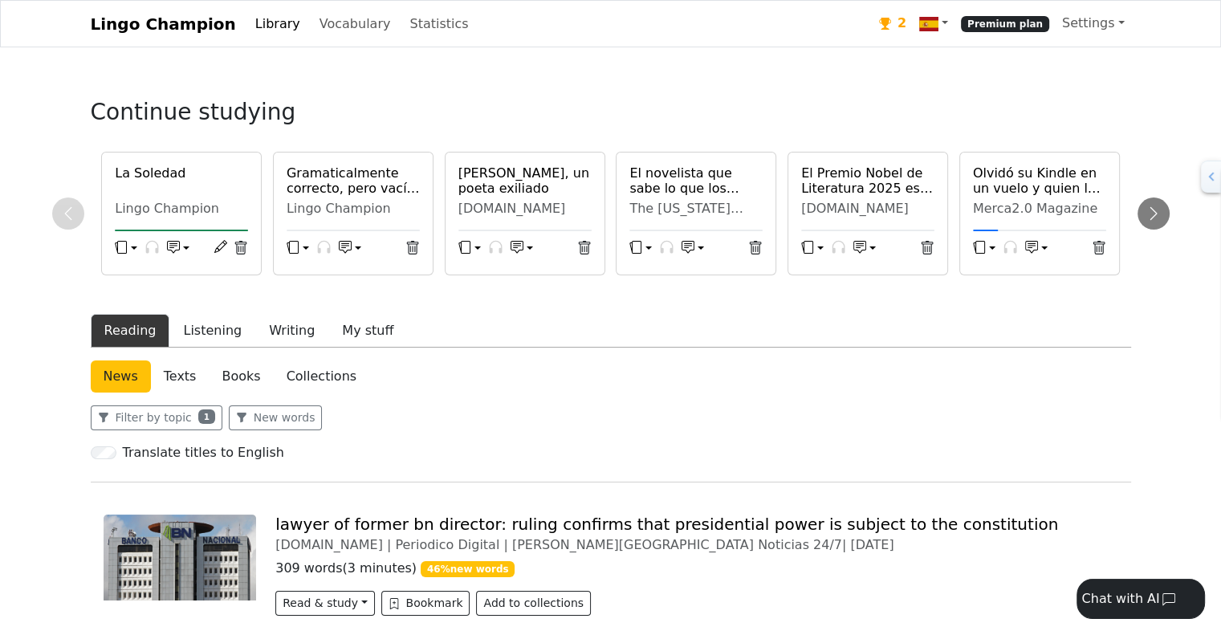
click at [128, 244] on button "button" at bounding box center [126, 250] width 22 height 24
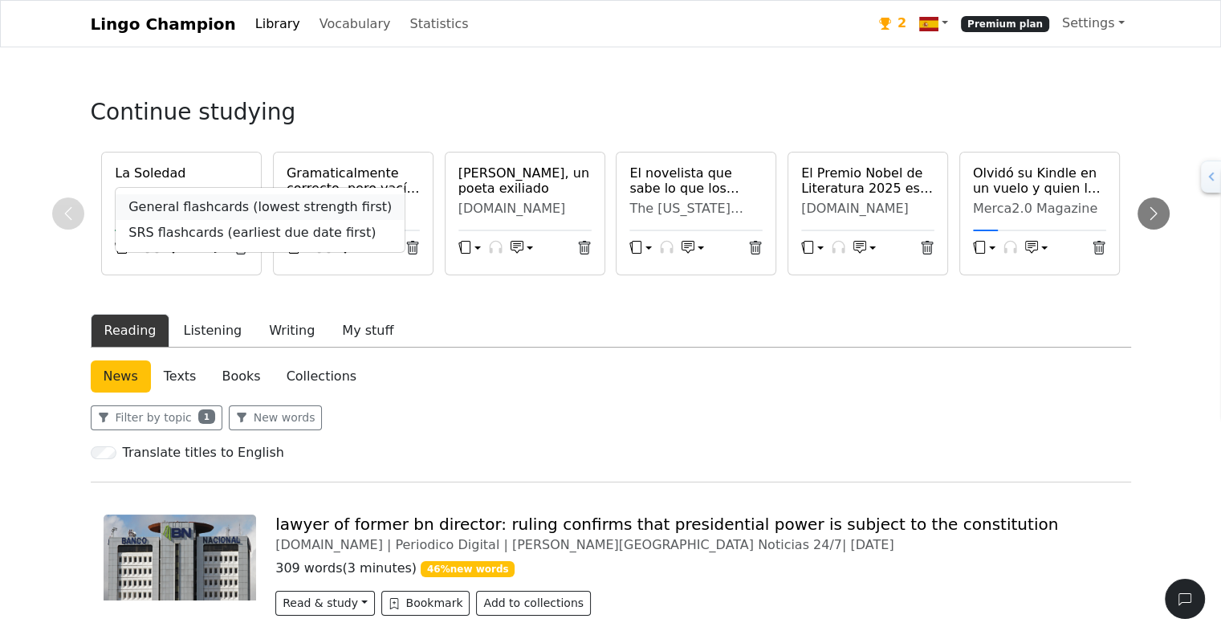
click at [196, 214] on link "General flashcards (lowest strength first)" at bounding box center [260, 207] width 289 height 26
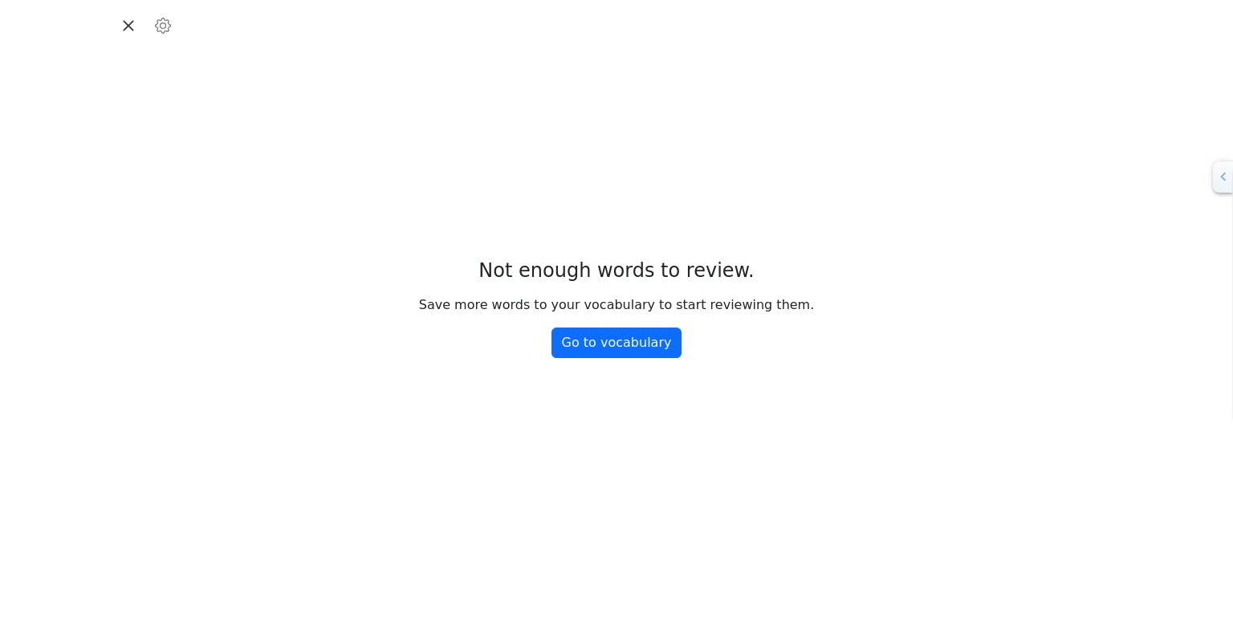
click at [132, 30] on icon "button" at bounding box center [128, 25] width 10 height 10
